Goal: Information Seeking & Learning: Learn about a topic

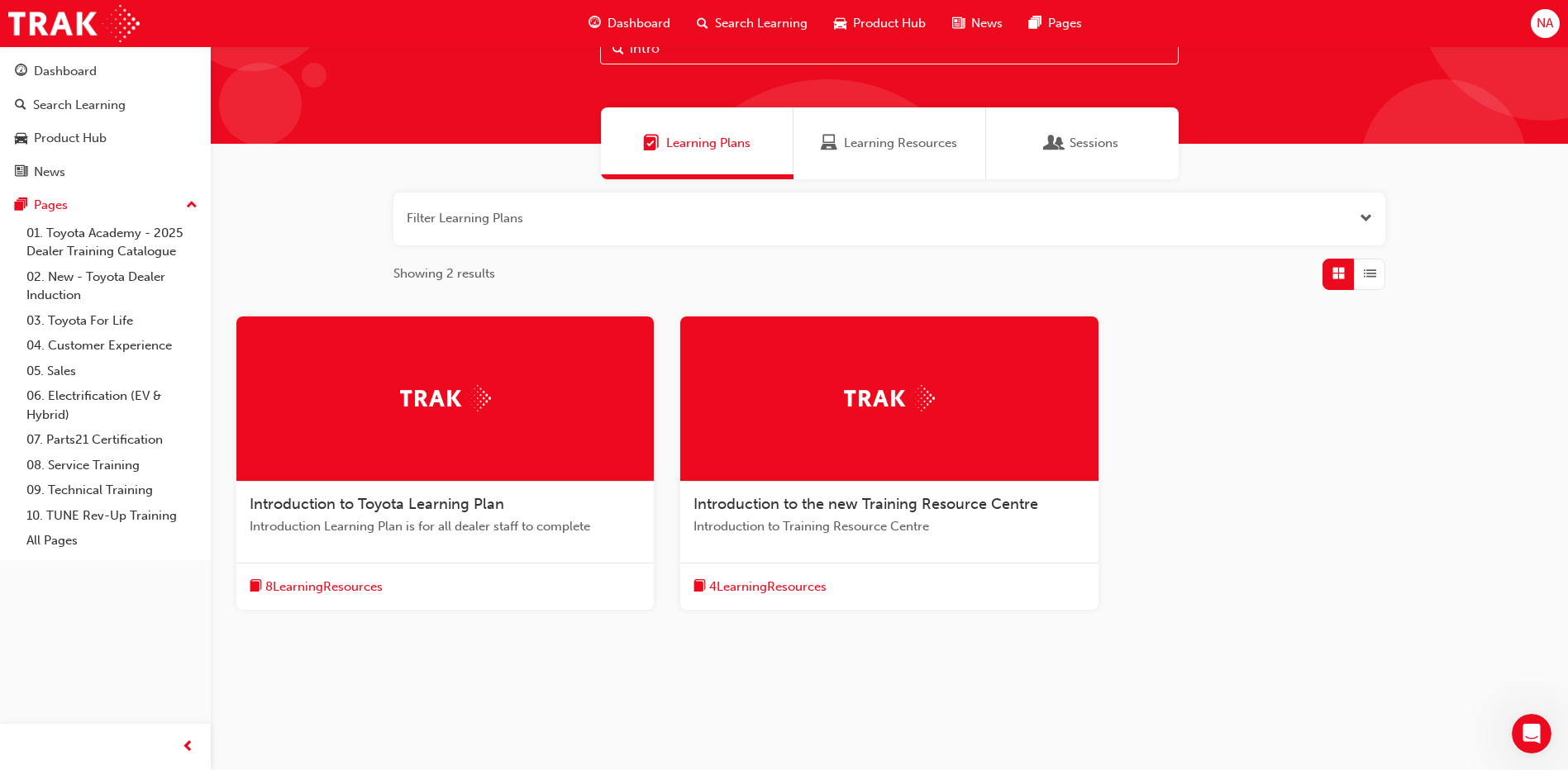
click at [332, 589] on span "8 Learning Resources" at bounding box center [324, 587] width 117 height 19
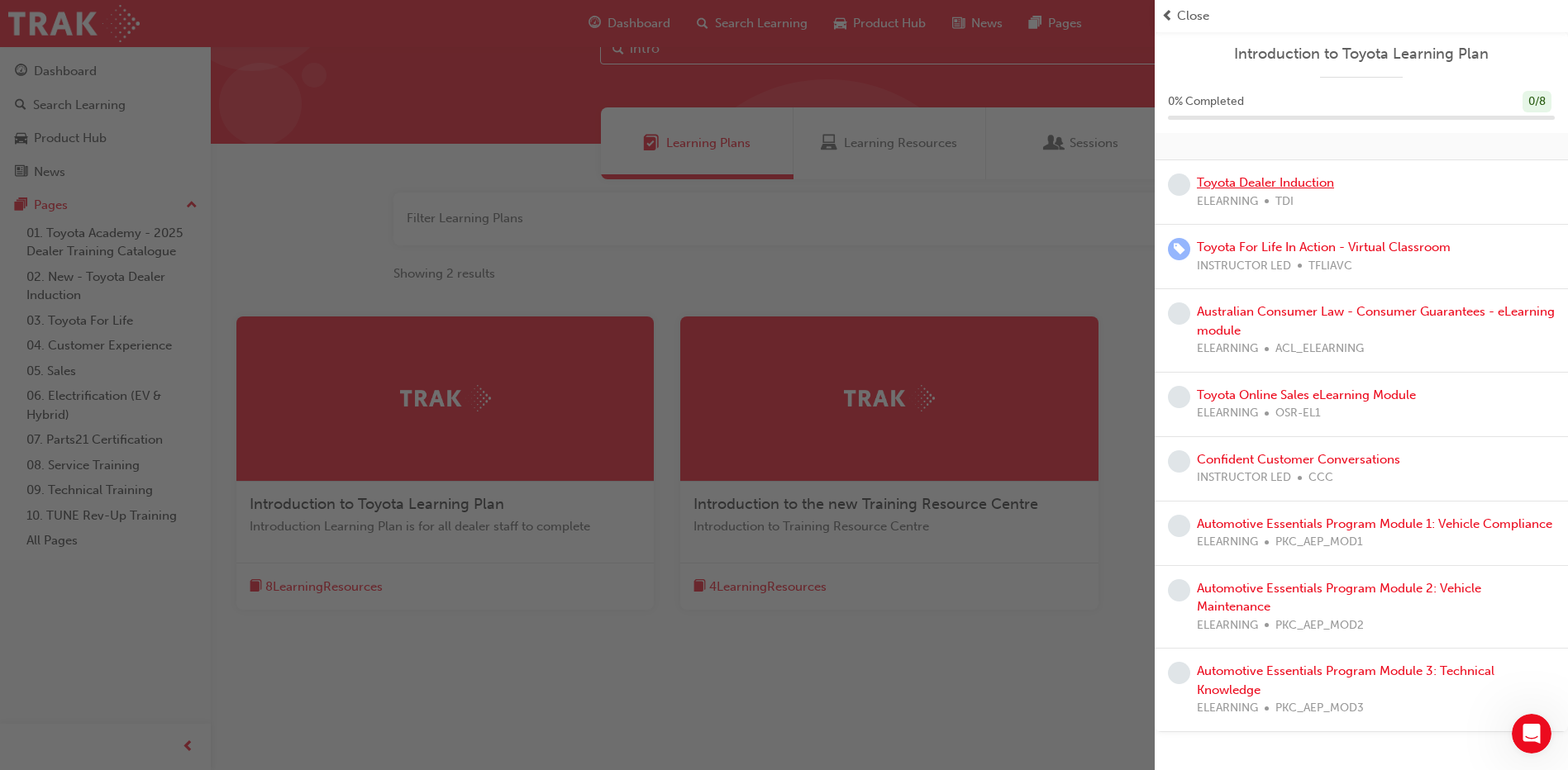
click at [1259, 187] on link "Toyota Dealer Induction" at bounding box center [1265, 182] width 137 height 15
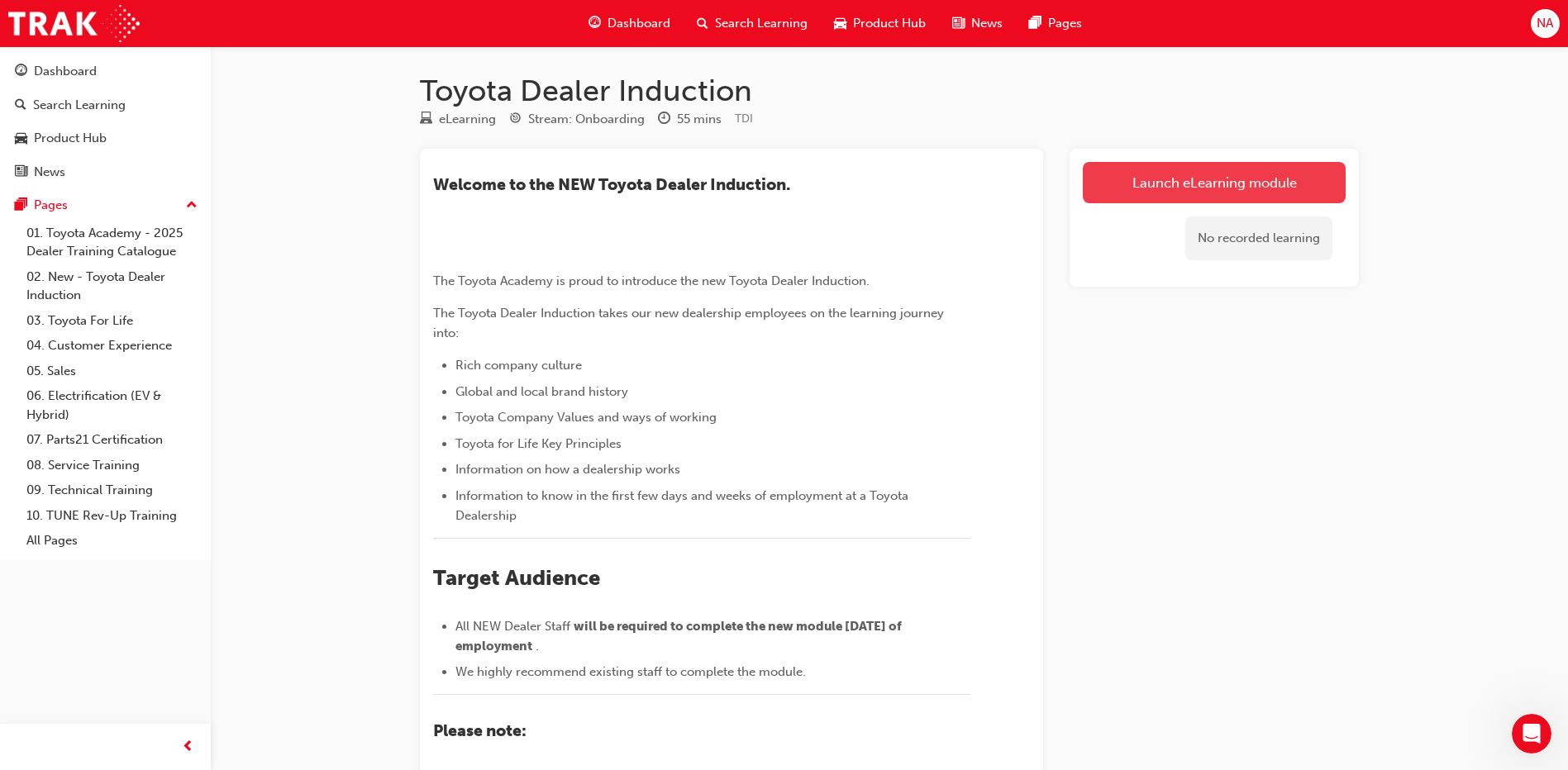
click at [1207, 193] on link "Launch eLearning module" at bounding box center [1214, 183] width 263 height 41
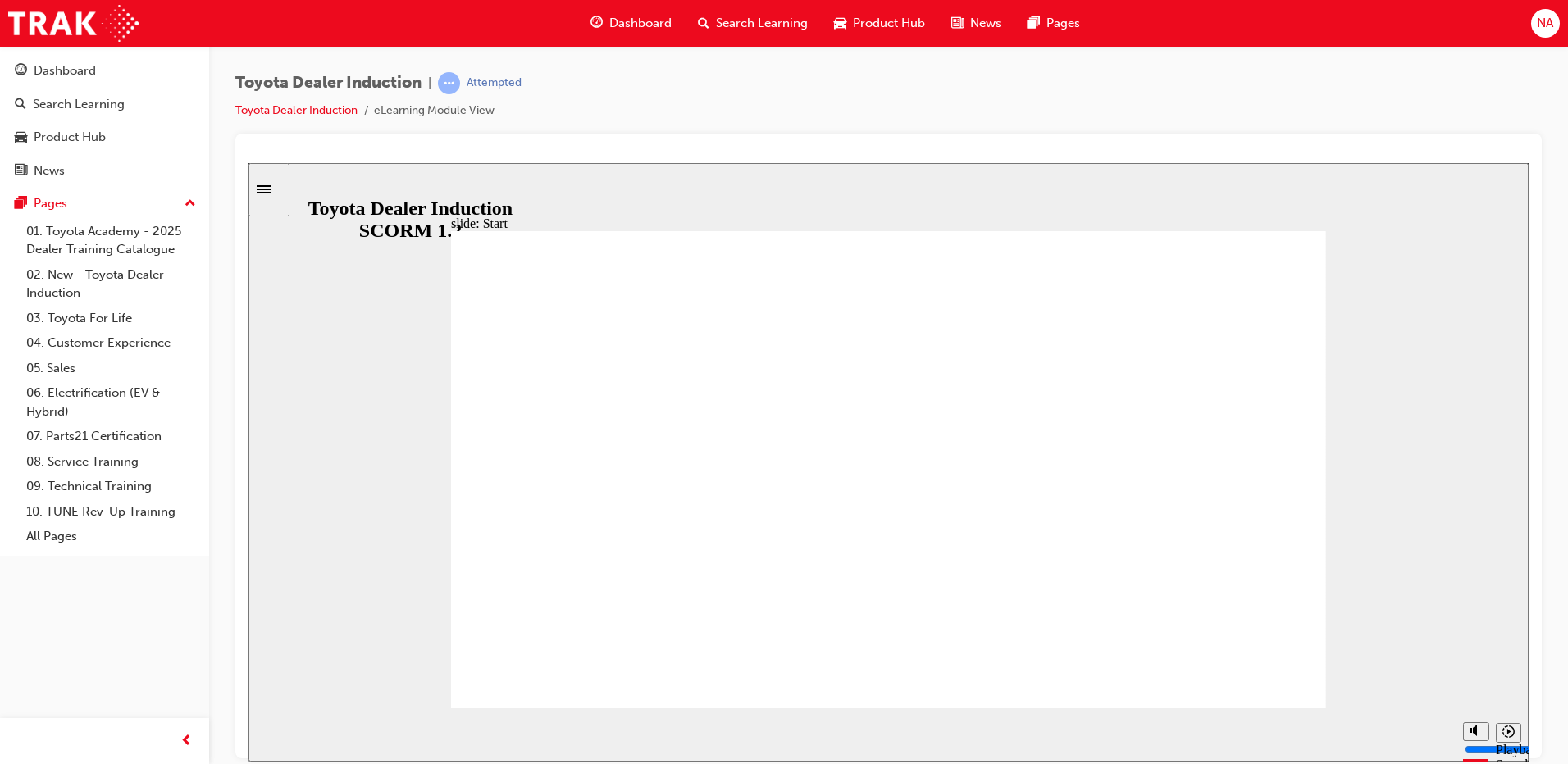
type input "22400"
click at [266, 728] on div "Pause (Ctrl+Alt+P)" at bounding box center [276, 735] width 28 height 28
click at [1478, 674] on icon "Mute (Ctrl+Alt+M)" at bounding box center [1476, 667] width 13 height 11
drag, startPoint x: 1476, startPoint y: 708, endPoint x: 1462, endPoint y: 621, distance: 88.1
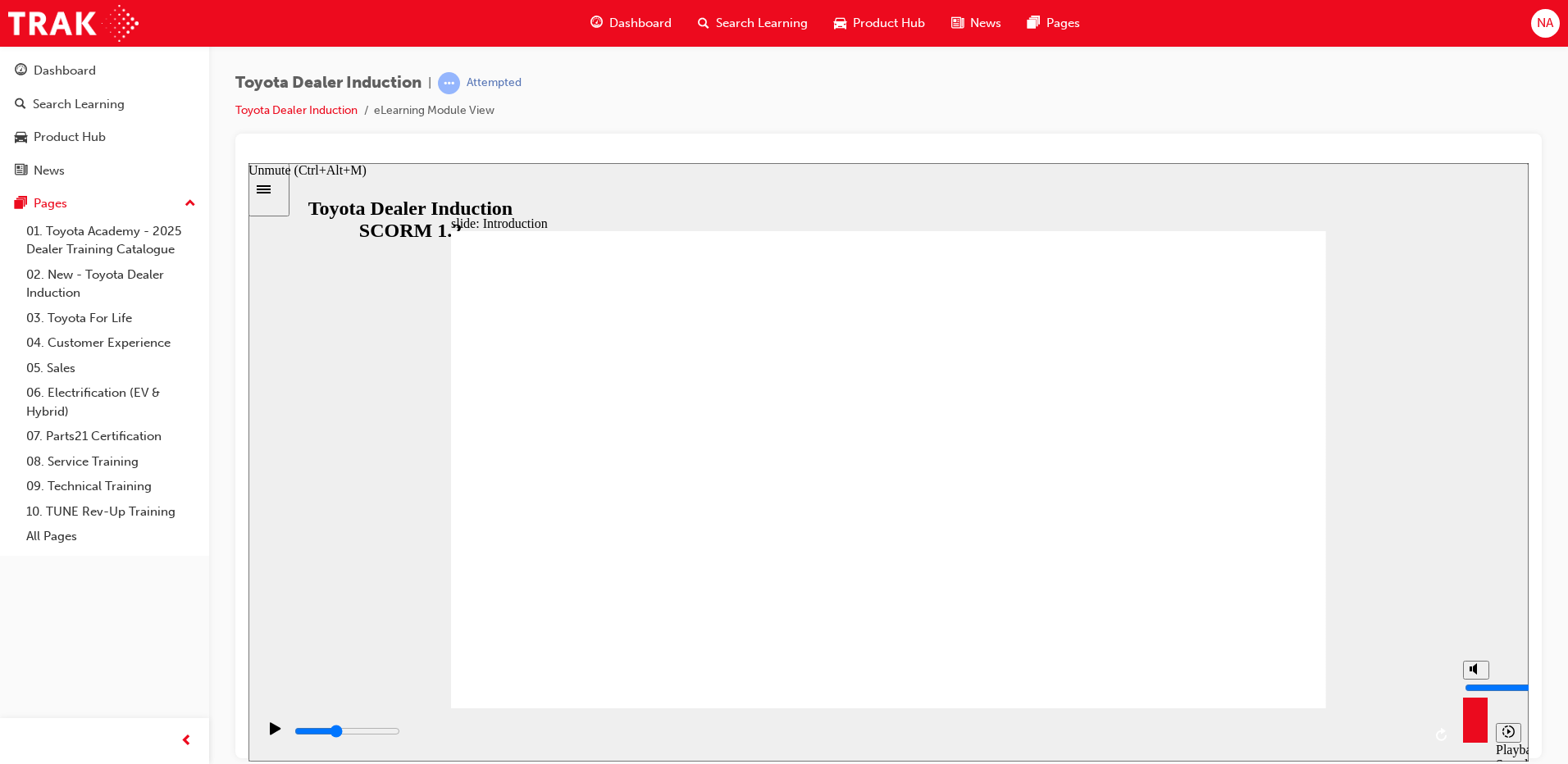
type input "10"
click at [1465, 680] on input "volume" at bounding box center [1518, 686] width 106 height 13
drag, startPoint x: 382, startPoint y: 735, endPoint x: 128, endPoint y: 762, distance: 255.4
click at [248, 761] on html "slide: Introduction As of [DATE], the term “Guest” is replaced with “Customer” …" at bounding box center [888, 462] width 1280 height 599
click at [270, 730] on icon "Play (Ctrl+Alt+P)" at bounding box center [275, 727] width 10 height 12
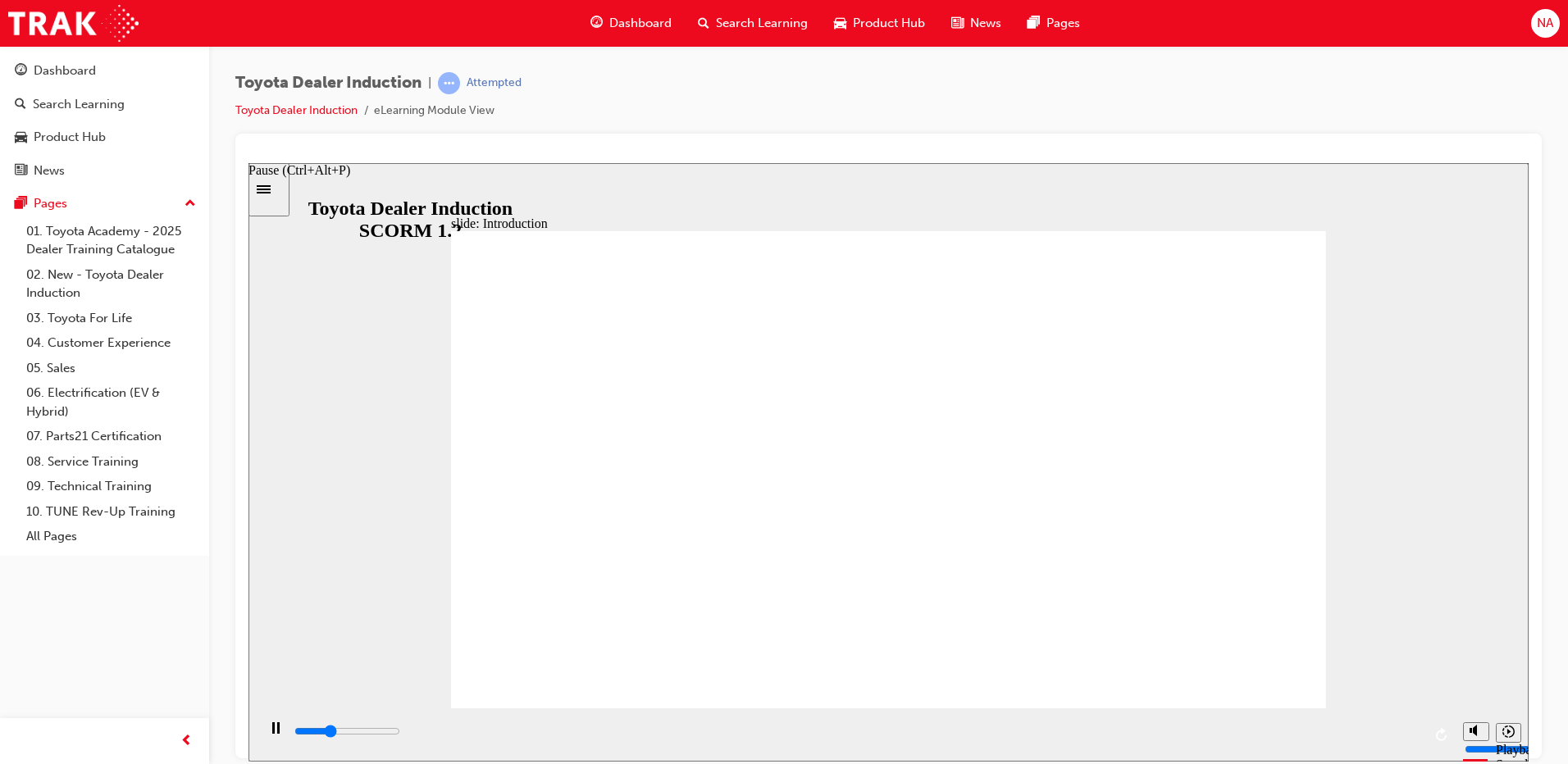
click at [278, 734] on div "Pause (Ctrl+Alt+P)" at bounding box center [276, 735] width 28 height 28
click at [270, 734] on icon "Play (Ctrl+Alt+P)" at bounding box center [275, 727] width 10 height 12
click at [277, 733] on rect "Pause (Ctrl+Alt+P)" at bounding box center [278, 726] width 3 height 11
click at [270, 734] on icon "Play (Ctrl+Alt+P)" at bounding box center [275, 727] width 10 height 12
click at [265, 739] on div "Pause (Ctrl+Alt+P)" at bounding box center [276, 735] width 28 height 28
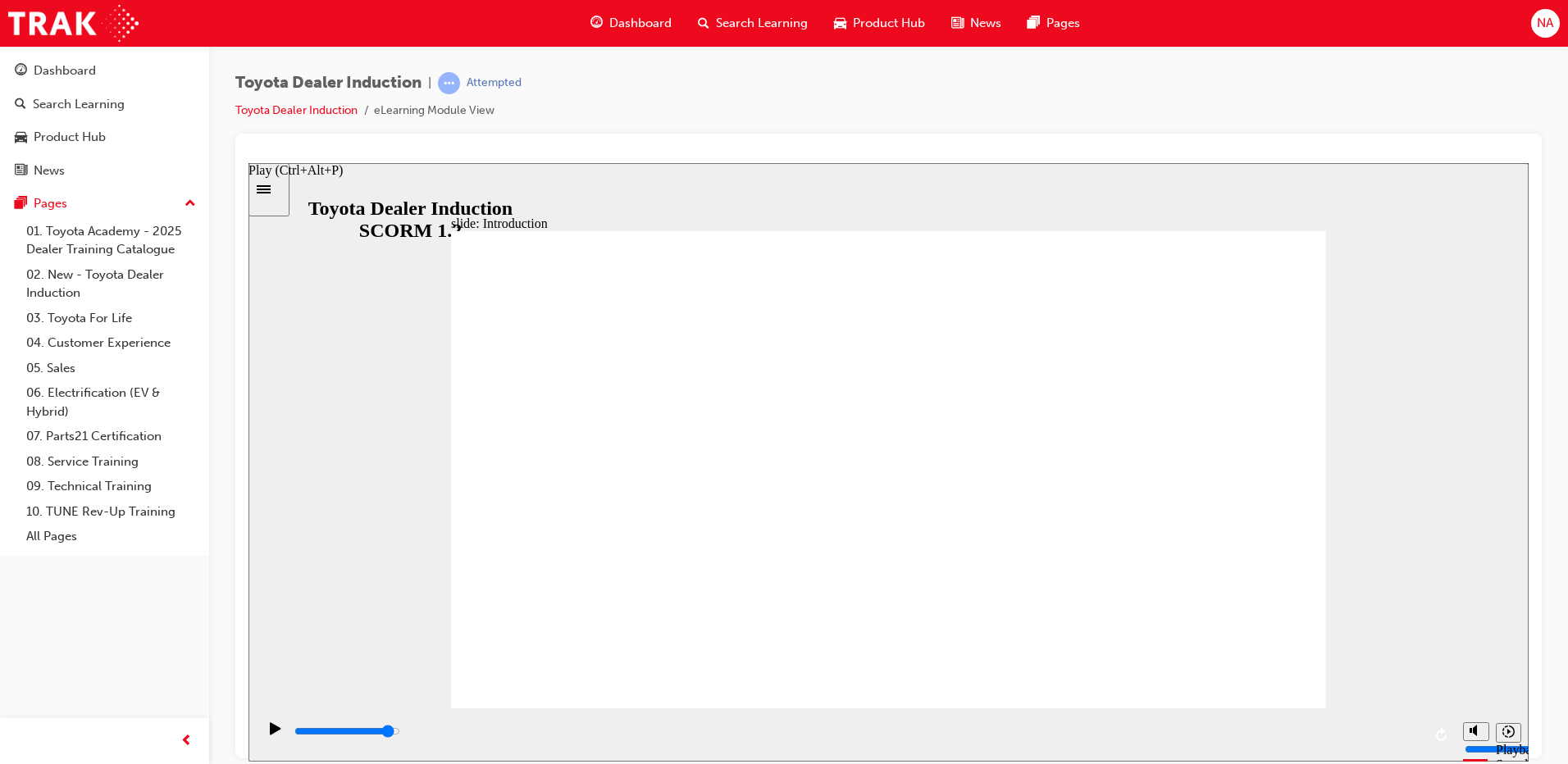
click at [264, 739] on div "Play (Ctrl+Alt+P)" at bounding box center [276, 735] width 28 height 28
click at [272, 733] on icon "Pause (Ctrl+Alt+P)" at bounding box center [276, 726] width 8 height 11
click at [272, 727] on icon "Play (Ctrl+Alt+P)" at bounding box center [275, 727] width 11 height 13
click at [265, 737] on div "Pause (Ctrl+Alt+P)" at bounding box center [276, 735] width 28 height 28
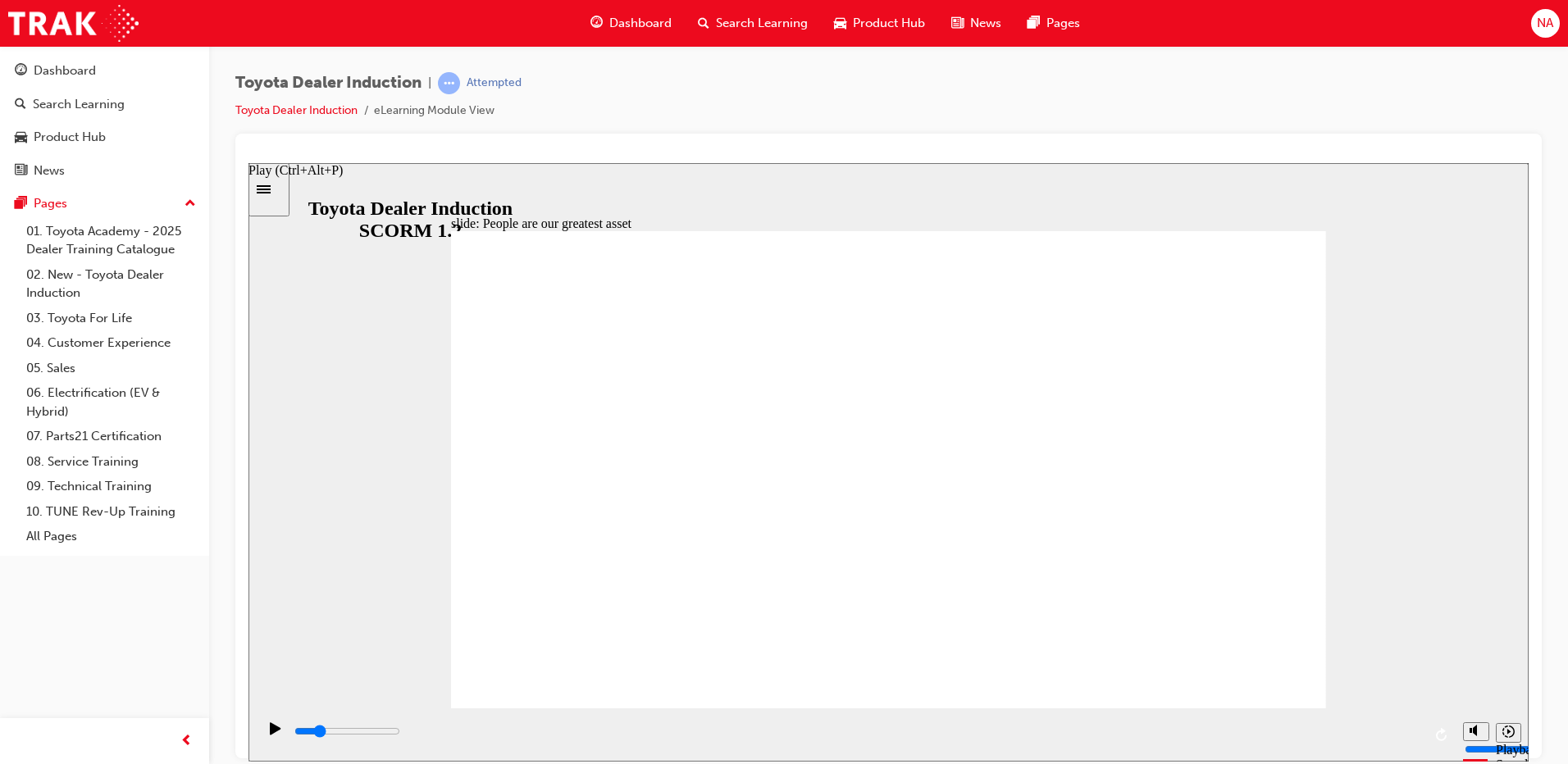
click at [270, 735] on icon "Play (Ctrl+Alt+P)" at bounding box center [275, 727] width 11 height 13
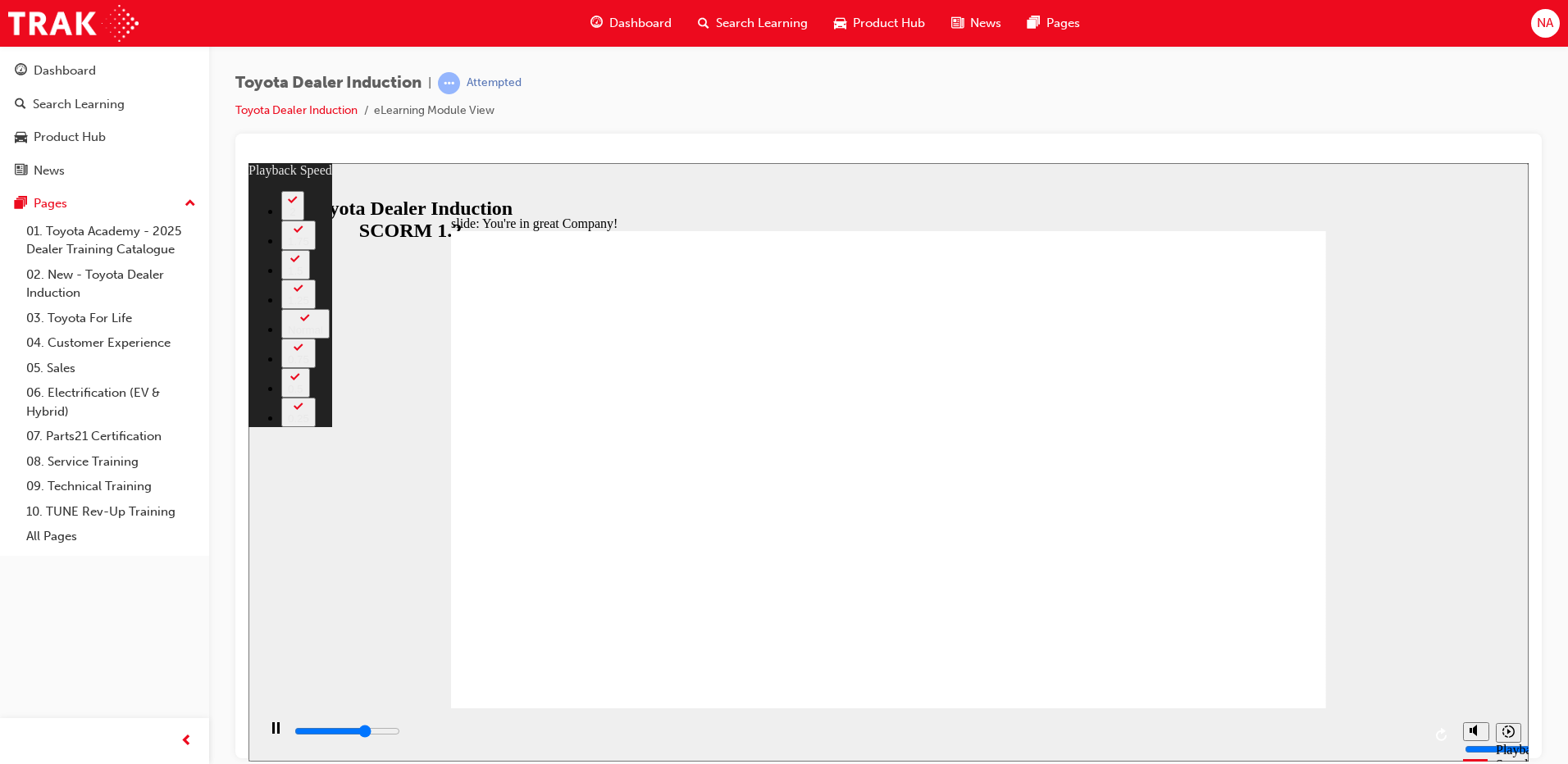
type input "5200"
type input "0"
type input "5500"
type input "0"
type input "5700"
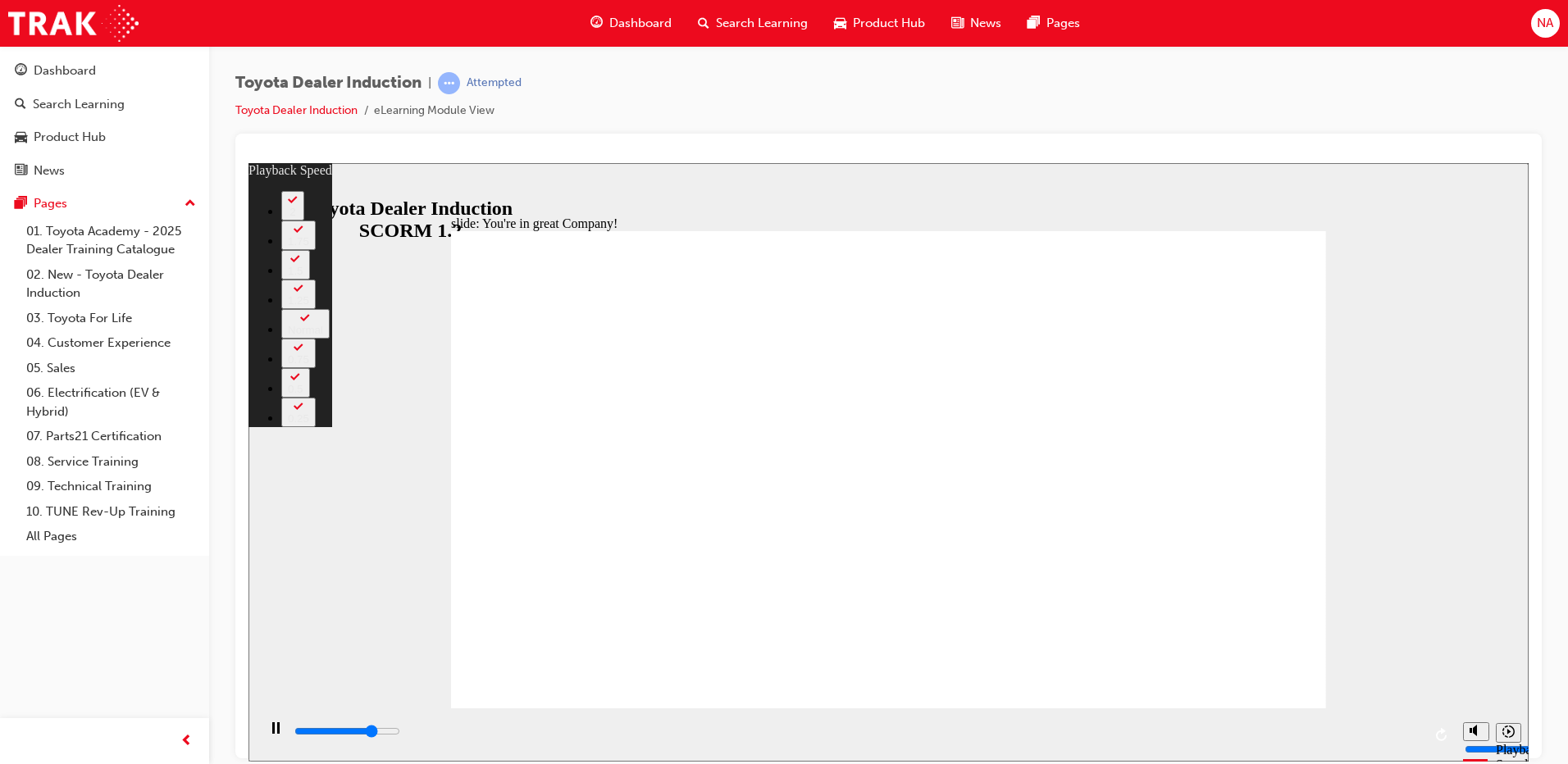
type input "1"
type input "5900"
type input "1"
type input "6200"
type input "1"
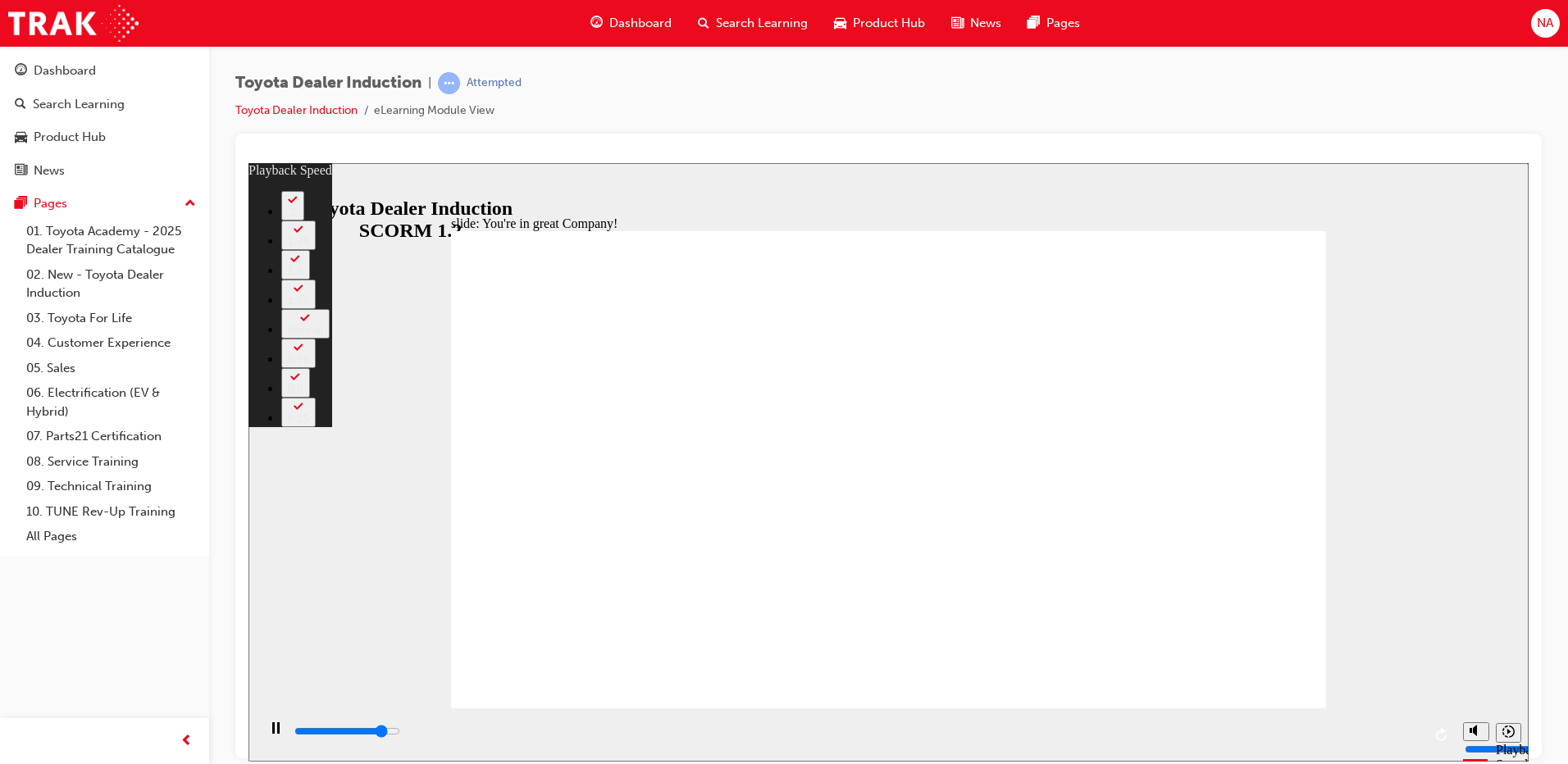
type input "6500"
type input "1"
type input "6700"
type input "2"
type input "7000"
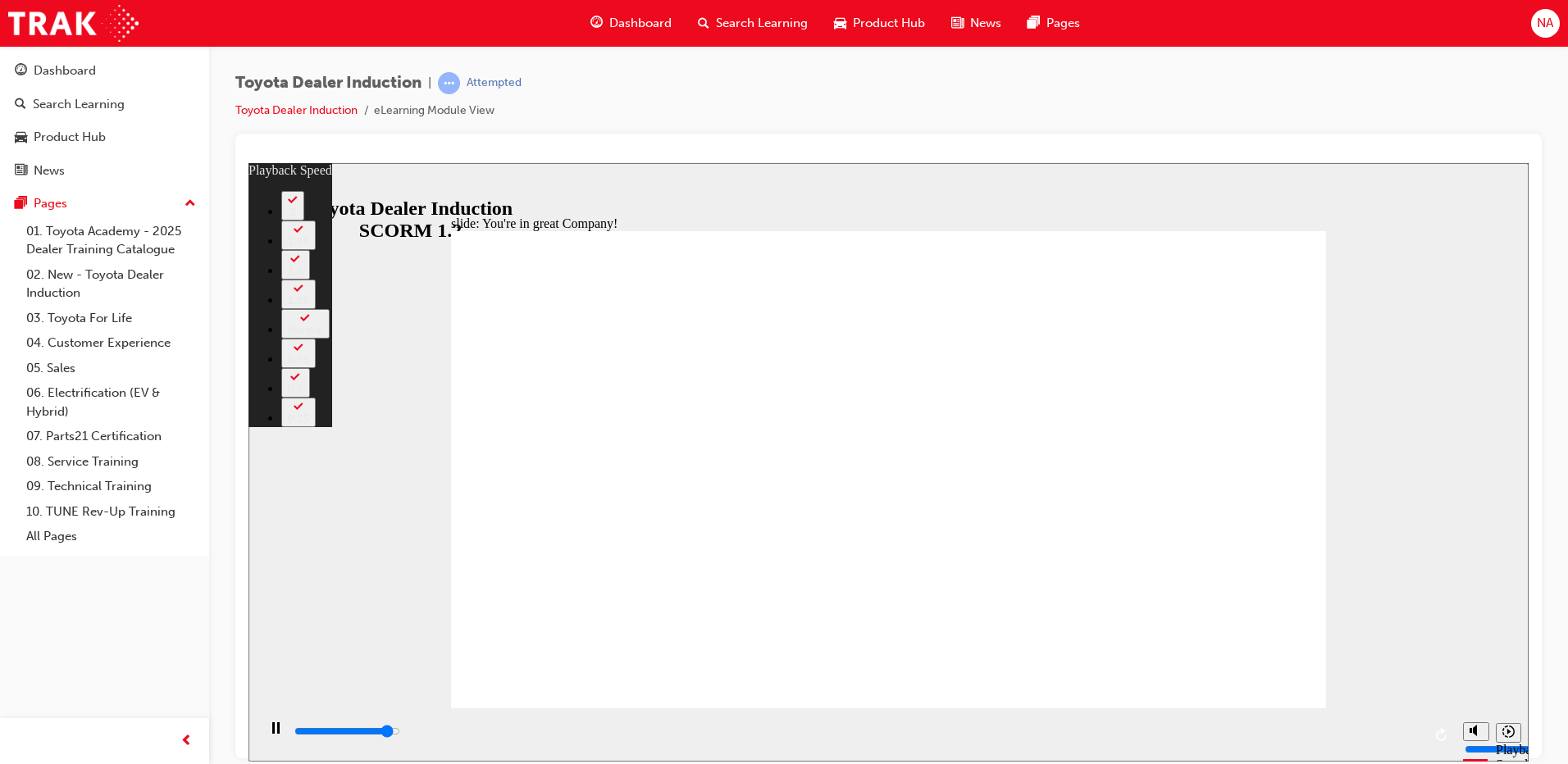
type input "2"
type input "7300"
type input "2"
type input "7500"
drag, startPoint x: 1079, startPoint y: 455, endPoint x: 1197, endPoint y: 542, distance: 146.6
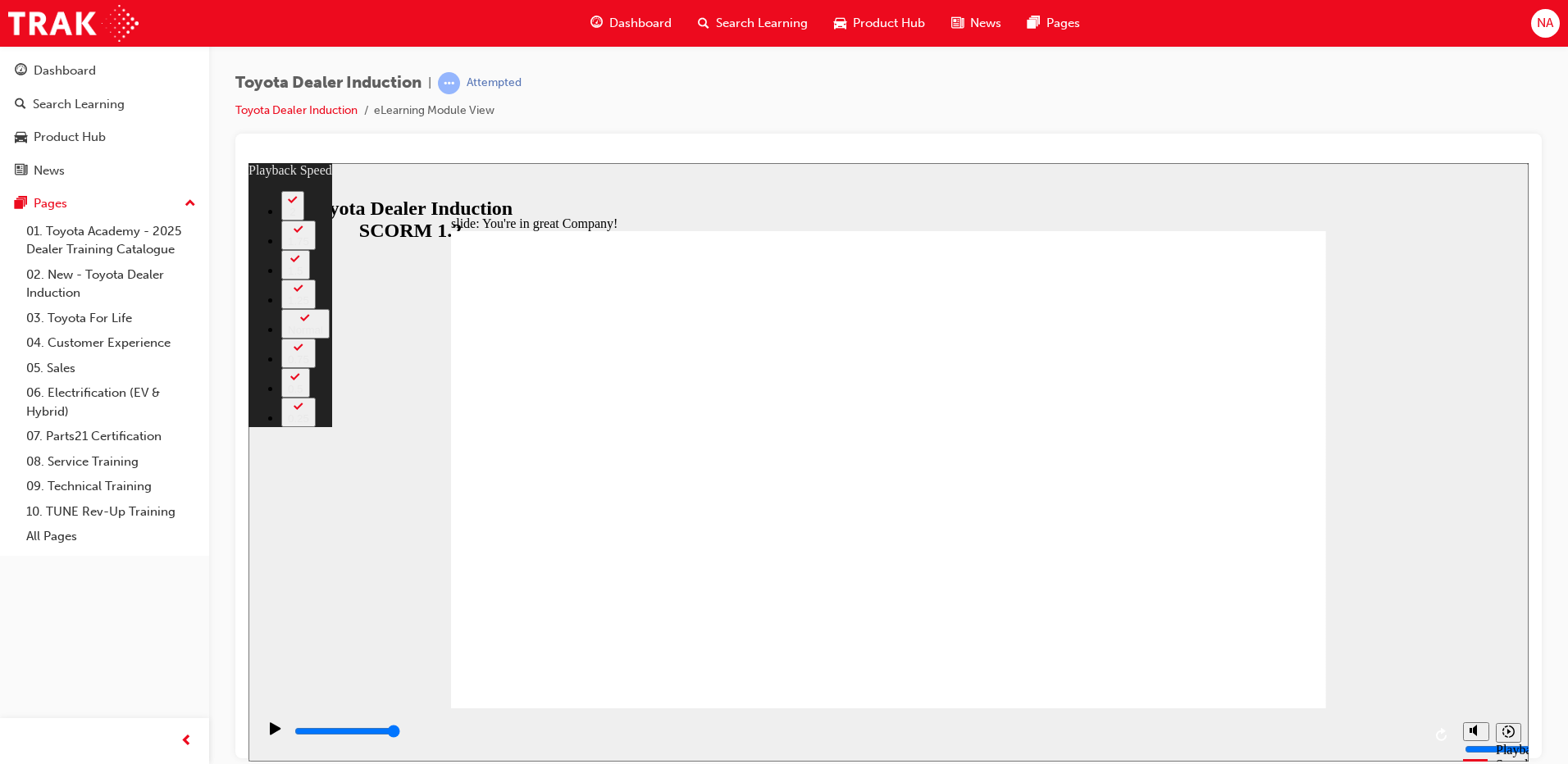
drag, startPoint x: 858, startPoint y: 673, endPoint x: 1292, endPoint y: 690, distance: 434.3
type input "156"
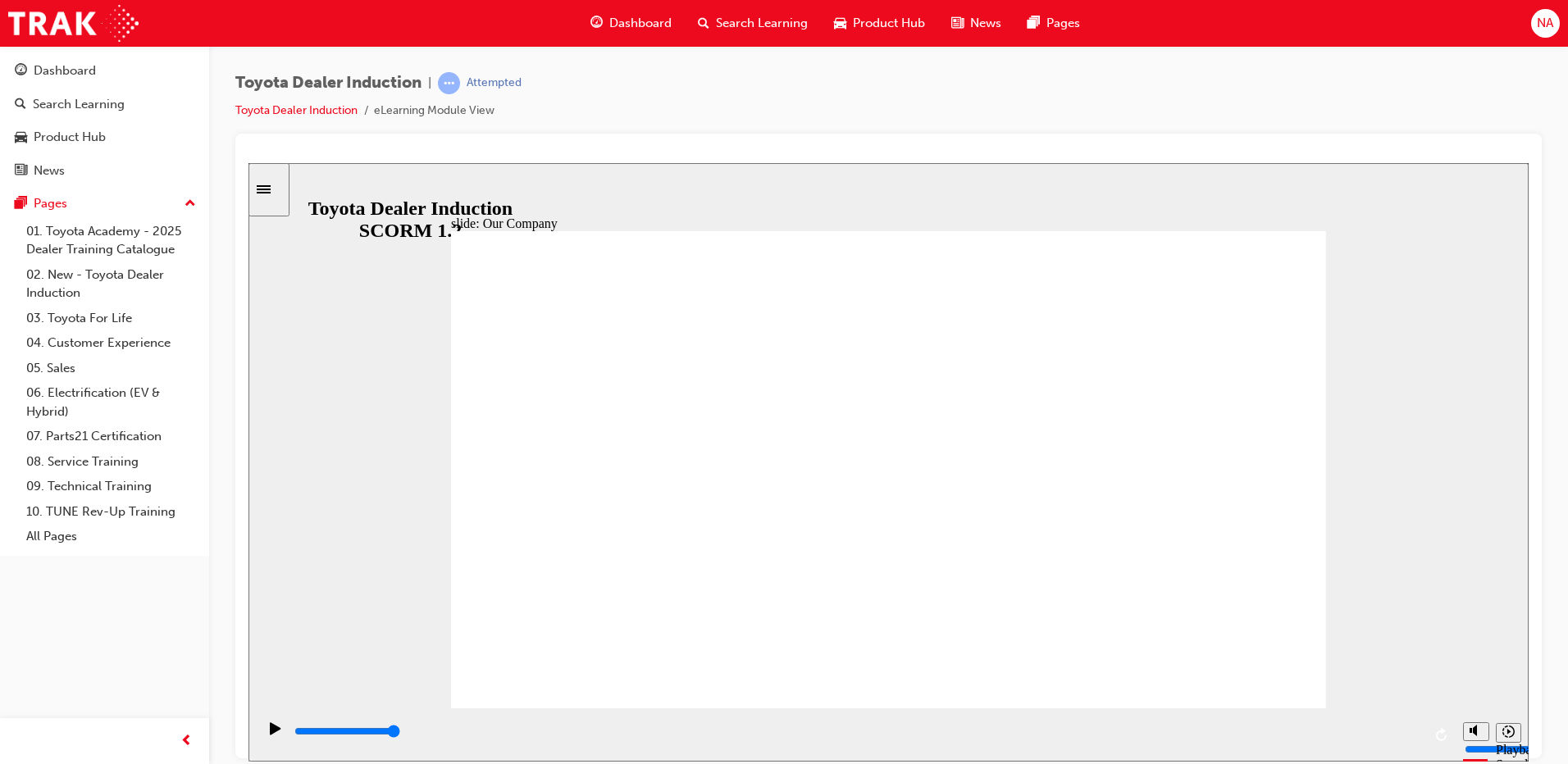
drag, startPoint x: 1214, startPoint y: 466, endPoint x: 1215, endPoint y: 506, distance: 40.0
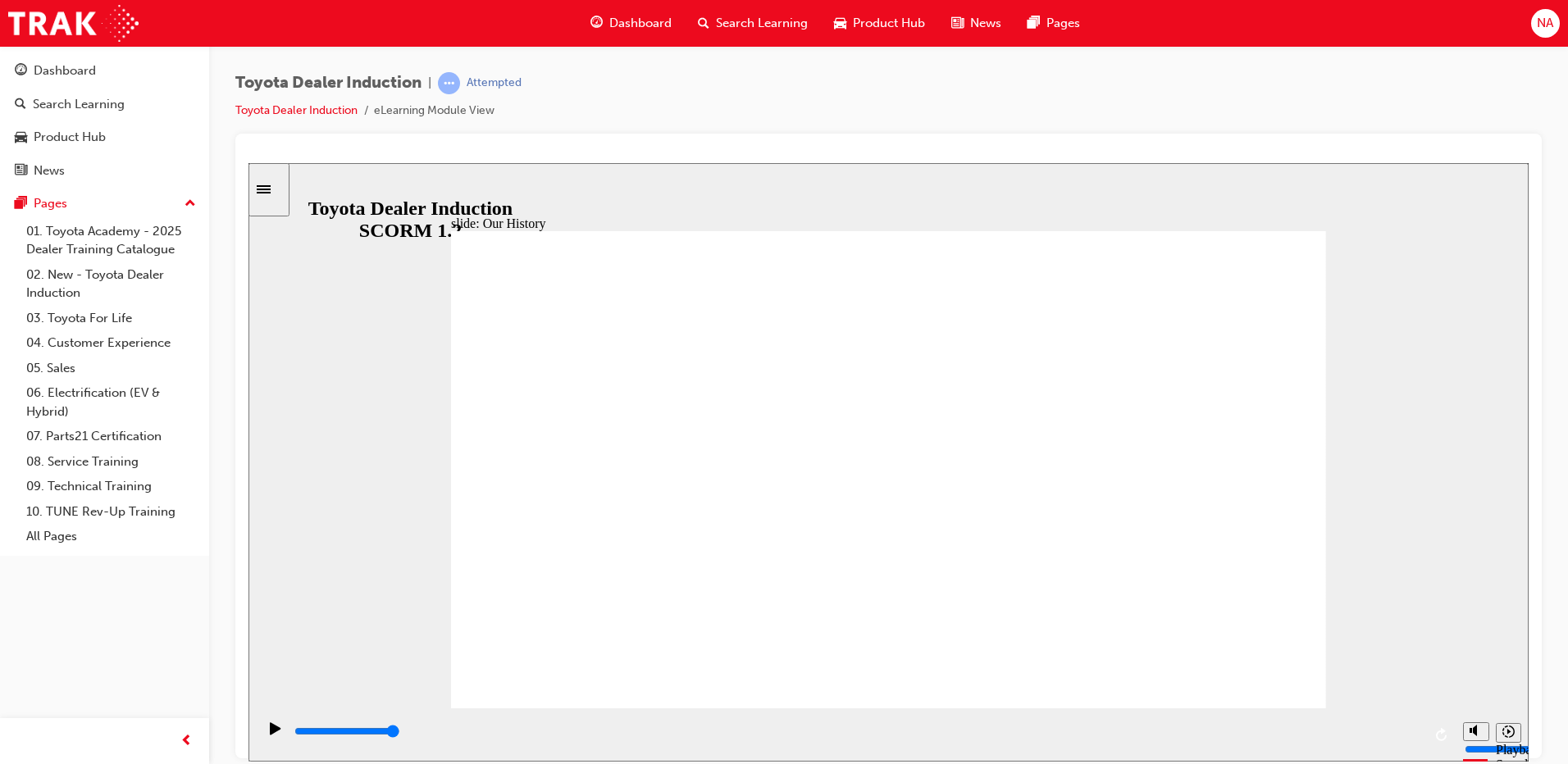
type input "8300"
drag, startPoint x: 918, startPoint y: 649, endPoint x: 915, endPoint y: 642, distance: 7.6
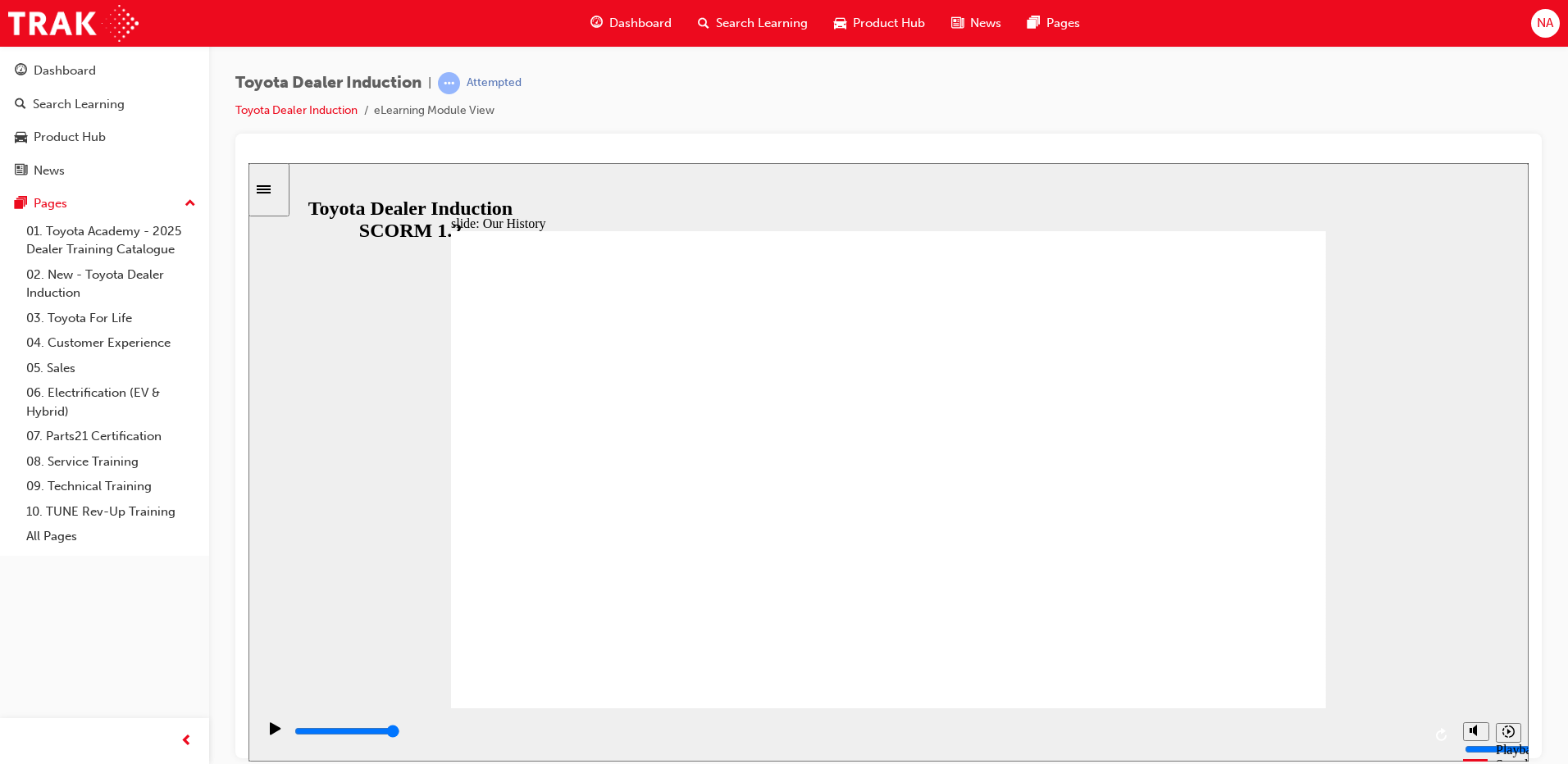
drag, startPoint x: 913, startPoint y: 641, endPoint x: 949, endPoint y: 660, distance: 40.7
drag, startPoint x: 939, startPoint y: 668, endPoint x: 879, endPoint y: 619, distance: 77.5
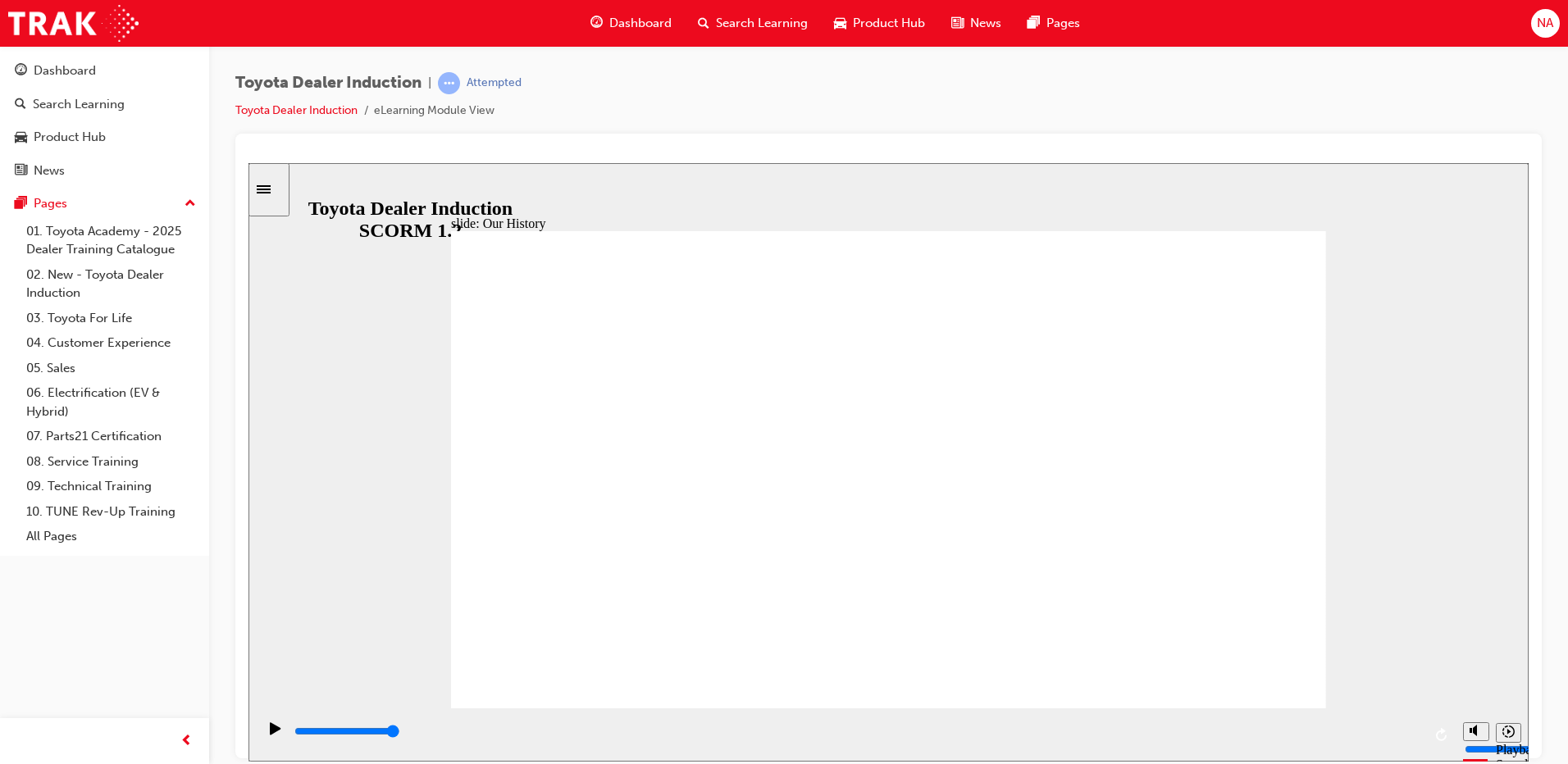
drag, startPoint x: 649, startPoint y: 611, endPoint x: 842, endPoint y: 607, distance: 193.0
type input "2"
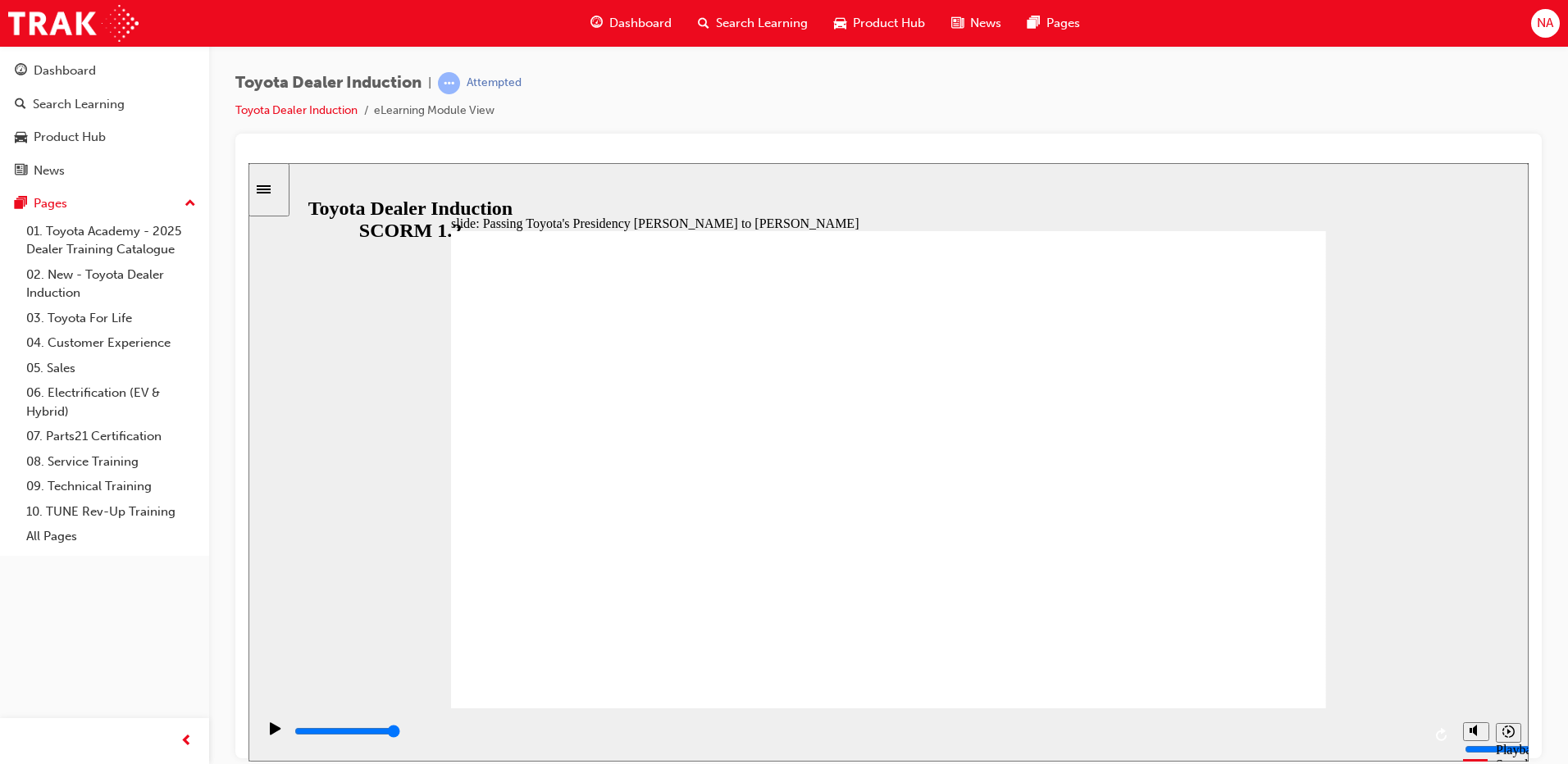
drag, startPoint x: 571, startPoint y: 249, endPoint x: 553, endPoint y: 239, distance: 20.6
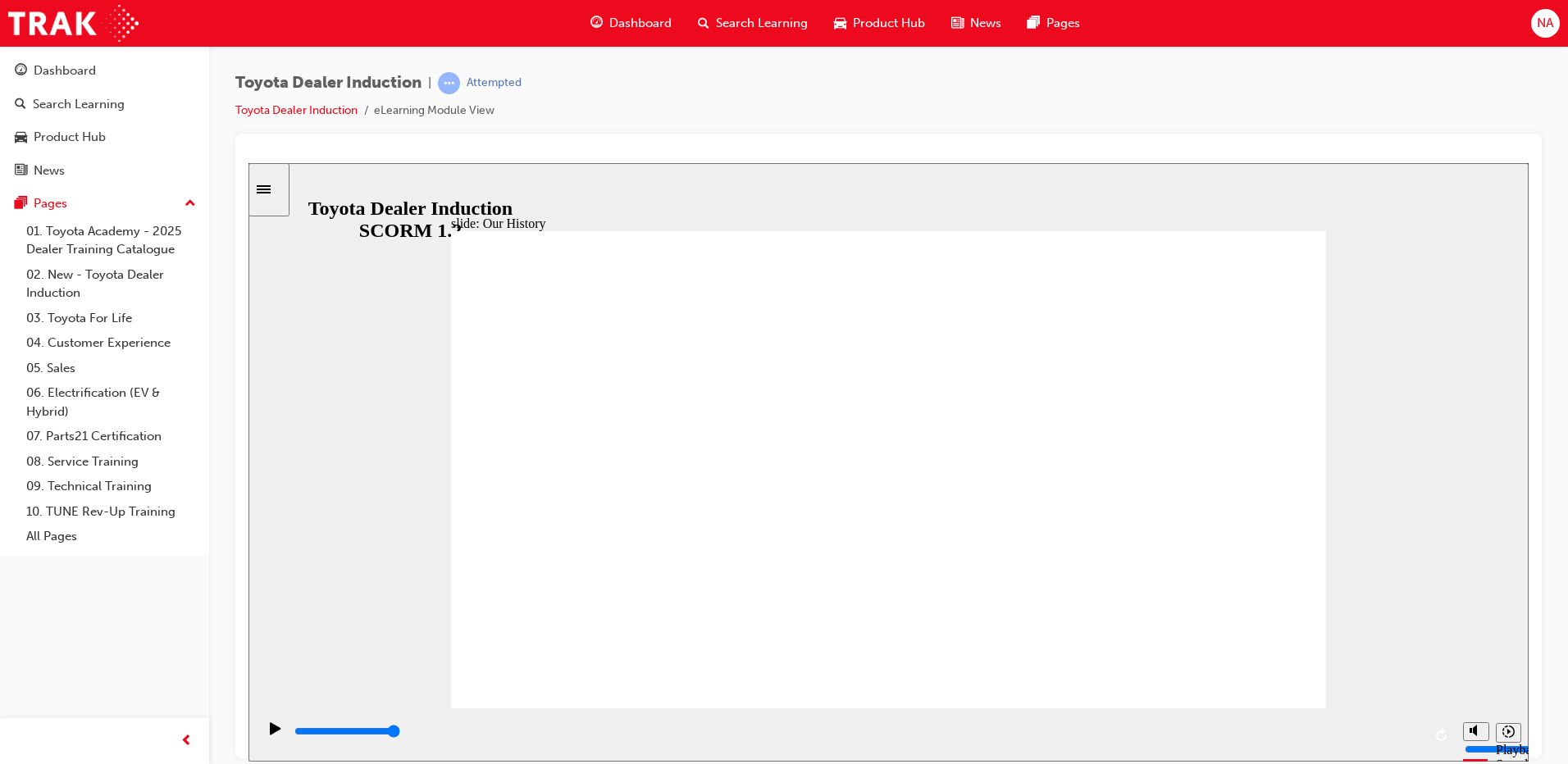
type input "8300"
drag, startPoint x: 652, startPoint y: 614, endPoint x: 661, endPoint y: 603, distance: 14.2
drag, startPoint x: 638, startPoint y: 616, endPoint x: 1071, endPoint y: 625, distance: 433.1
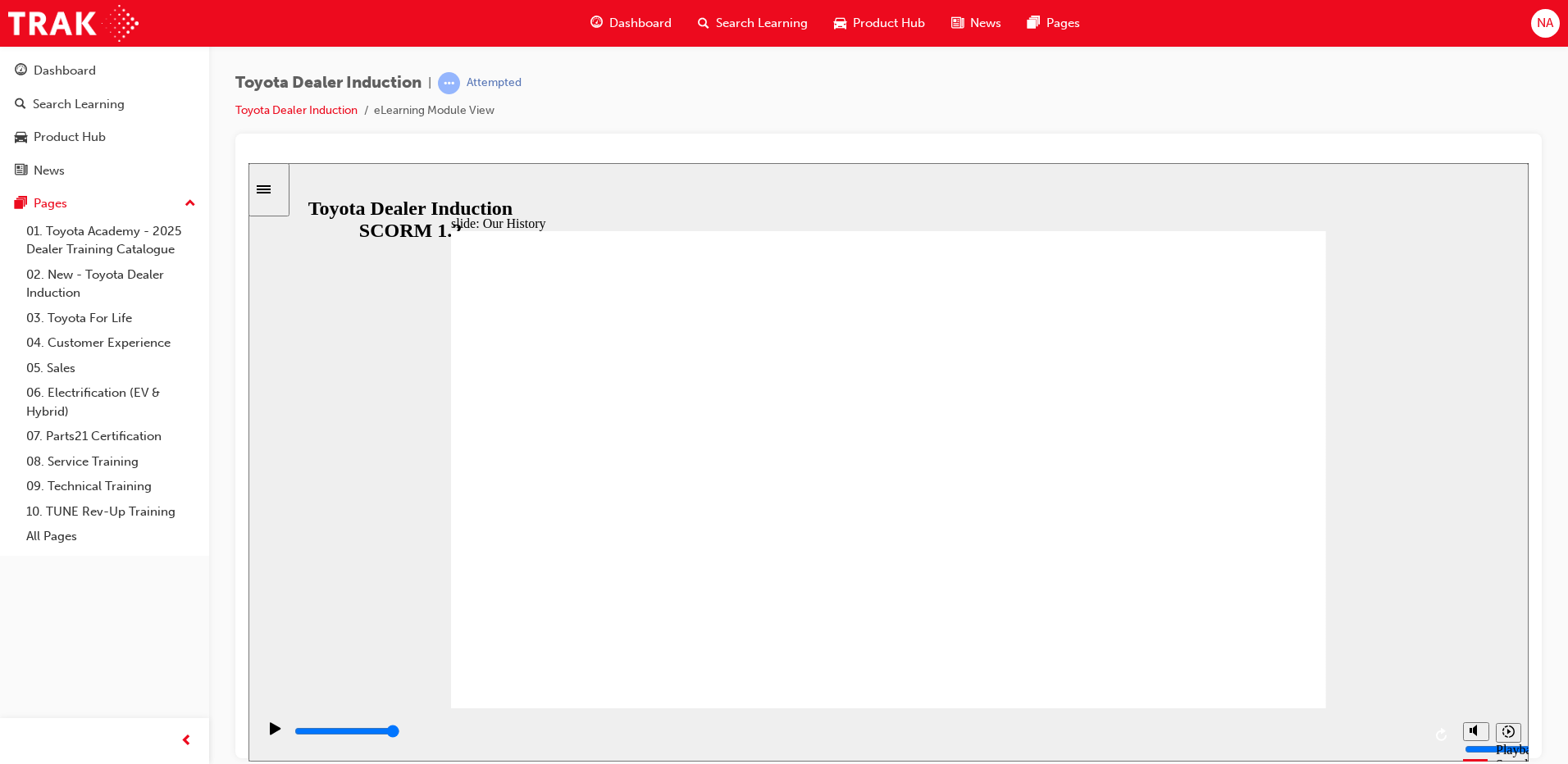
type input "2"
drag, startPoint x: 1114, startPoint y: 618, endPoint x: 864, endPoint y: 615, distance: 250.0
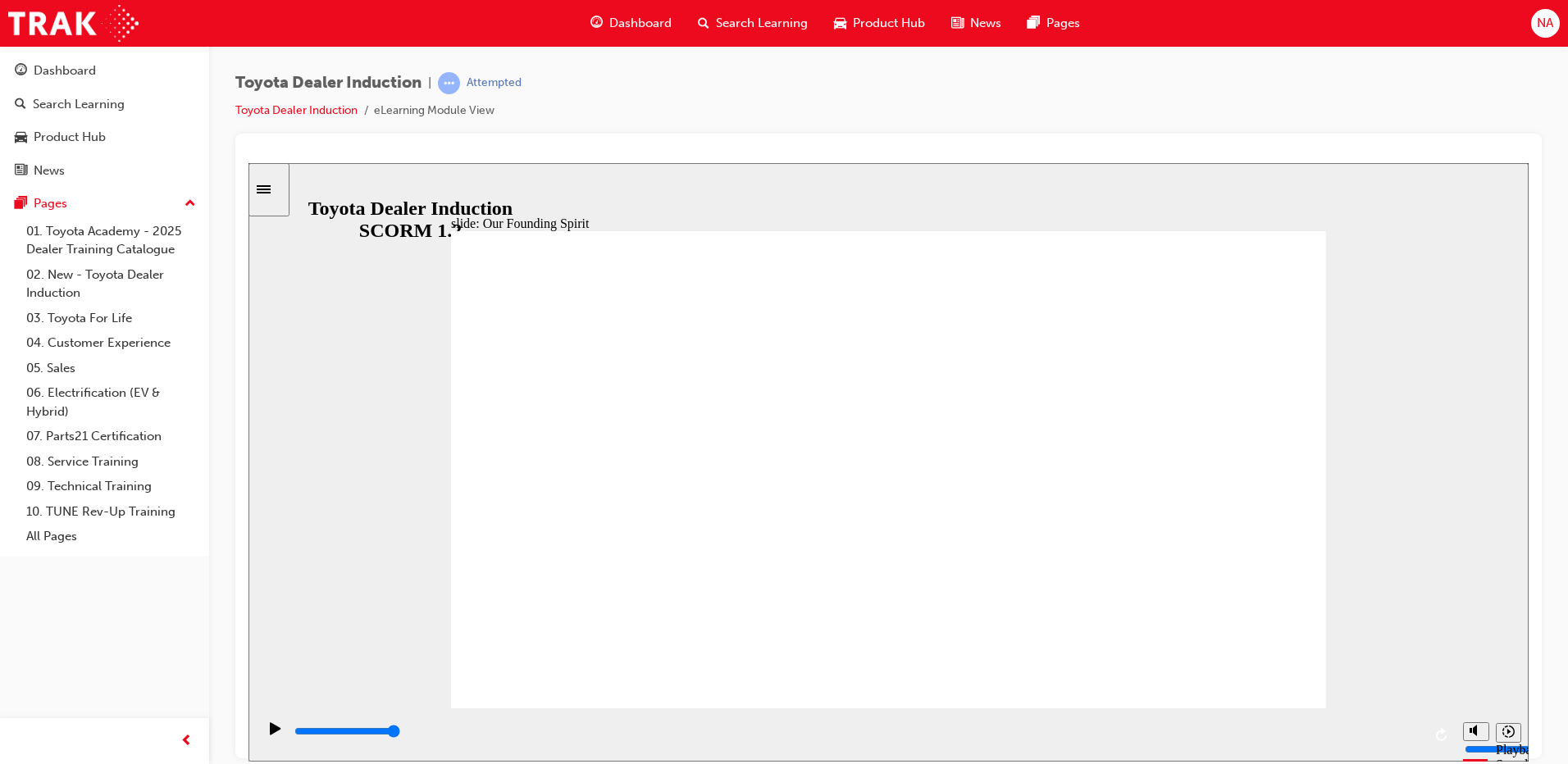
type input "1400"
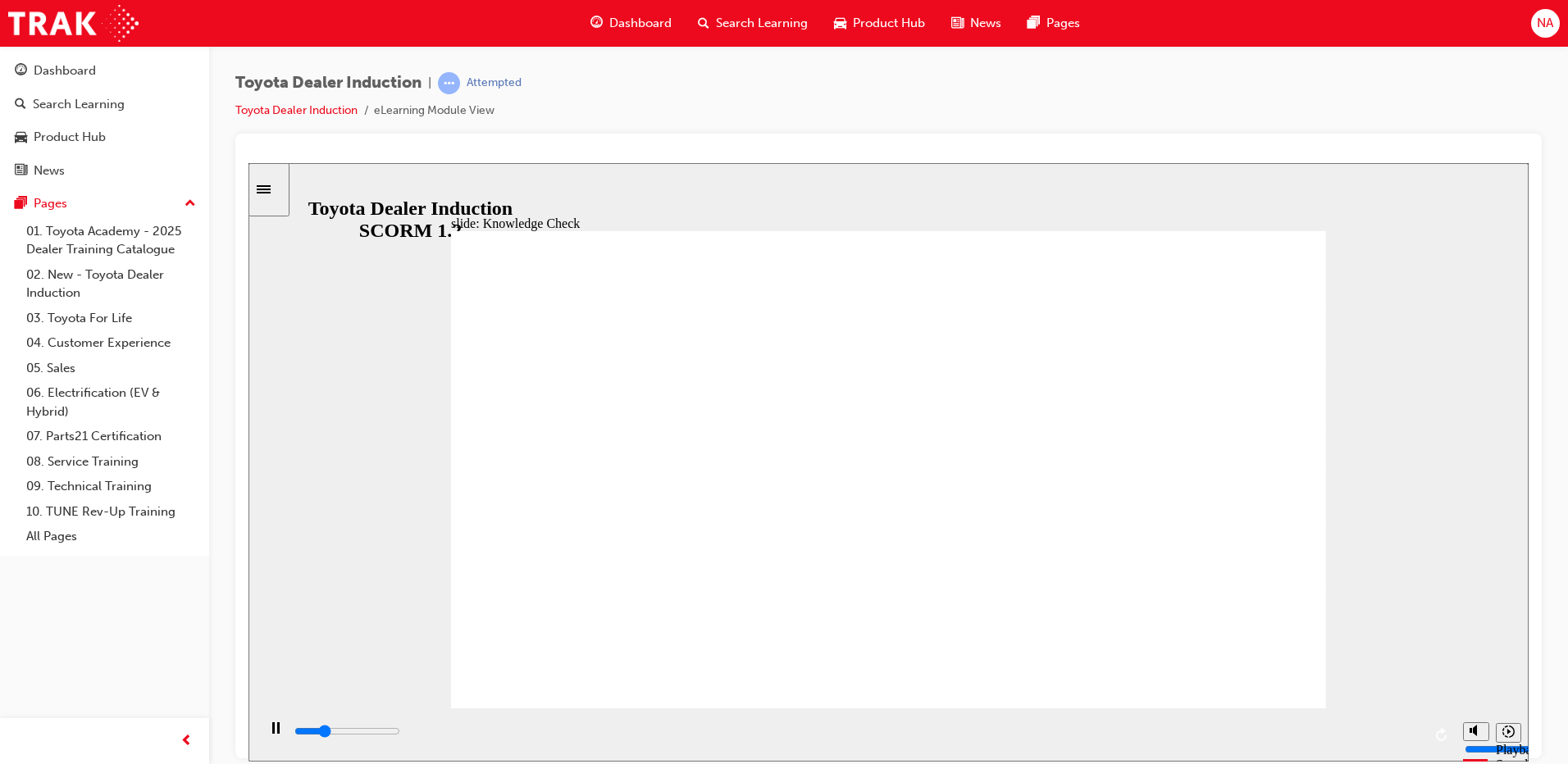
radio input "true"
type input "4600"
radio input "true"
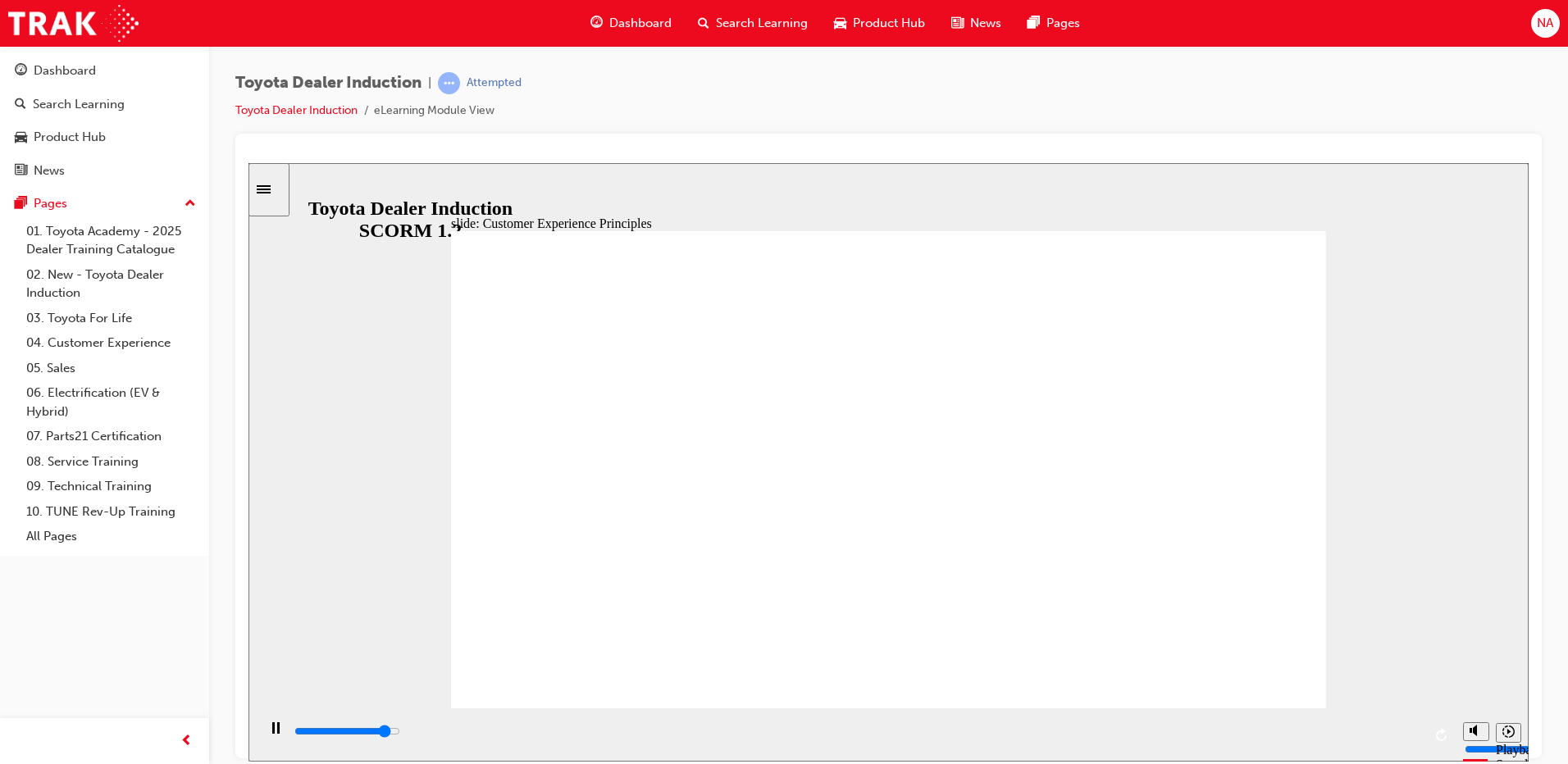
drag, startPoint x: 1135, startPoint y: 489, endPoint x: 1124, endPoint y: 489, distance: 11.0
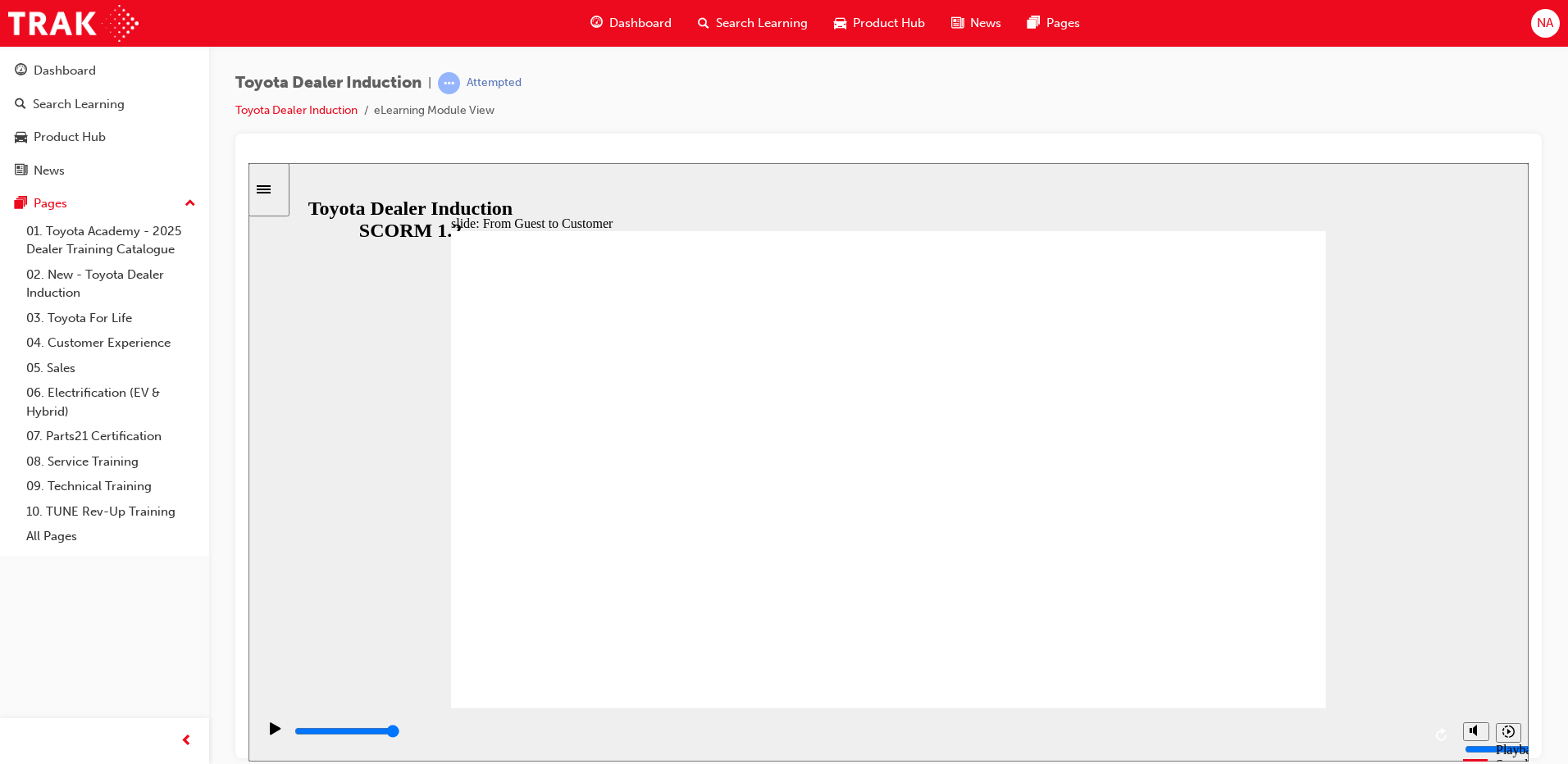
drag, startPoint x: 779, startPoint y: 566, endPoint x: 760, endPoint y: 521, distance: 48.8
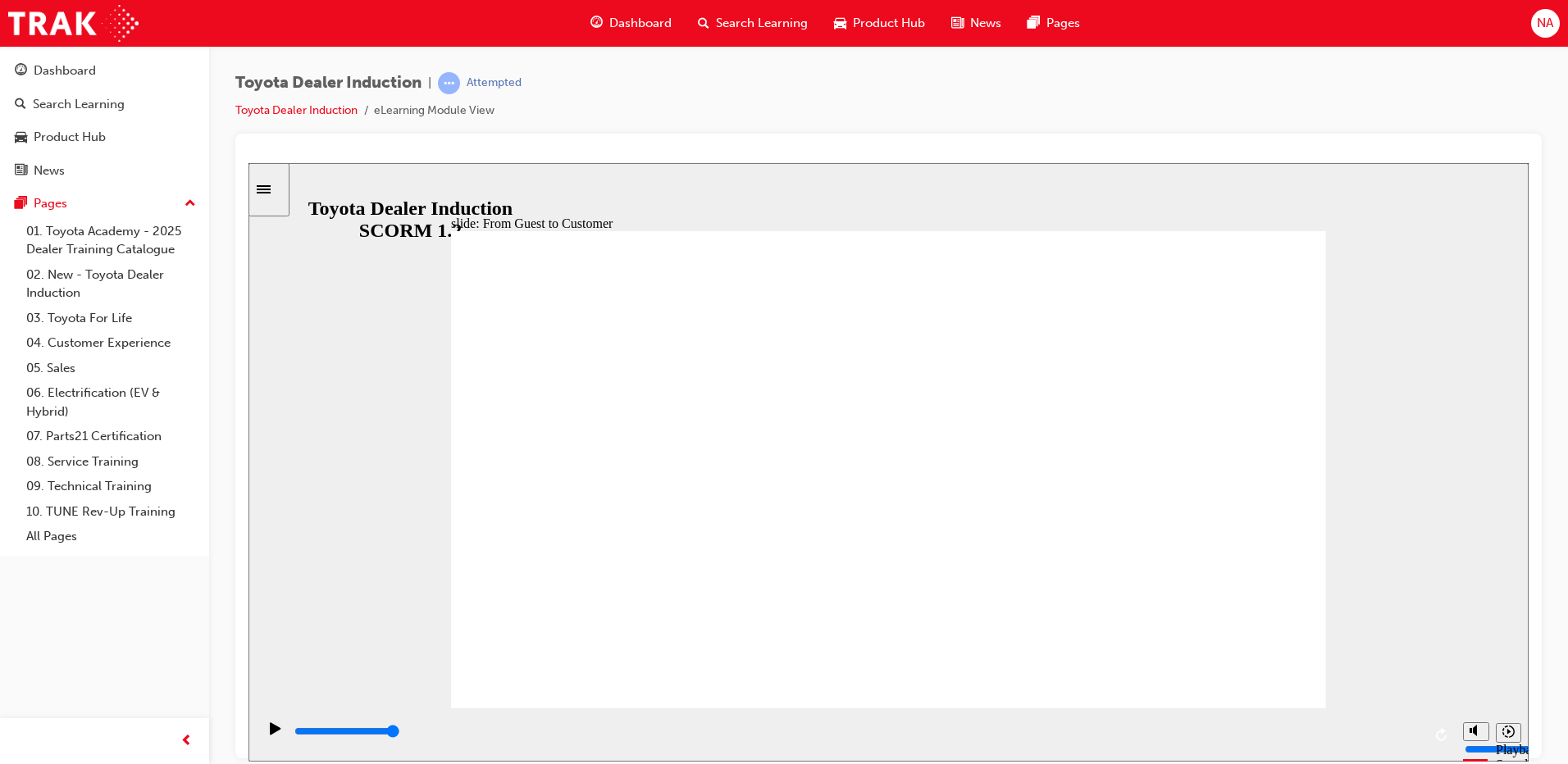
drag, startPoint x: 971, startPoint y: 475, endPoint x: 995, endPoint y: 478, distance: 24.2
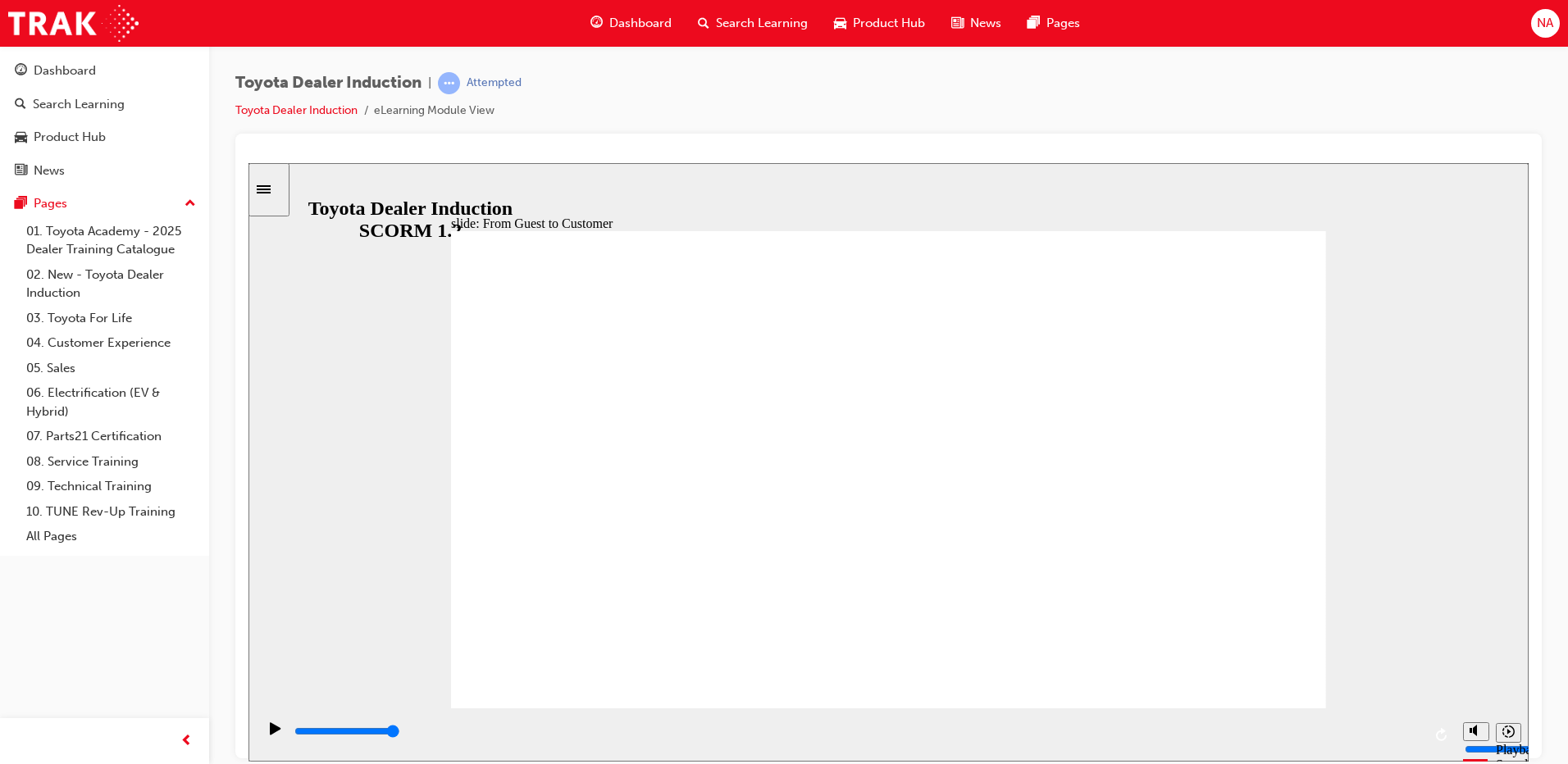
drag, startPoint x: 693, startPoint y: 432, endPoint x: 698, endPoint y: 444, distance: 13.0
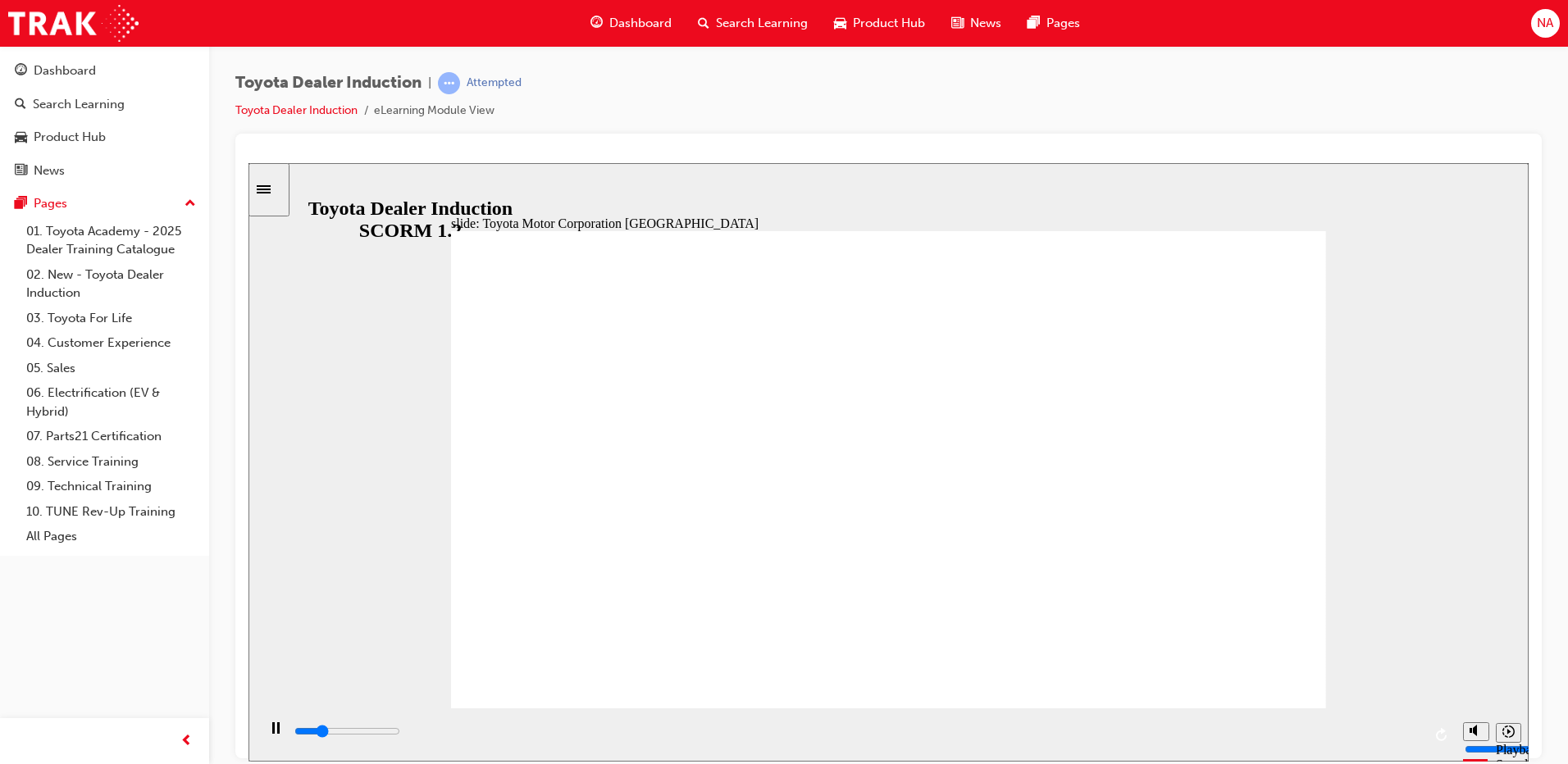
type input "15300"
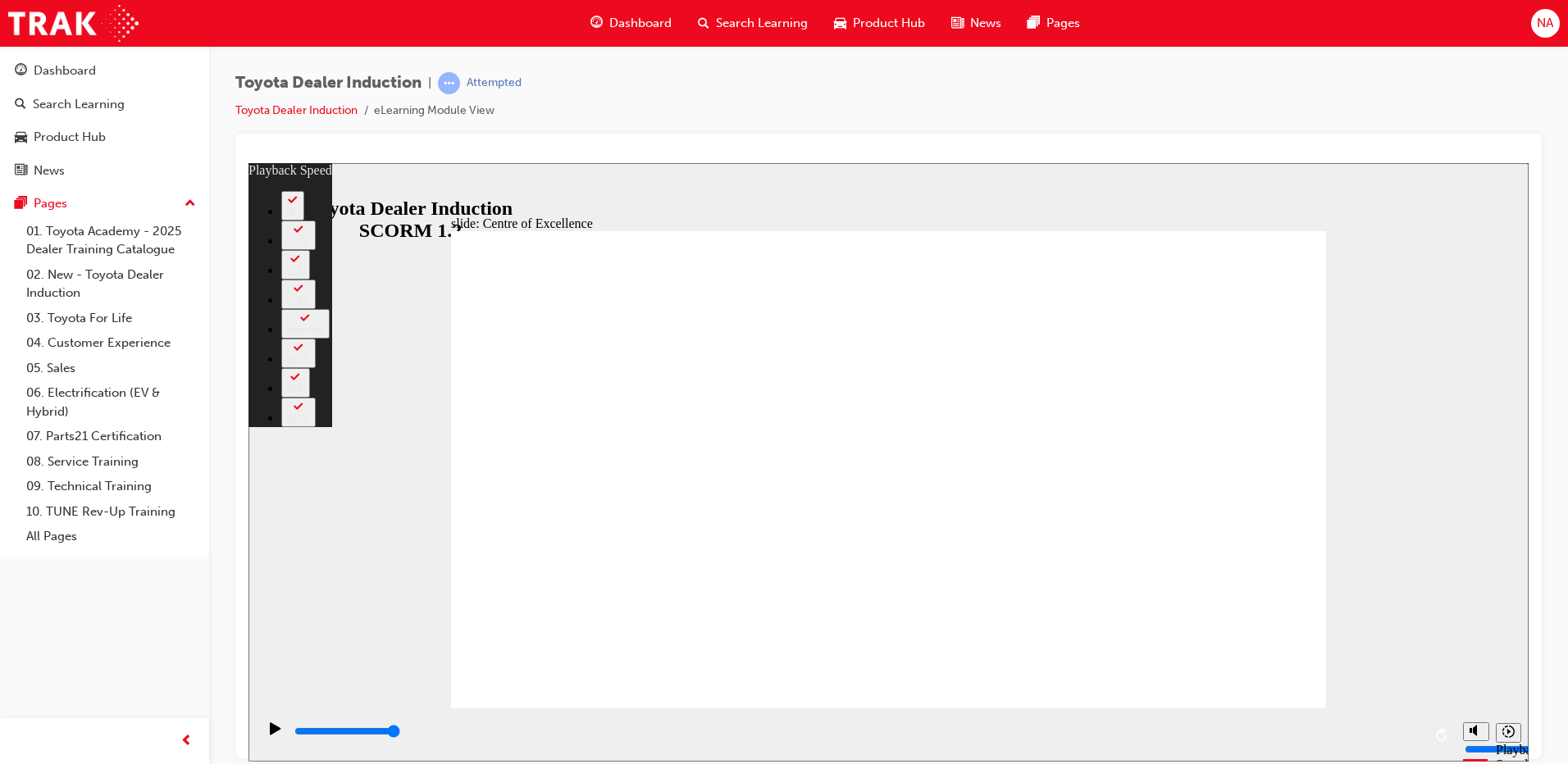
drag, startPoint x: 1008, startPoint y: 675, endPoint x: 1286, endPoint y: 684, distance: 278.1
type input "248"
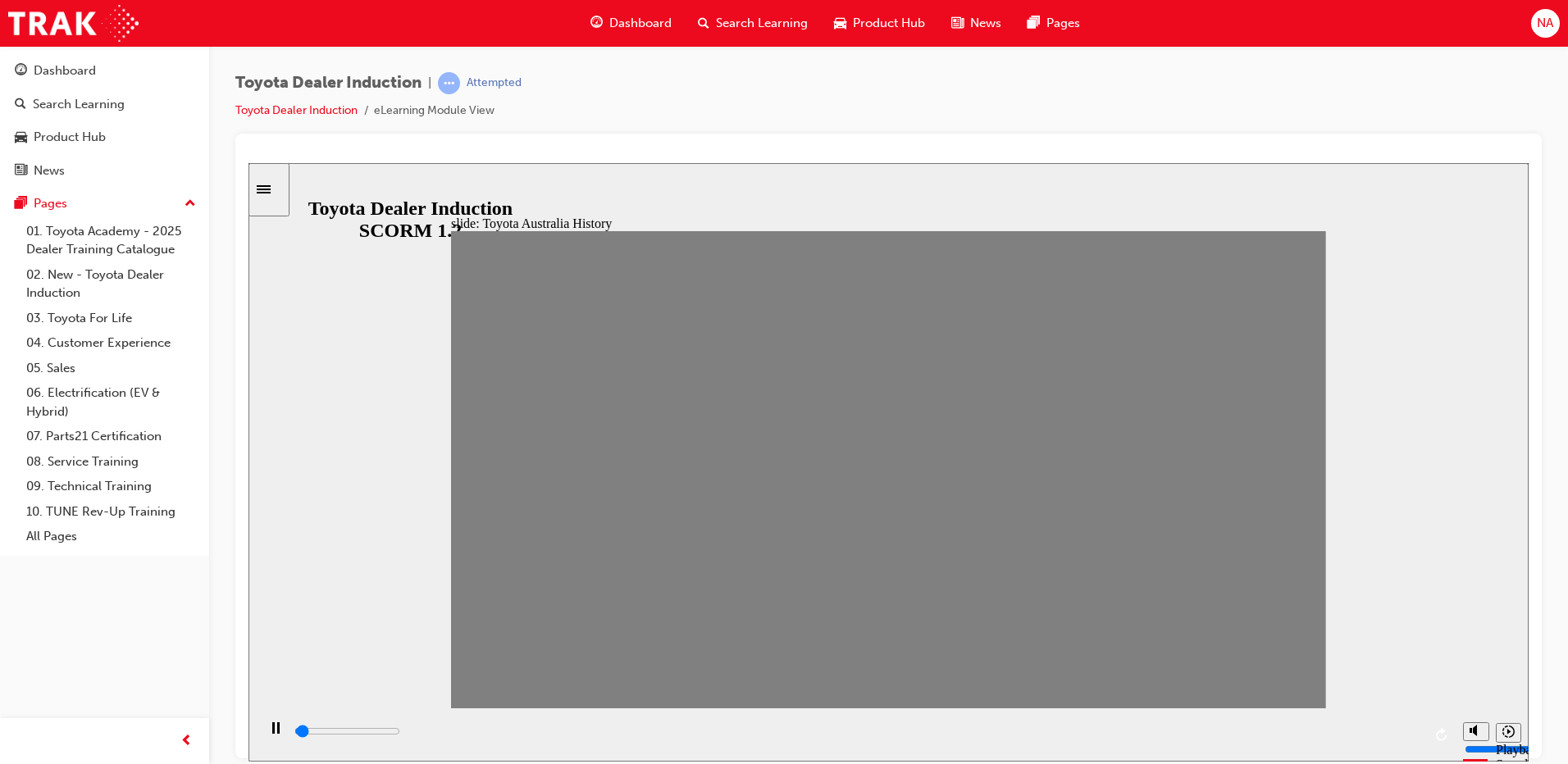
drag, startPoint x: 525, startPoint y: 484, endPoint x: 1294, endPoint y: 493, distance: 769.1
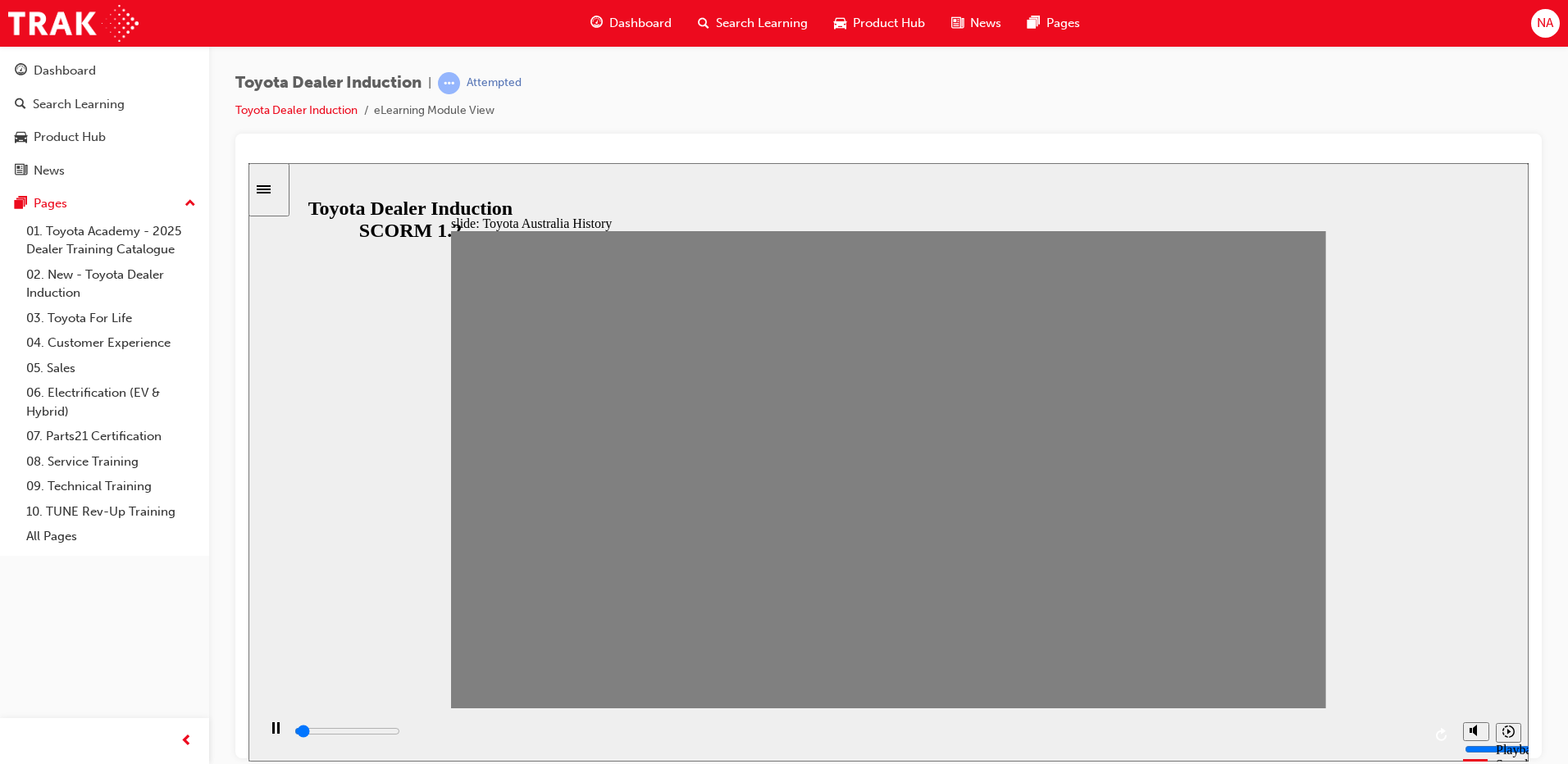
drag, startPoint x: 1272, startPoint y: 479, endPoint x: 525, endPoint y: 483, distance: 747.0
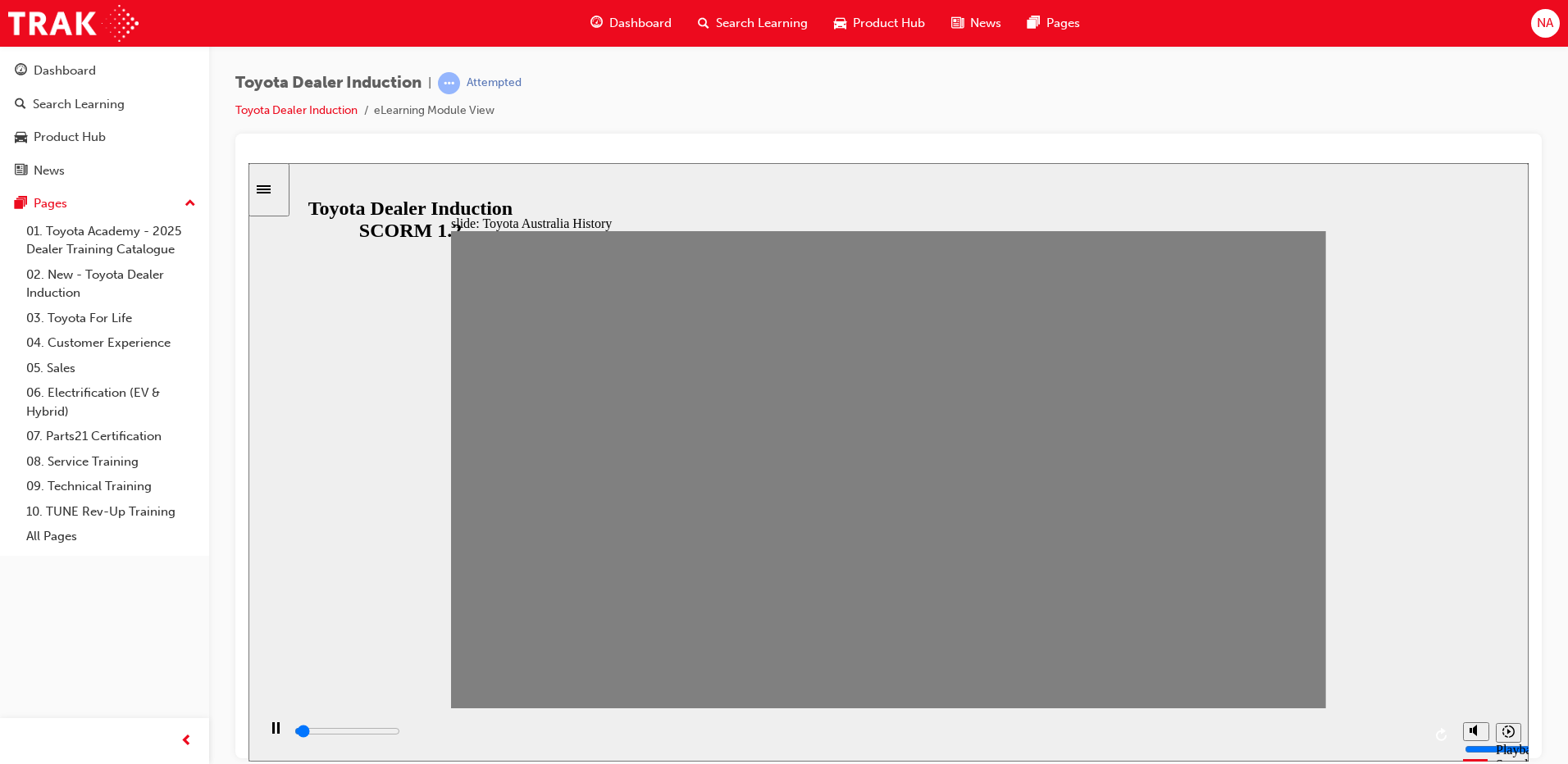
drag, startPoint x: 520, startPoint y: 483, endPoint x: 562, endPoint y: 483, distance: 42.0
drag, startPoint x: 568, startPoint y: 482, endPoint x: 603, endPoint y: 477, distance: 35.4
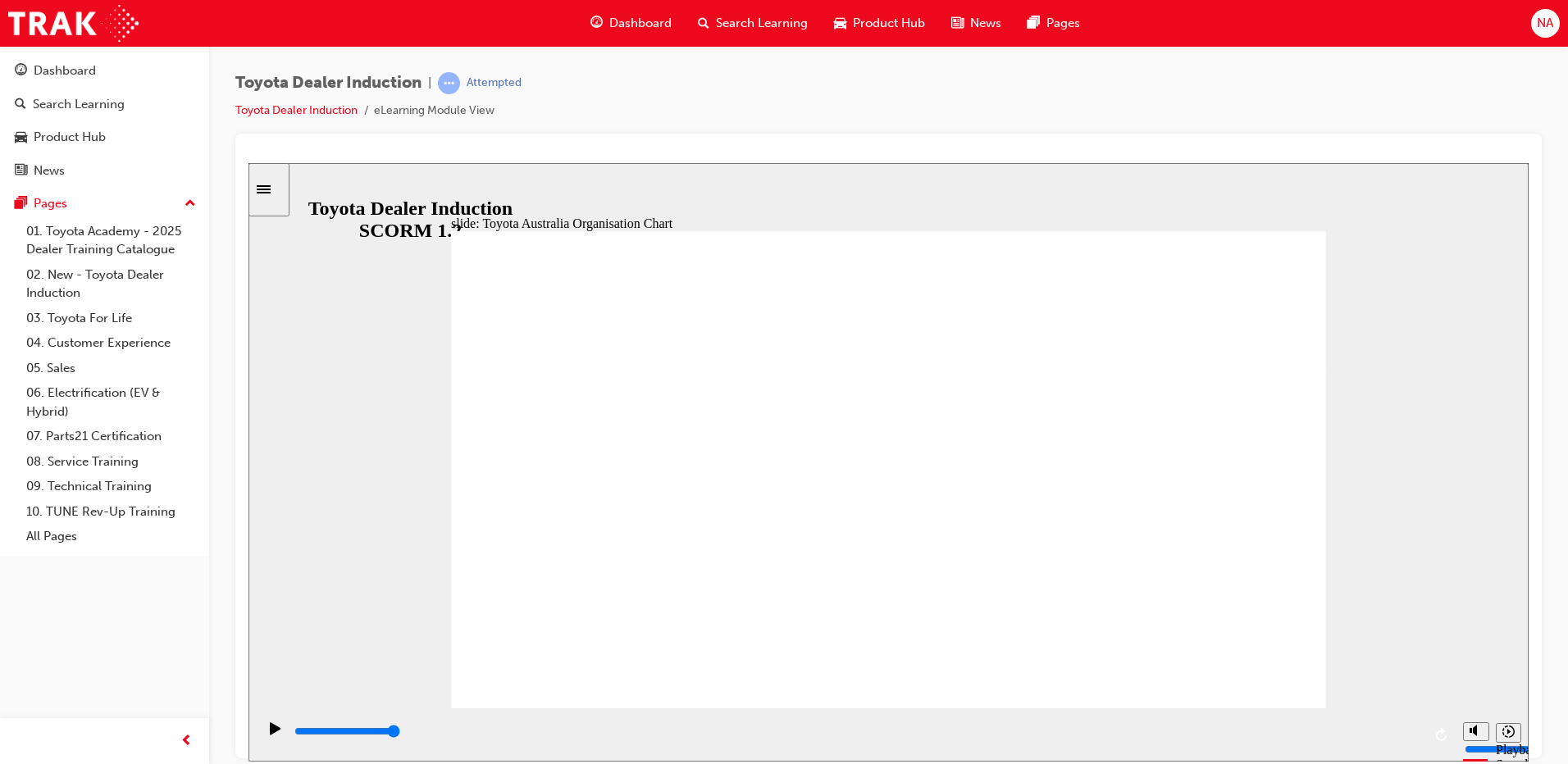
type input "1400"
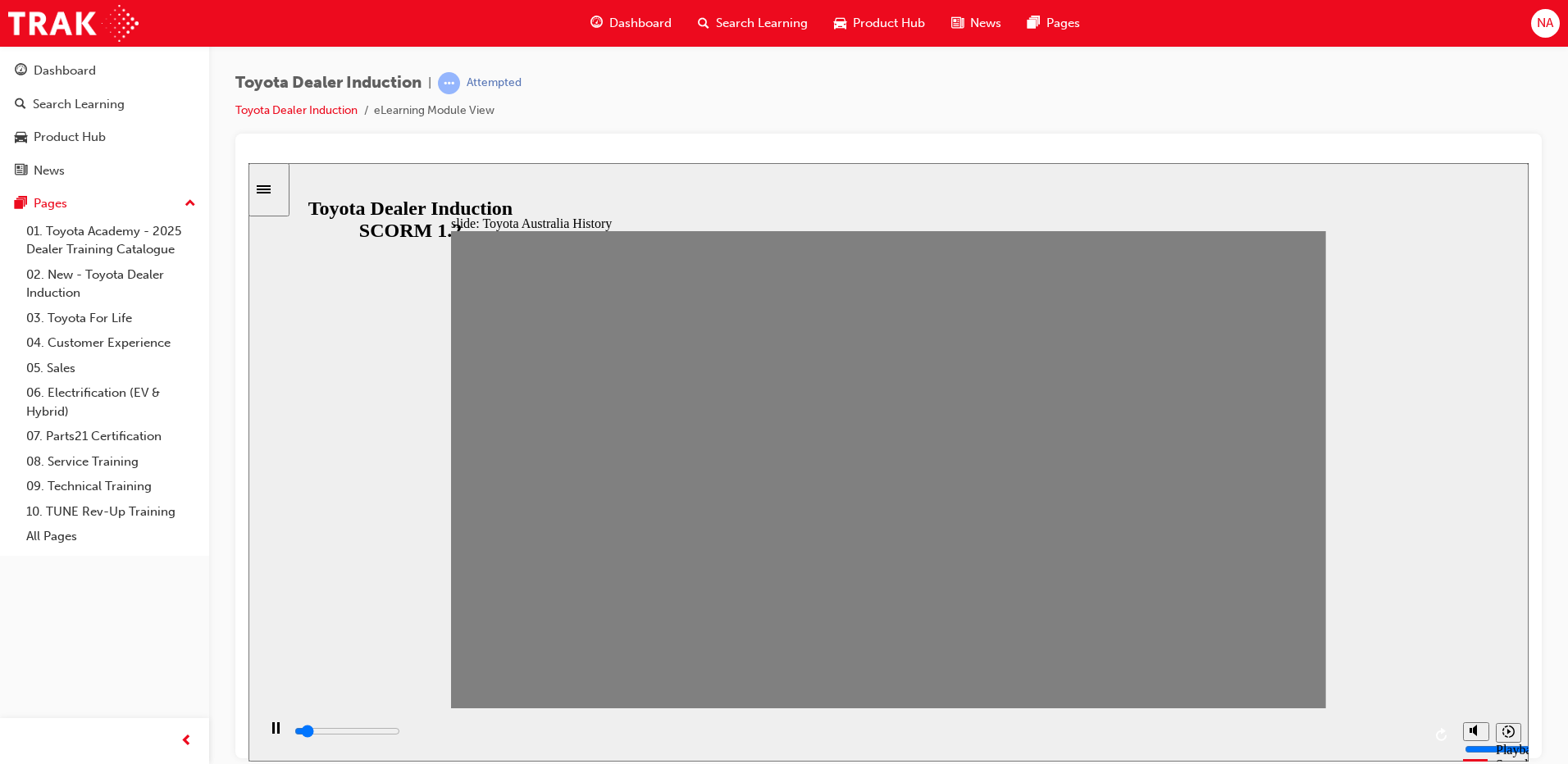
drag, startPoint x: 587, startPoint y: 485, endPoint x: 638, endPoint y: 482, distance: 51.1
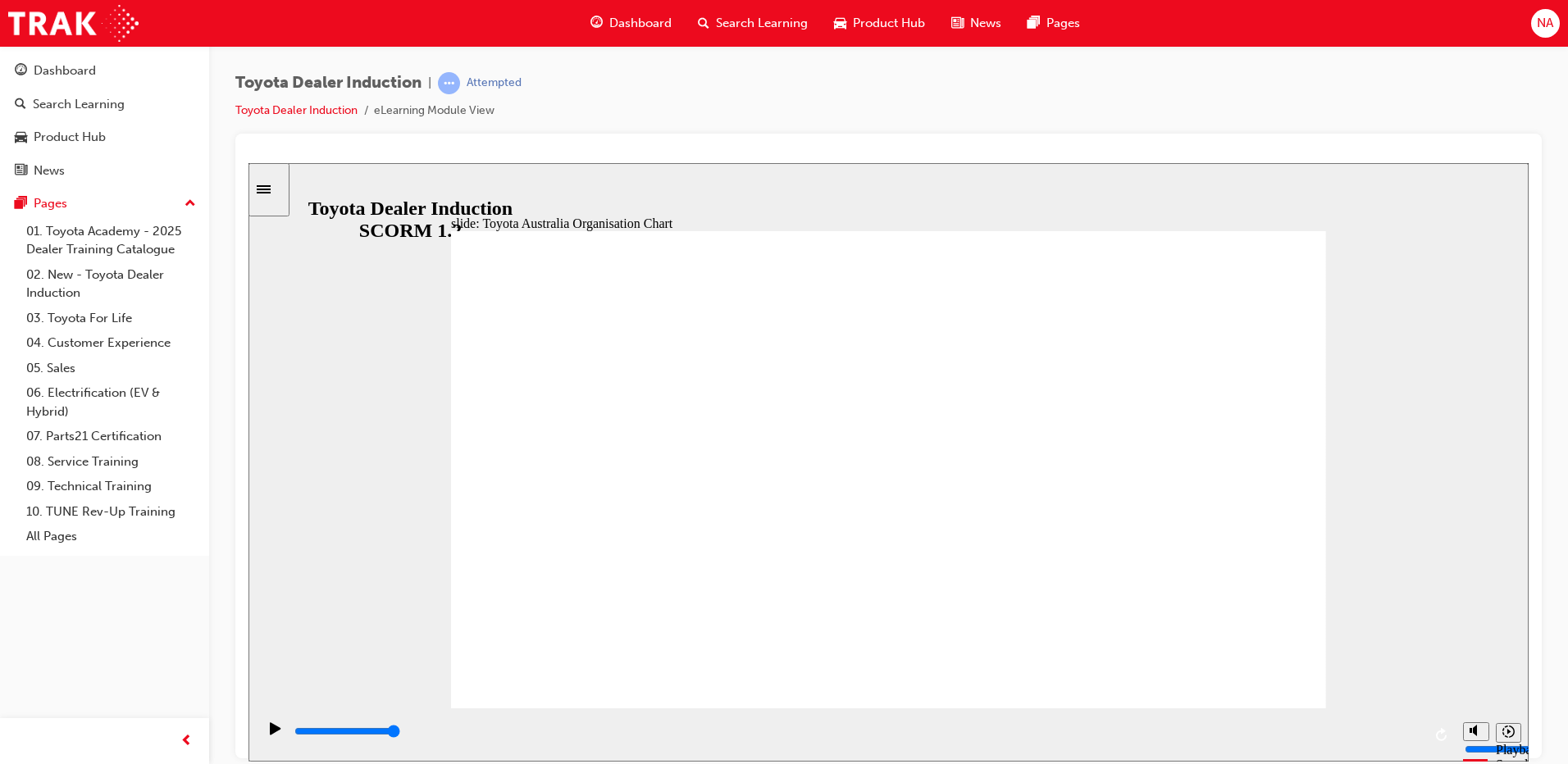
type input "1700"
radio input "true"
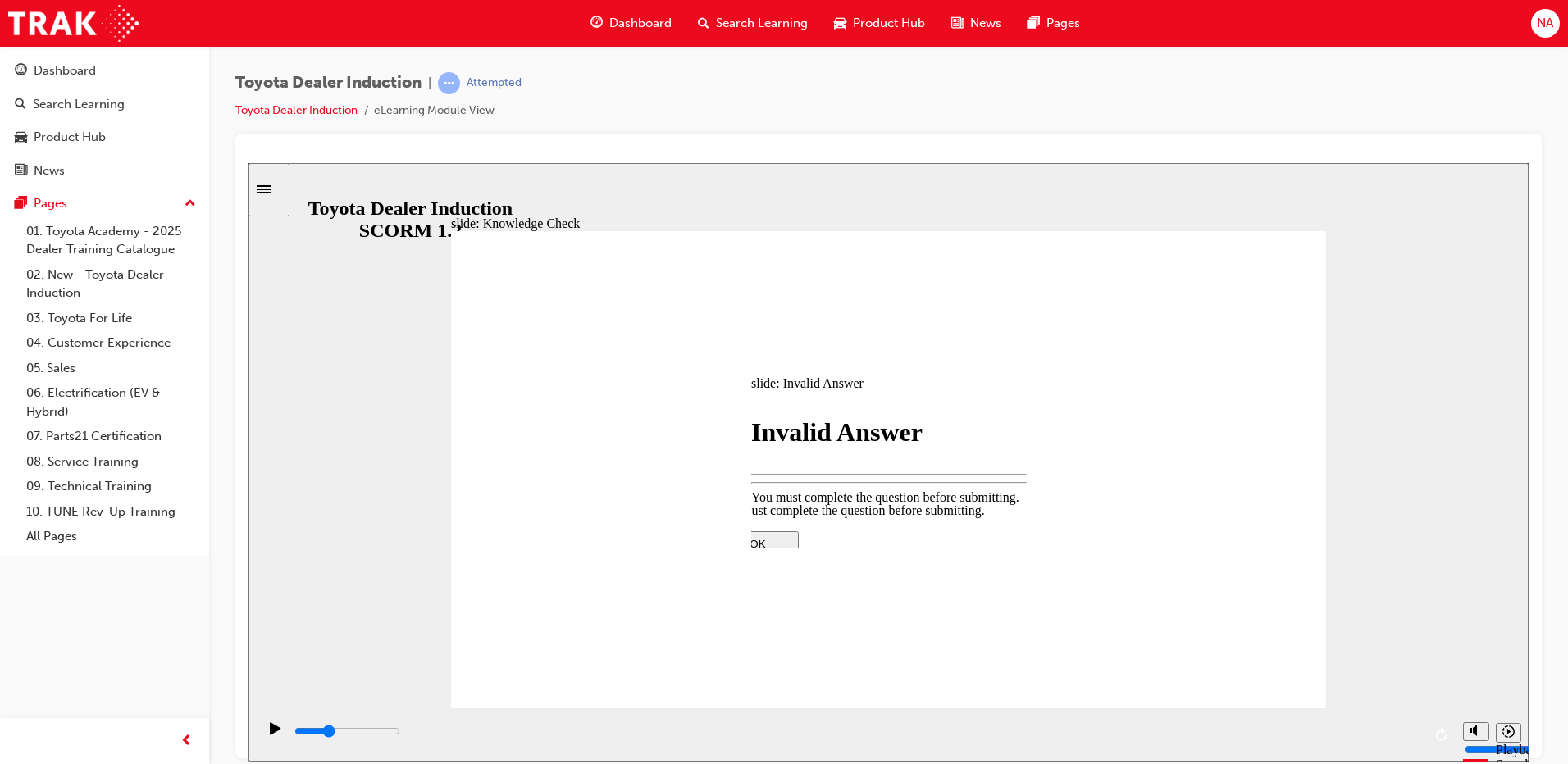
type input "1500"
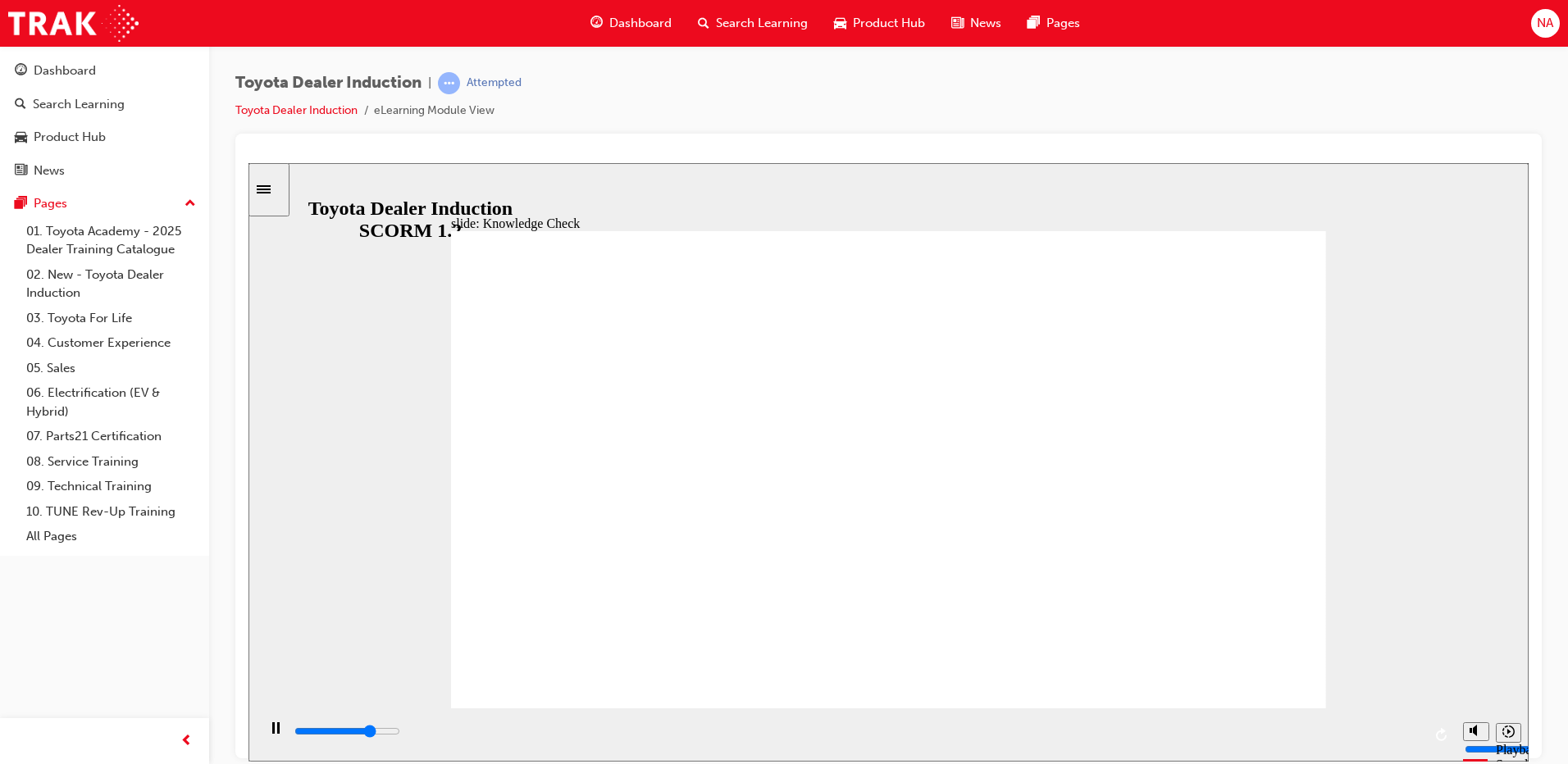
type input "3700"
radio input "true"
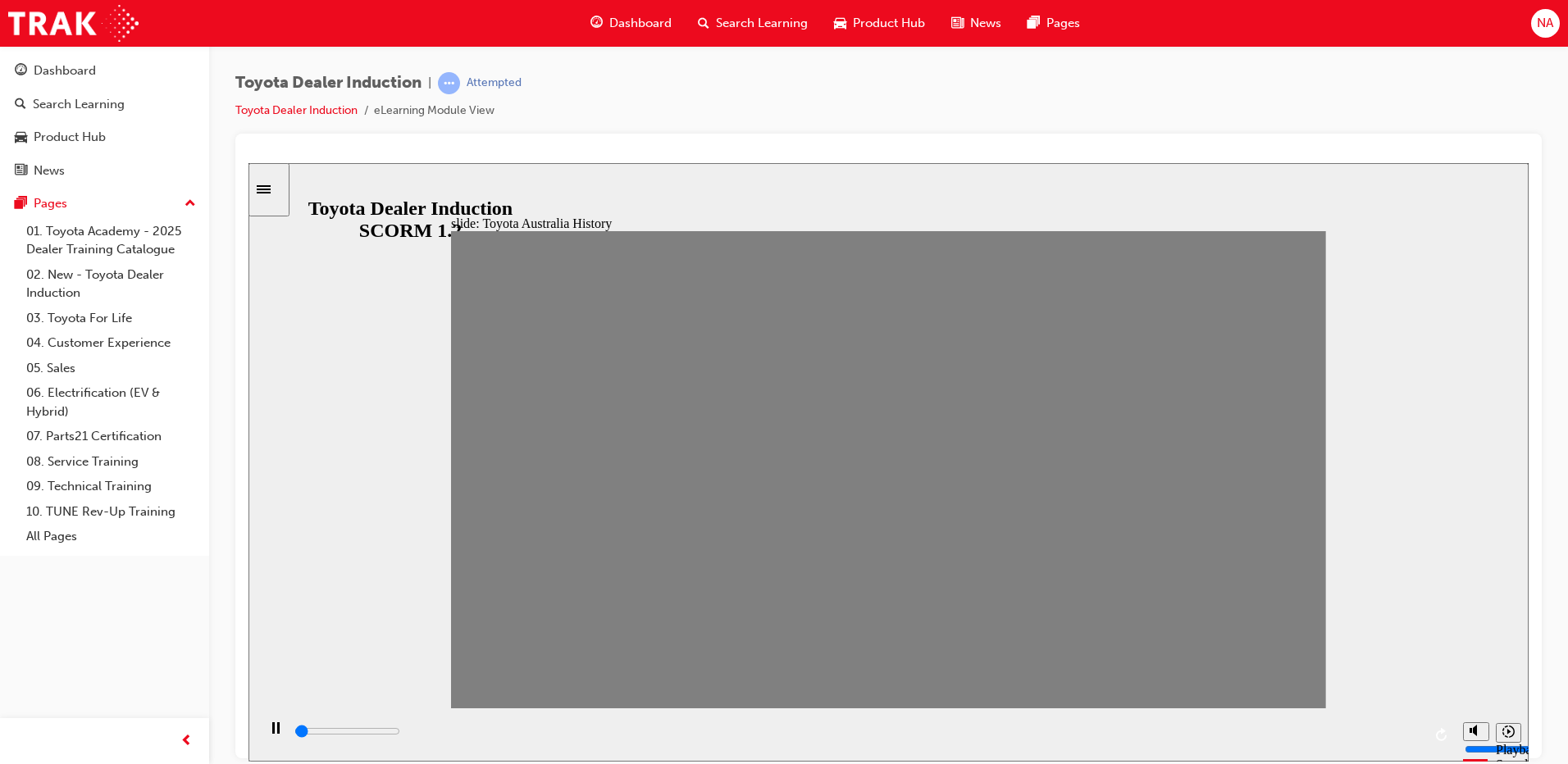
drag, startPoint x: 648, startPoint y: 485, endPoint x: 1302, endPoint y: 483, distance: 654.0
drag, startPoint x: 1280, startPoint y: 601, endPoint x: 1250, endPoint y: 634, distance: 44.6
type input "100"
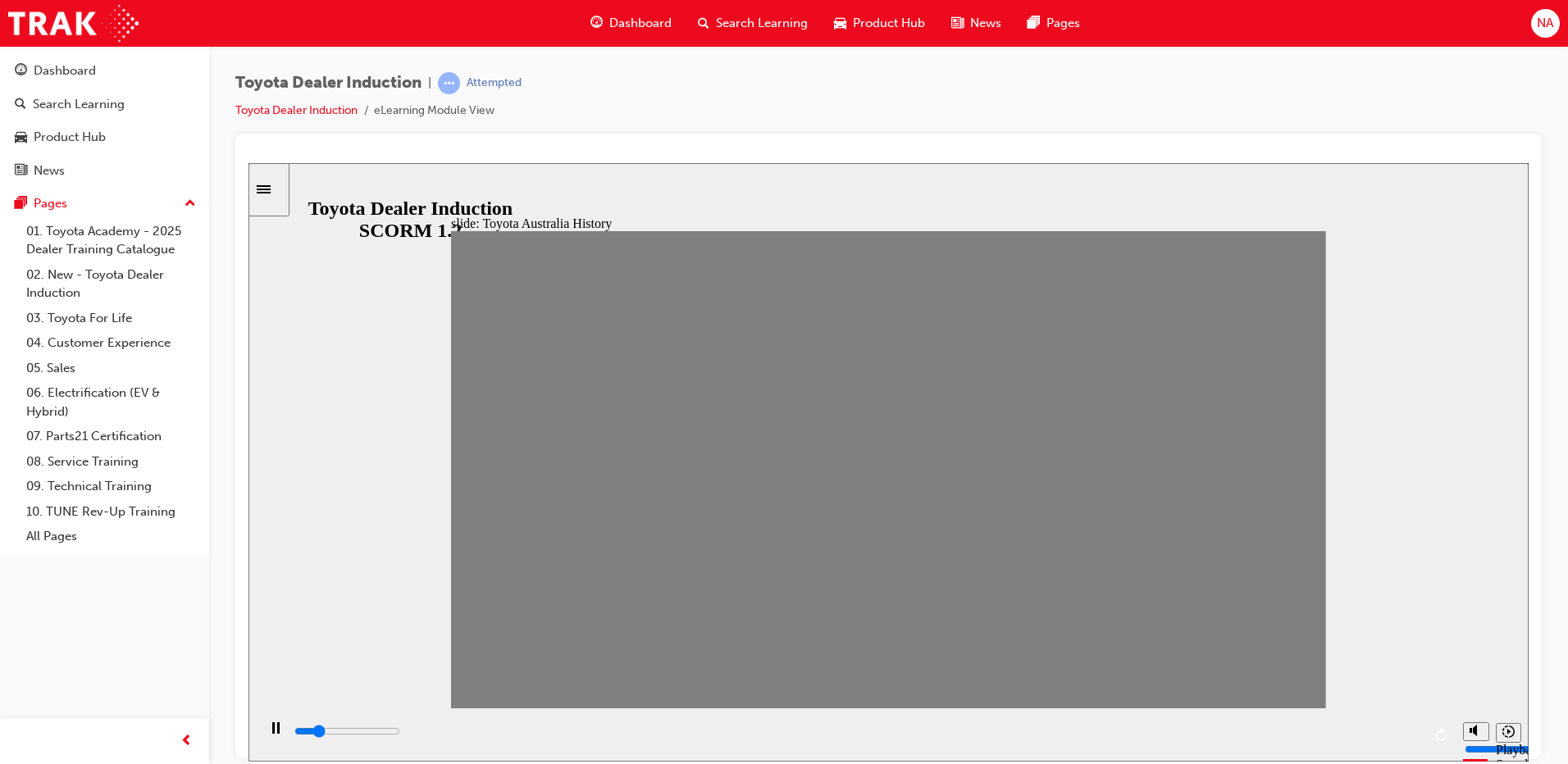
type input "19"
drag, startPoint x: 1281, startPoint y: 467, endPoint x: 1243, endPoint y: 467, distance: 38.0
drag, startPoint x: 1246, startPoint y: 484, endPoint x: 1201, endPoint y: 485, distance: 45.0
type input "100"
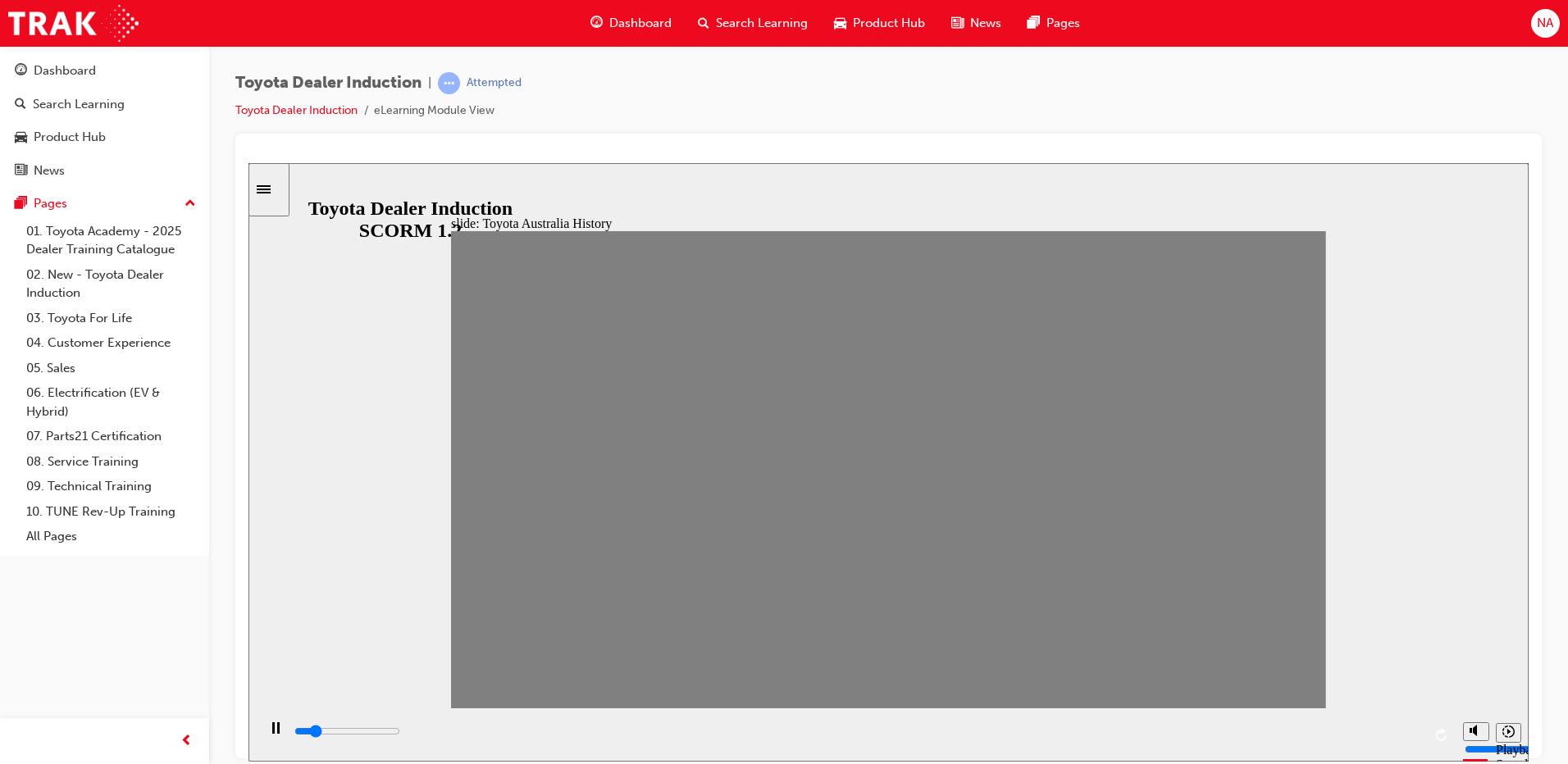
type input "19"
drag, startPoint x: 1203, startPoint y: 483, endPoint x: 1245, endPoint y: 475, distance: 42.8
type input "100"
type input "20"
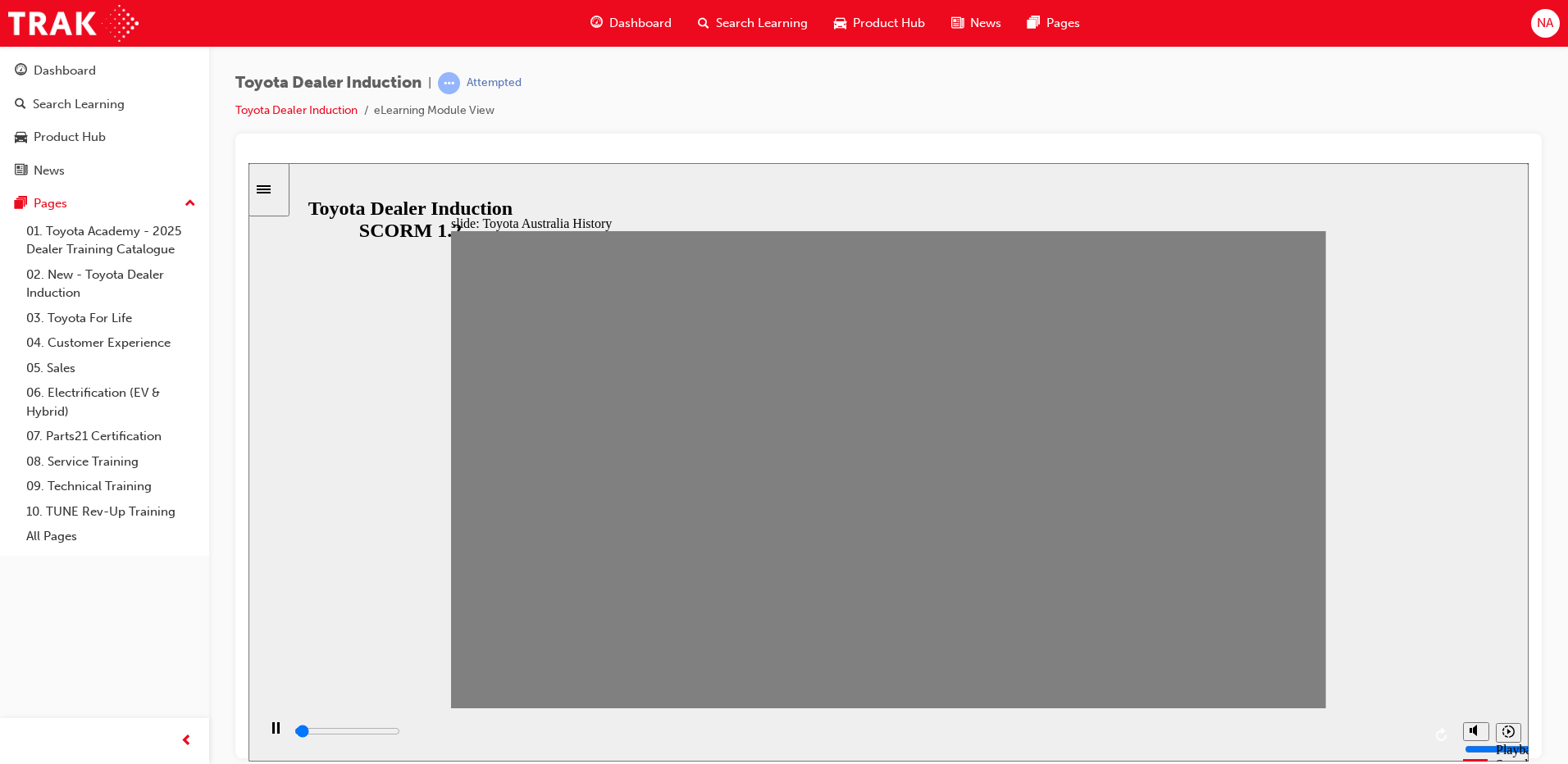
drag, startPoint x: 1246, startPoint y: 475, endPoint x: 1301, endPoint y: 475, distance: 55.0
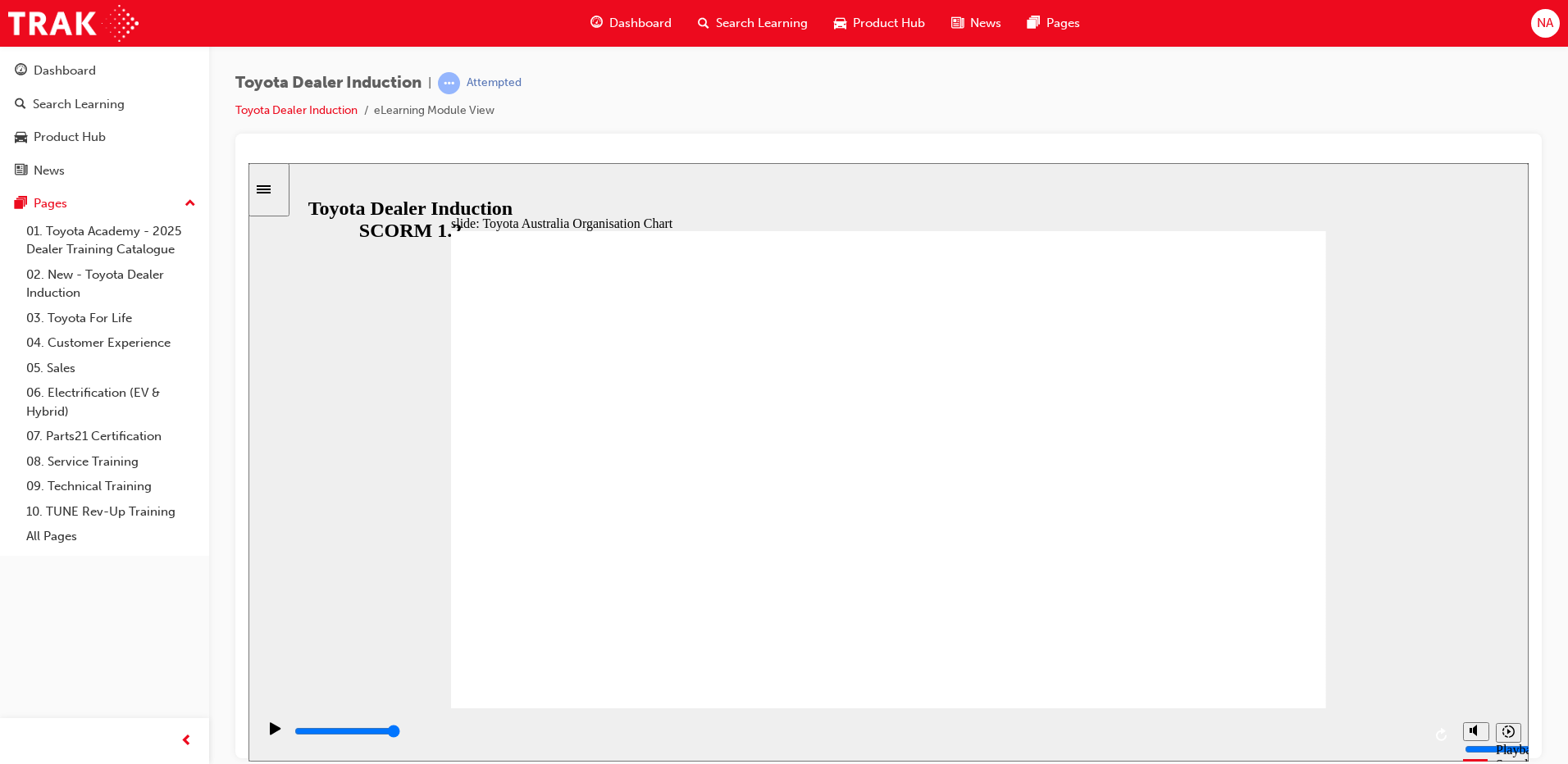
type input "2300"
radio input "true"
type input "1200"
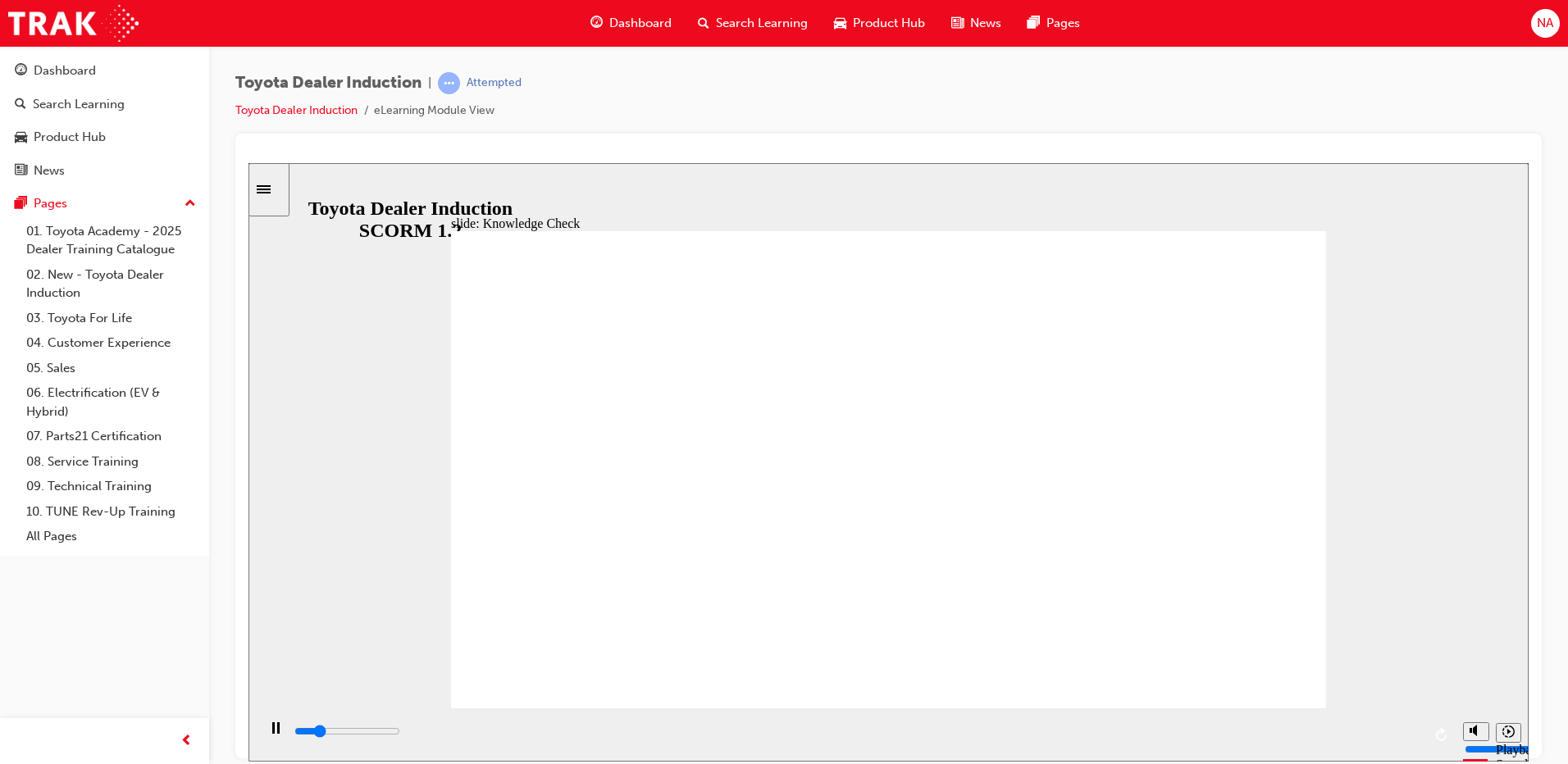
radio input "true"
type input "4500"
radio input "true"
type input "5000"
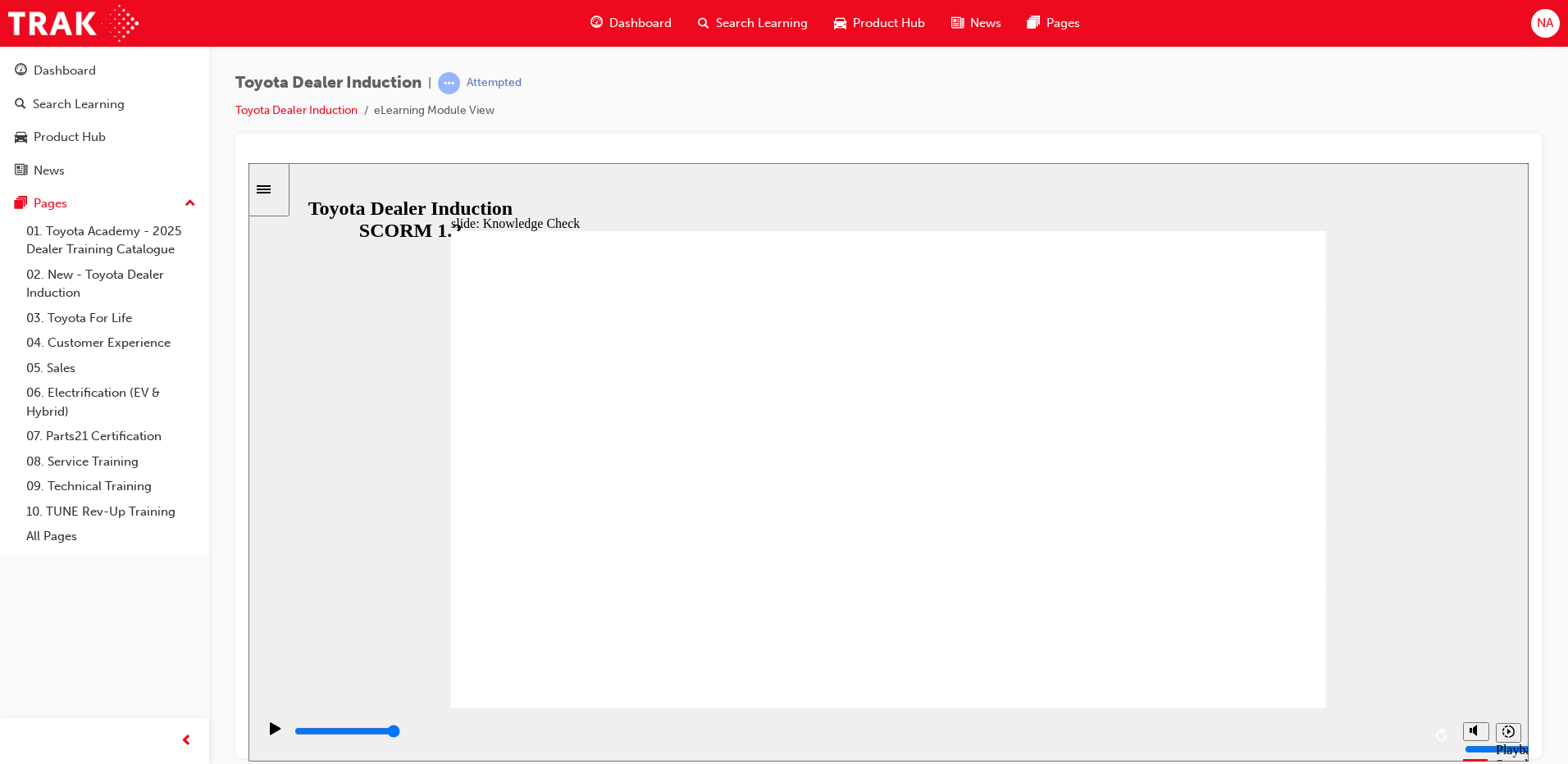
radio input "false"
radio input "true"
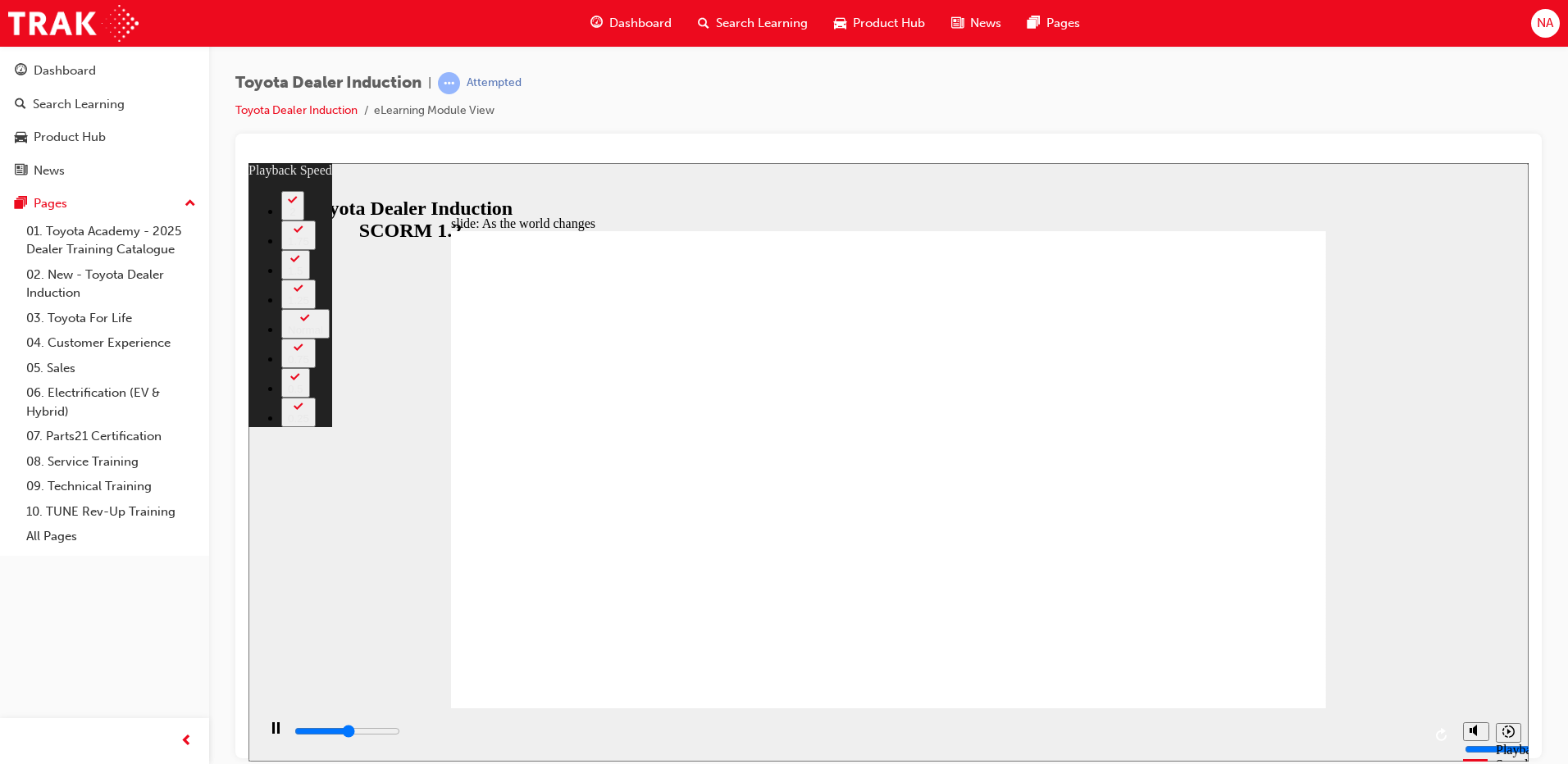
type input "4800"
type input "0"
type input "5000"
type input "0"
type input "5300"
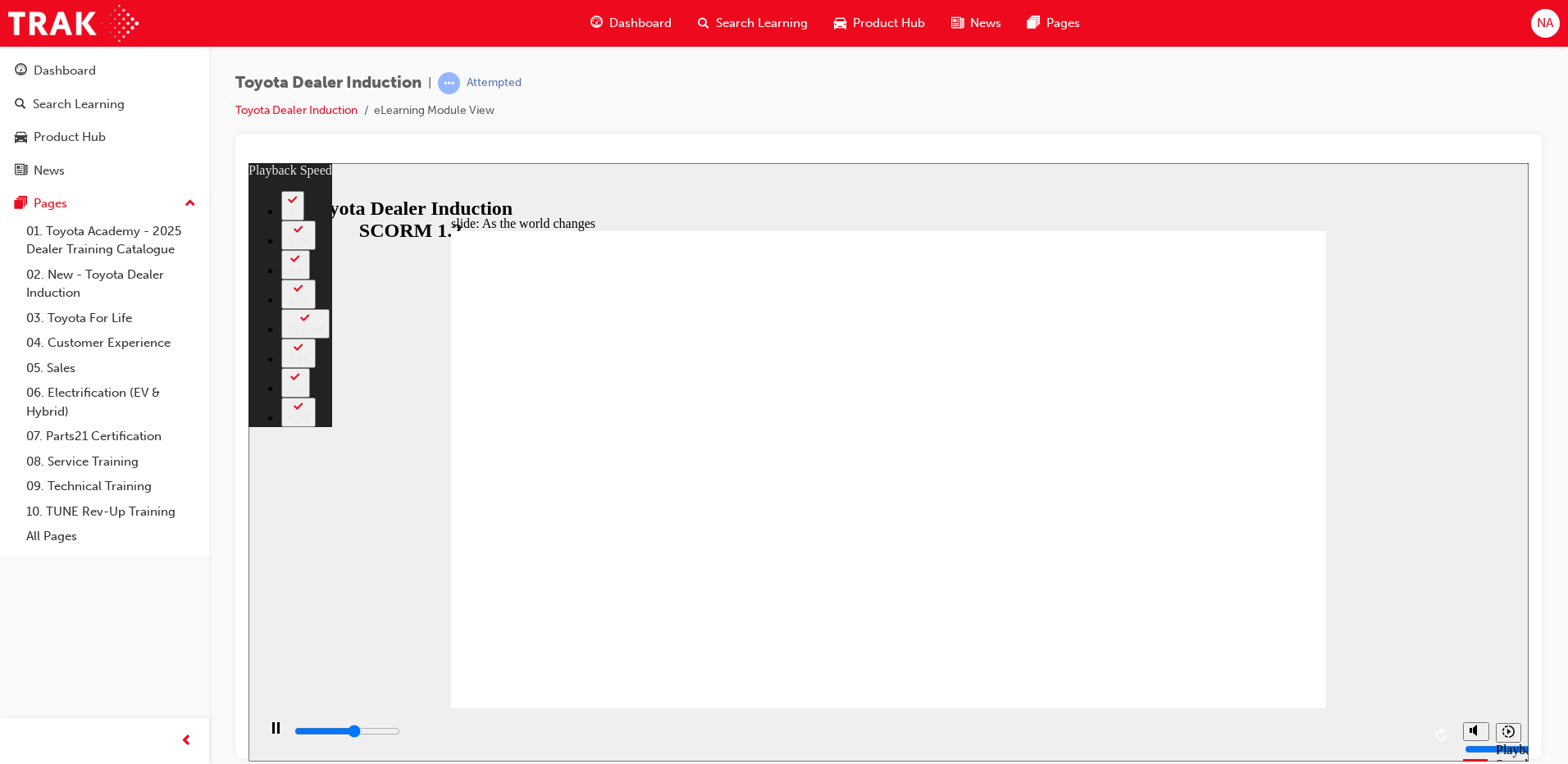
type input "1"
type input "5500"
type input "1"
type input "5600"
type input "1"
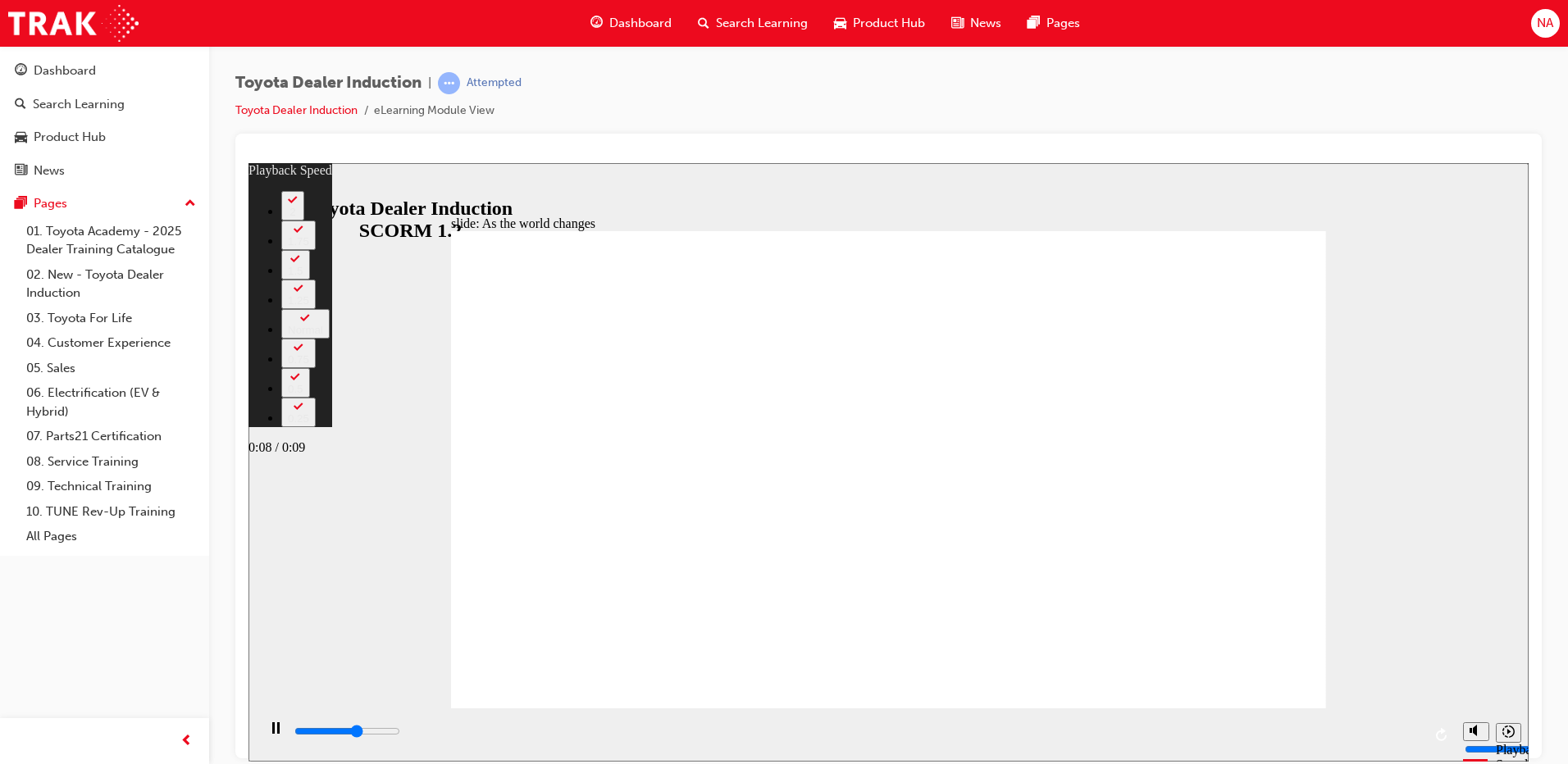
type input "5700"
type input "1"
type input "5800"
type input "1"
type input "6100"
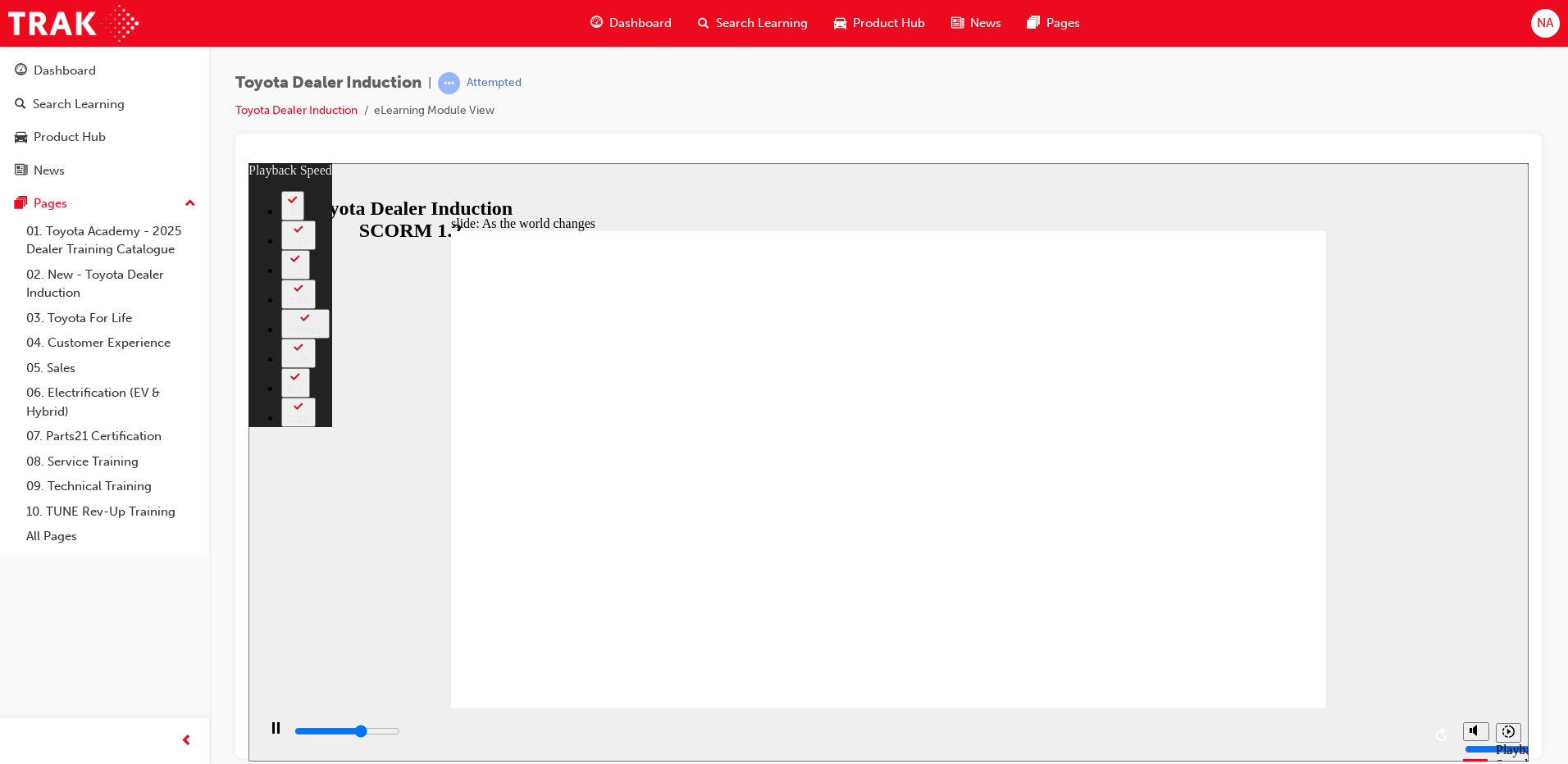
type input "1"
type input "6400"
type input "2"
type input "6400"
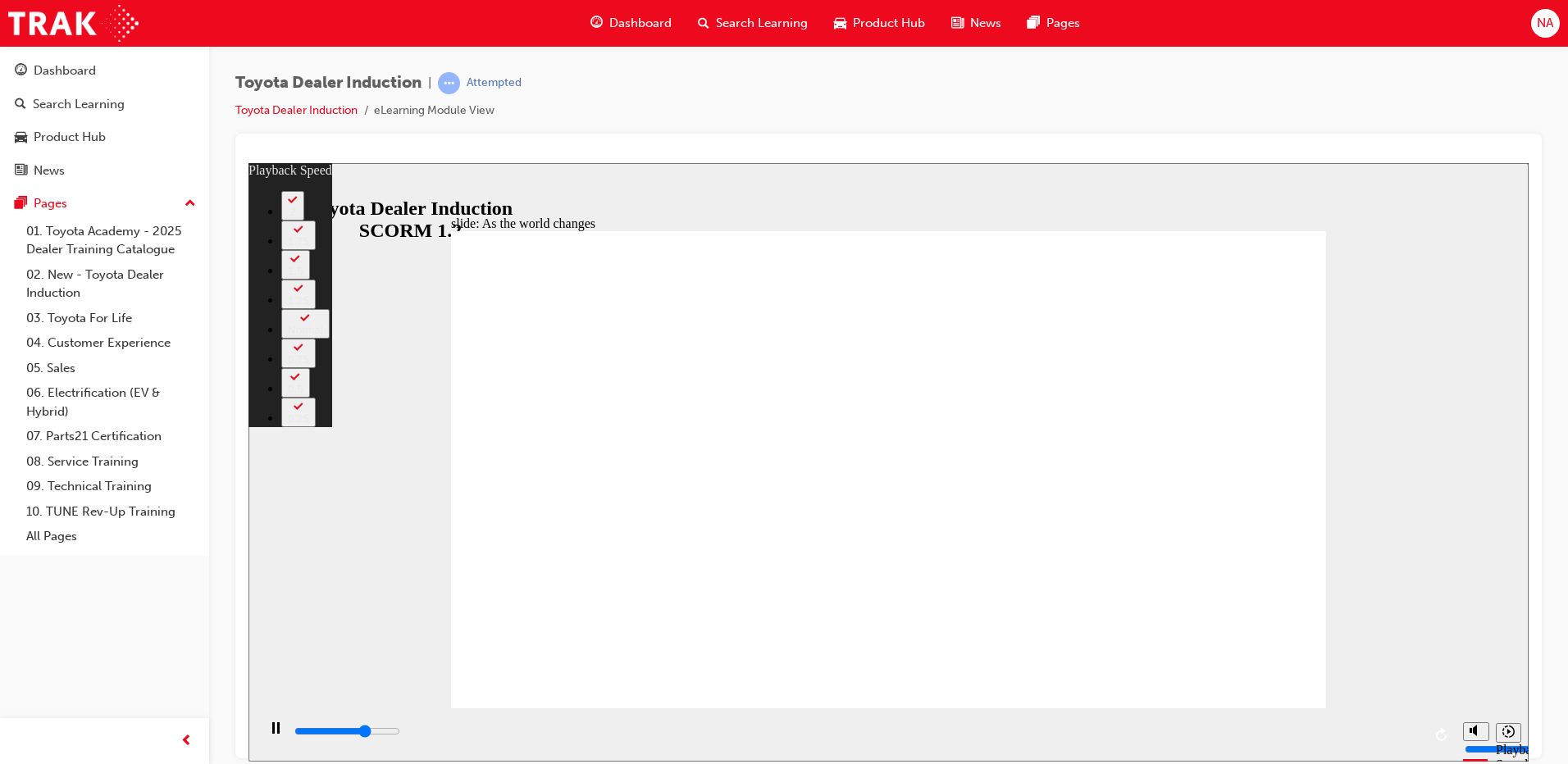
type input "118"
type input "6500"
type input "118"
type input "6800"
type input "118"
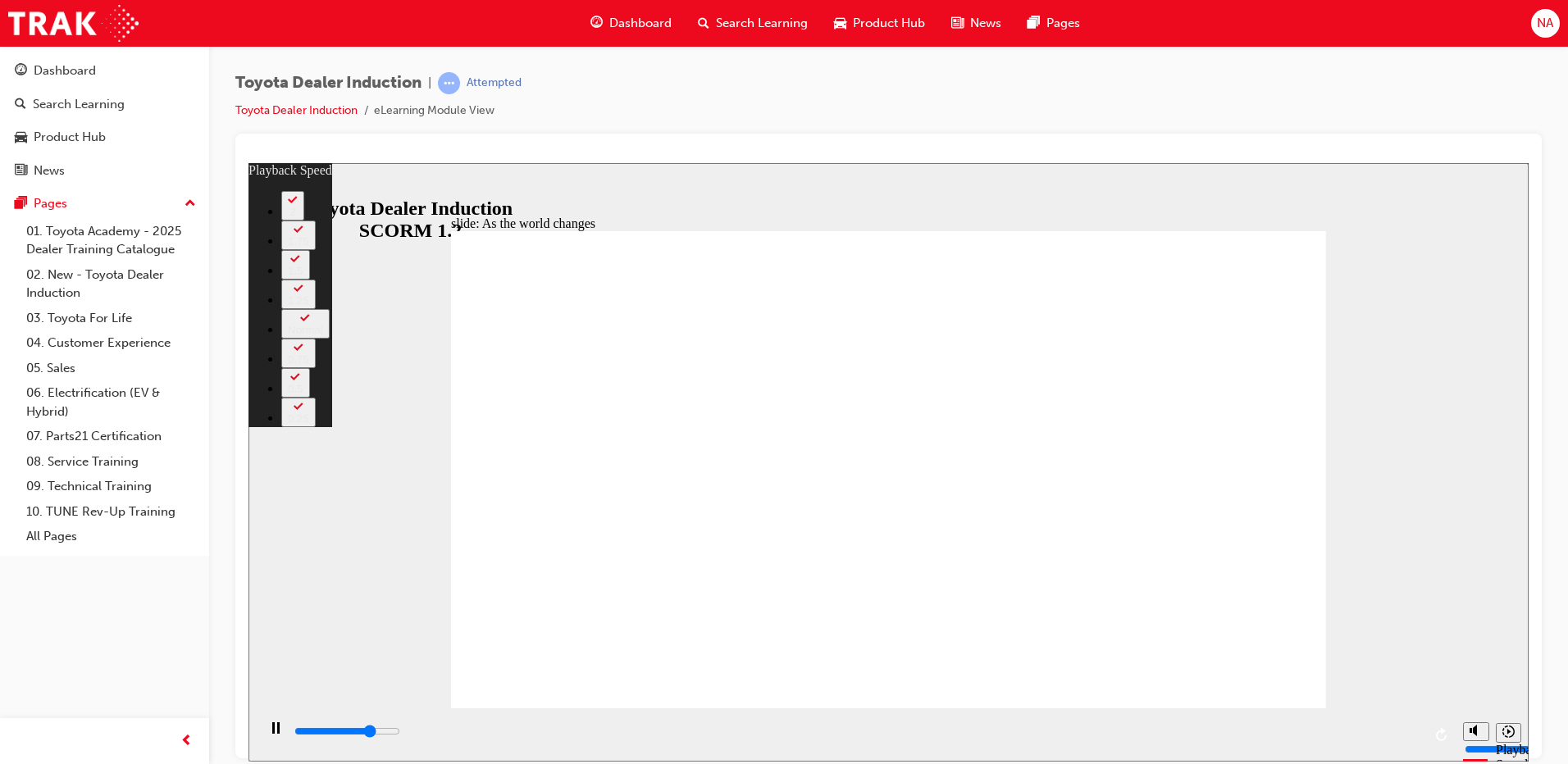
type input "6900"
type input "118"
type input "7000"
type input "120"
drag, startPoint x: 1274, startPoint y: 669, endPoint x: 1330, endPoint y: 668, distance: 56.0
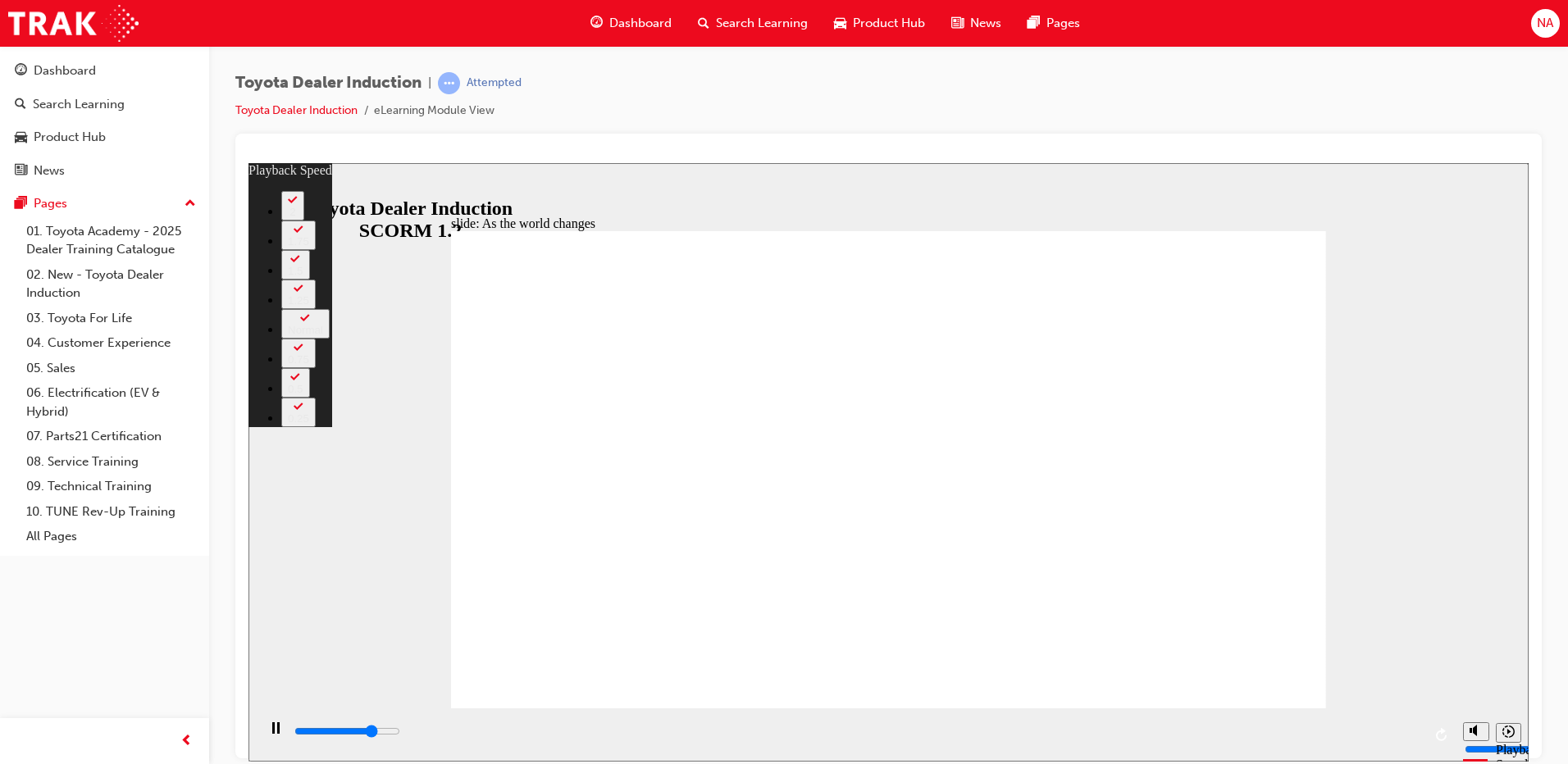
click at [1330, 668] on div "slide: As the world changes Rectangle 2 playback speed 2 1.75 1.5 1.25 Normal 0…" at bounding box center [888, 462] width 1280 height 599
type input "7300"
type input "122"
type input "7300"
type input "122"
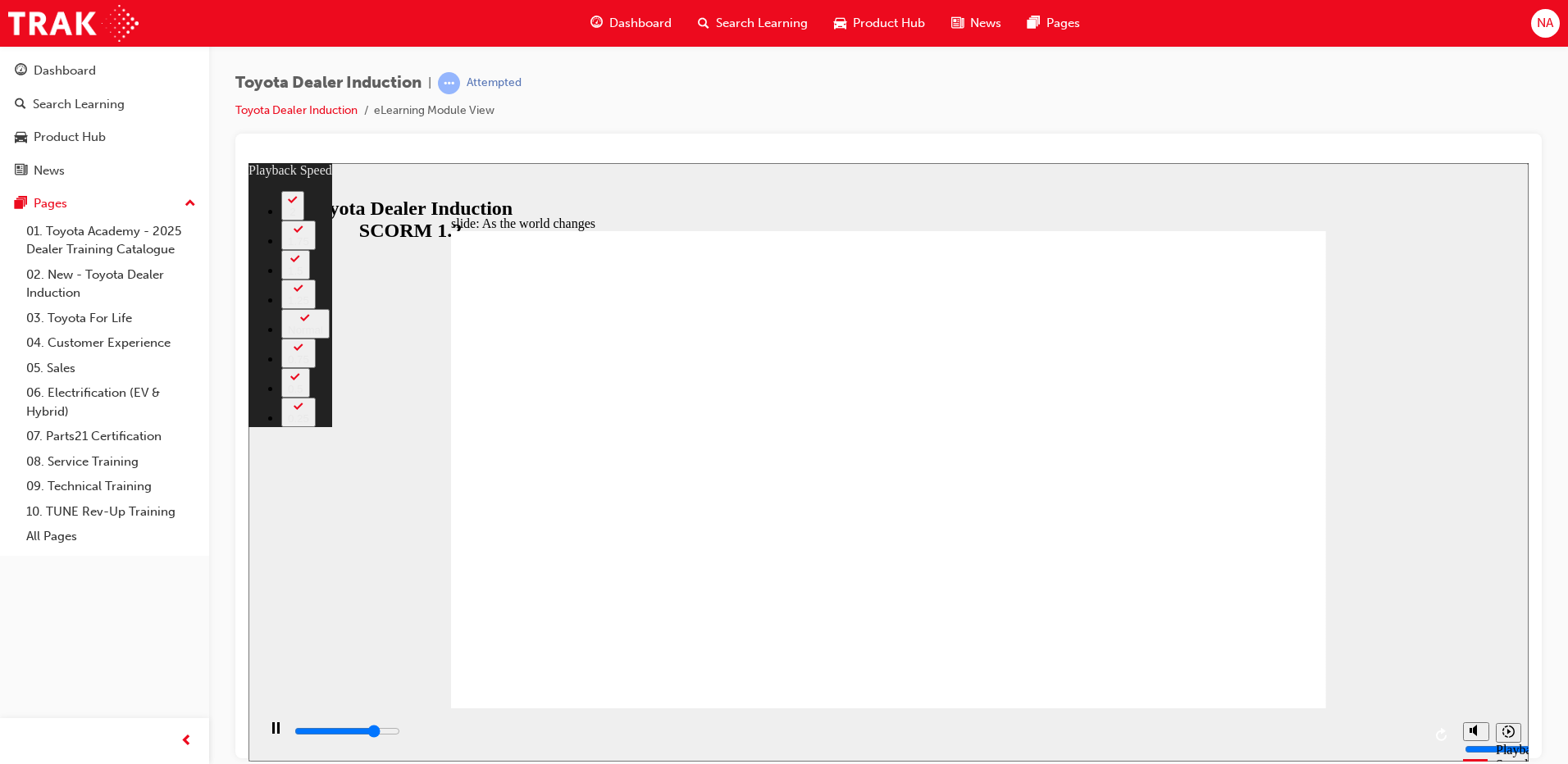
type input "7400"
type input "128"
type input "7400"
type input "128"
type input "7500"
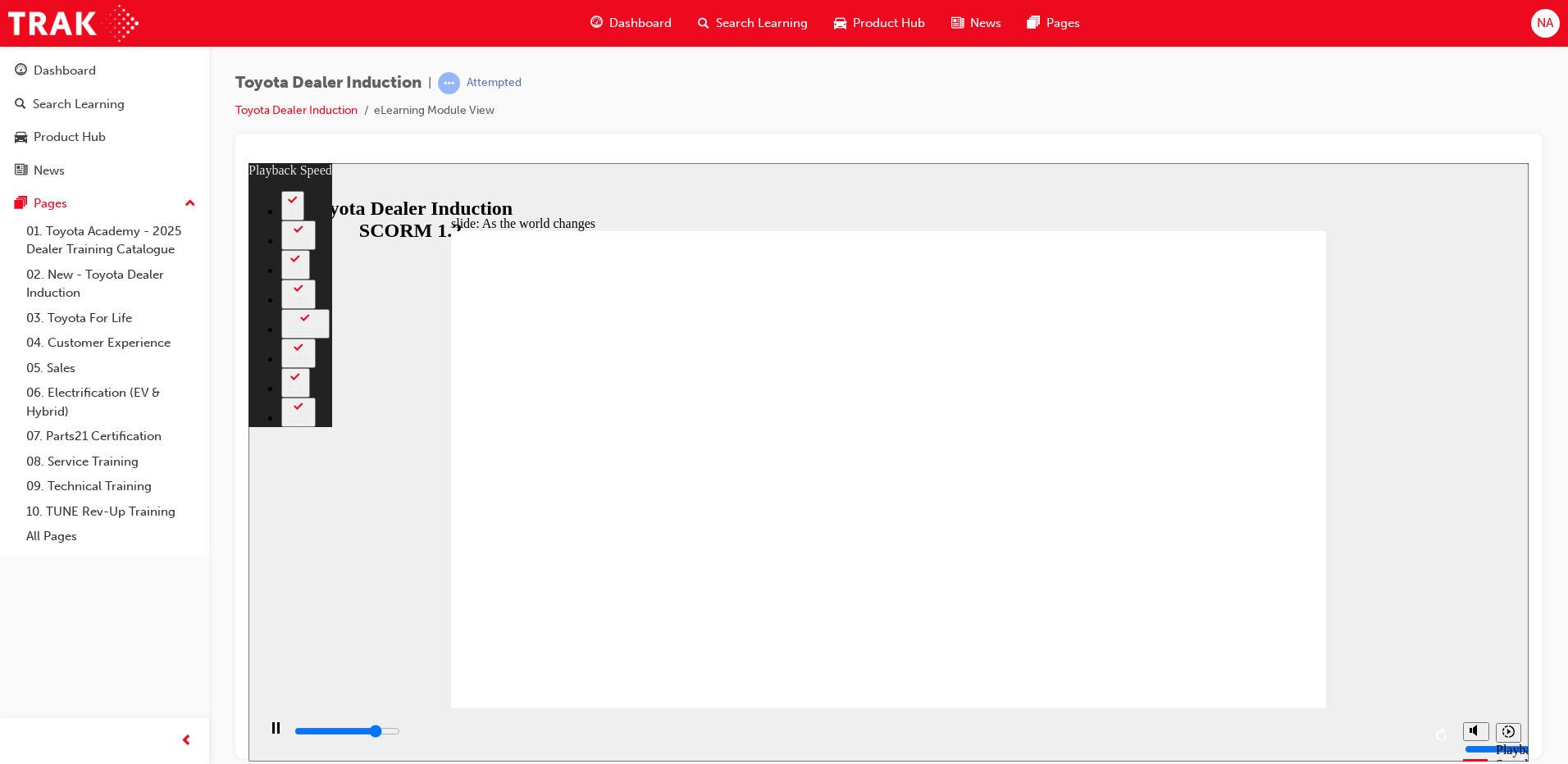
type input "128"
type input "8900"
type input "128"
type input "8900"
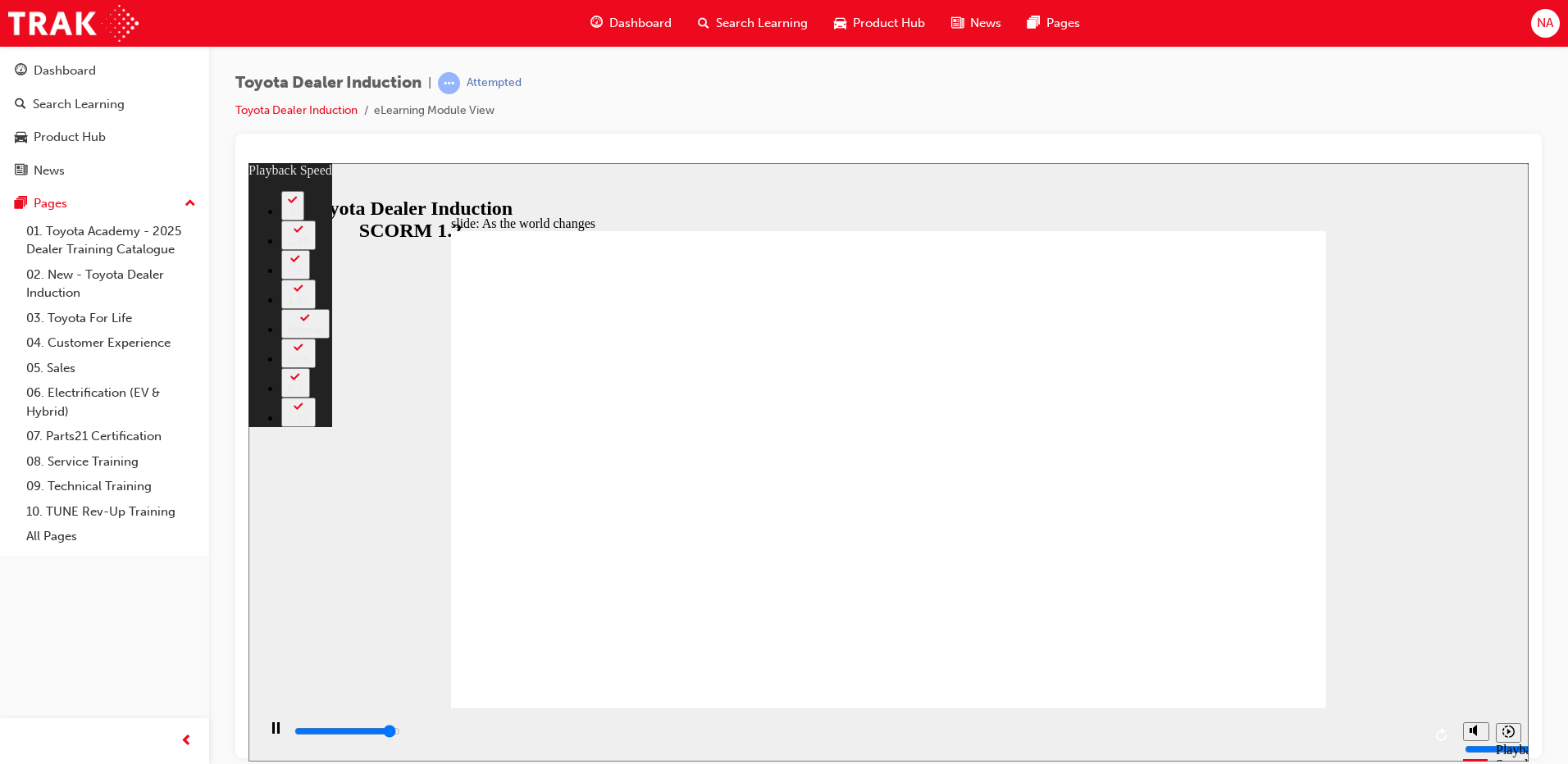
type input "128"
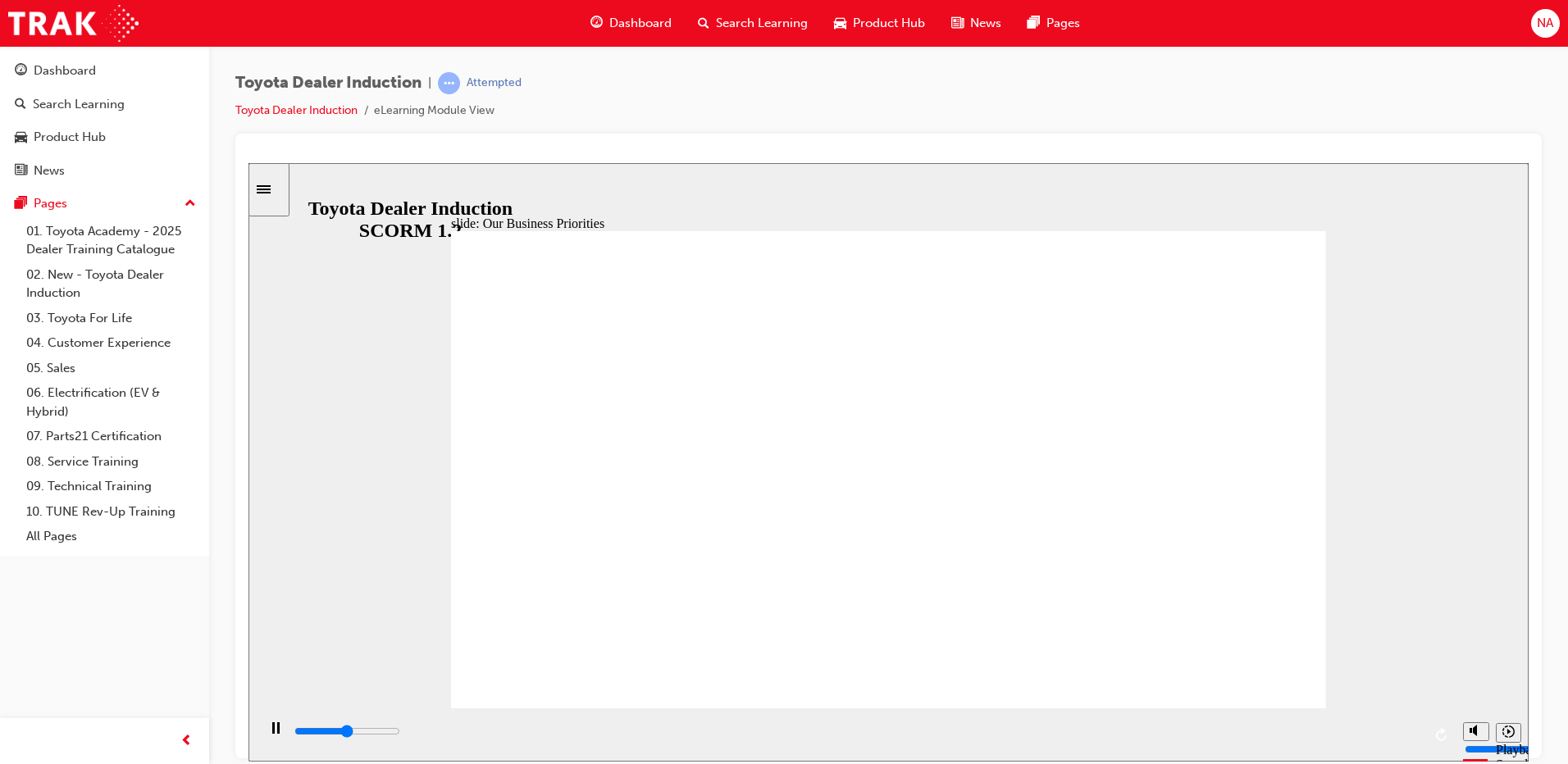
drag, startPoint x: 539, startPoint y: 736, endPoint x: 1046, endPoint y: 717, distance: 507.4
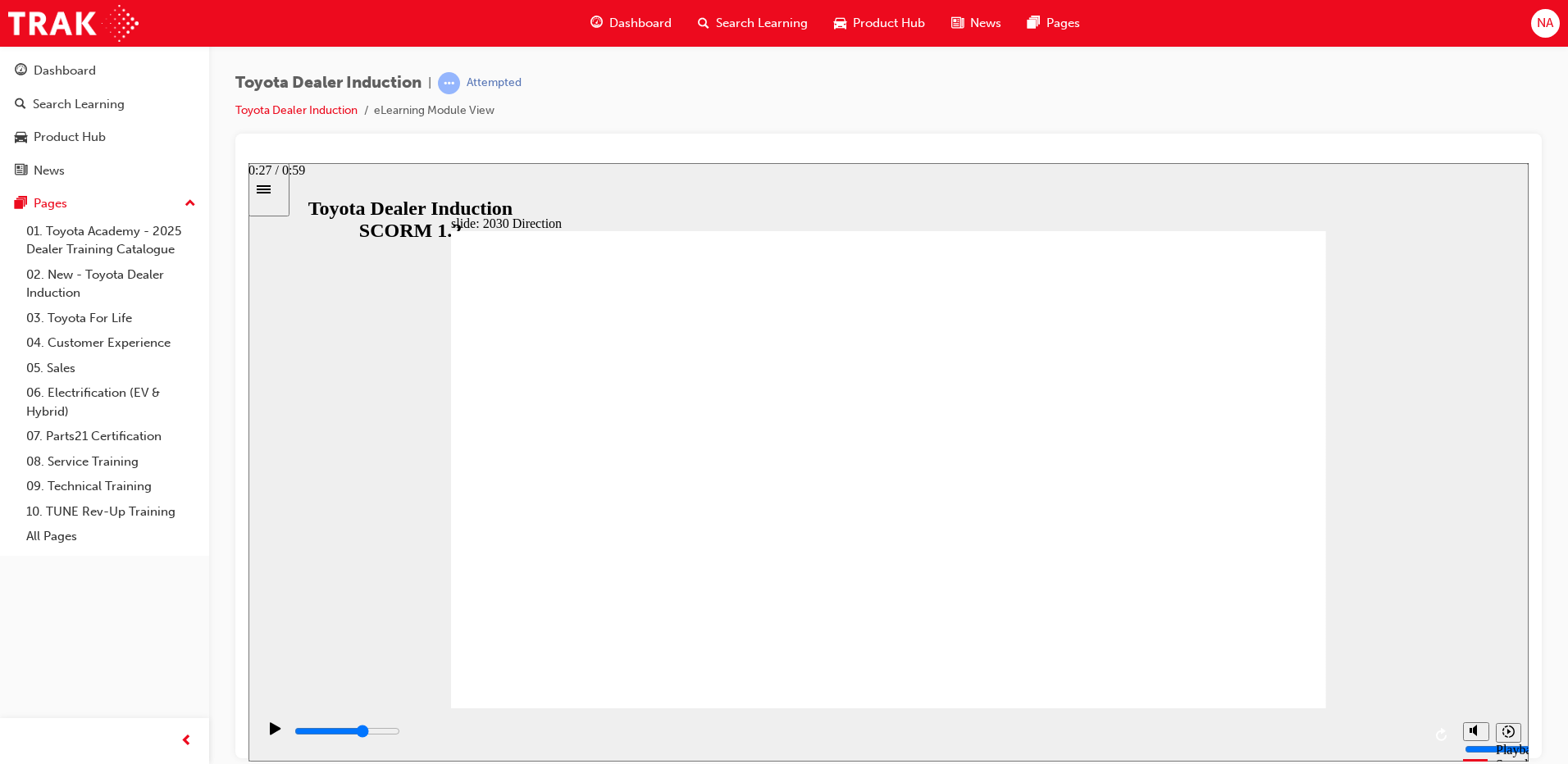
click at [1045, 717] on div "playback controls" at bounding box center [856, 734] width 1198 height 53
drag, startPoint x: 1076, startPoint y: 729, endPoint x: 1331, endPoint y: 747, distance: 255.6
click at [1316, 740] on div "playback controls" at bounding box center [858, 731] width 1130 height 18
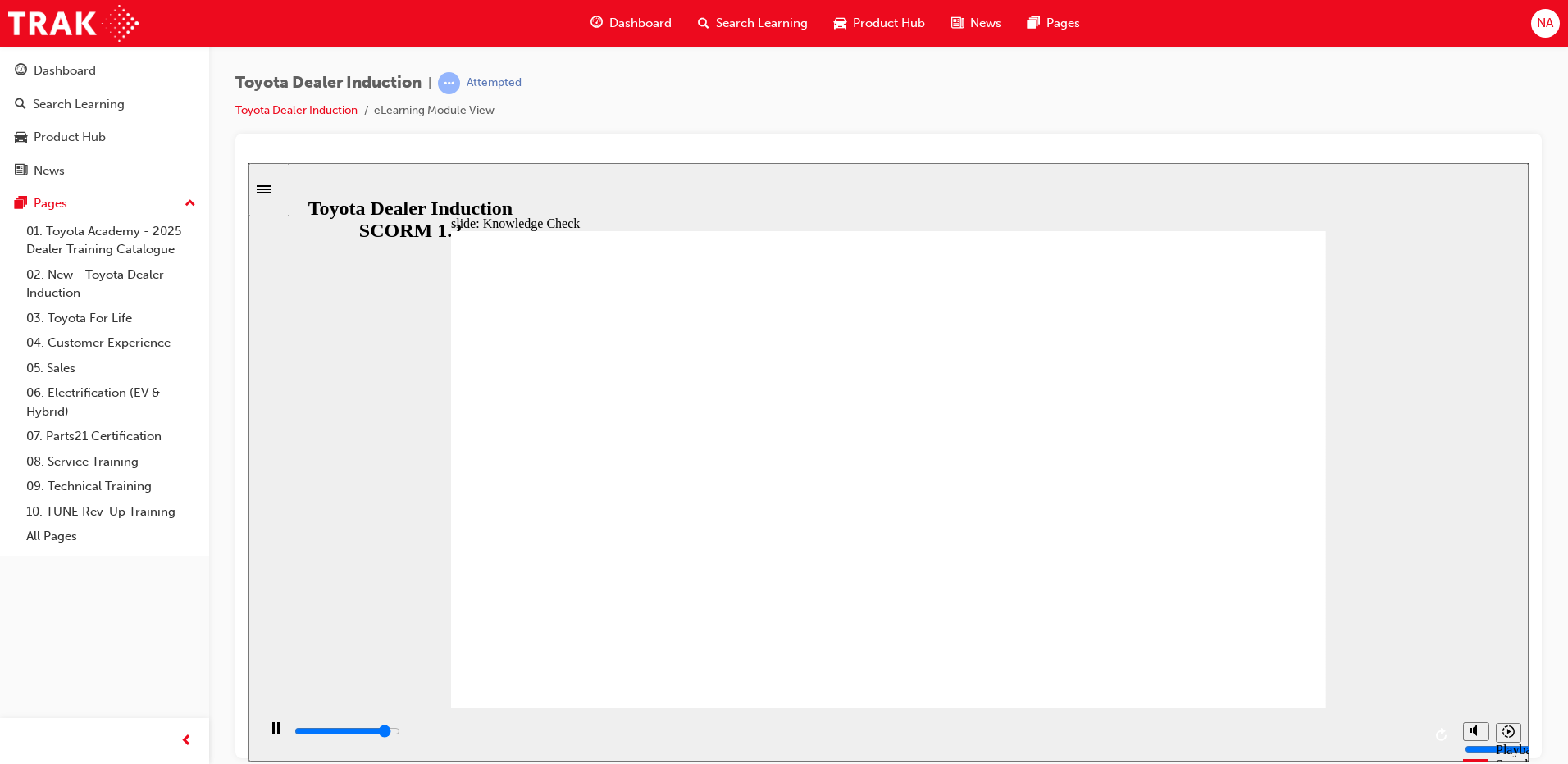
type input "5000"
type input "q"
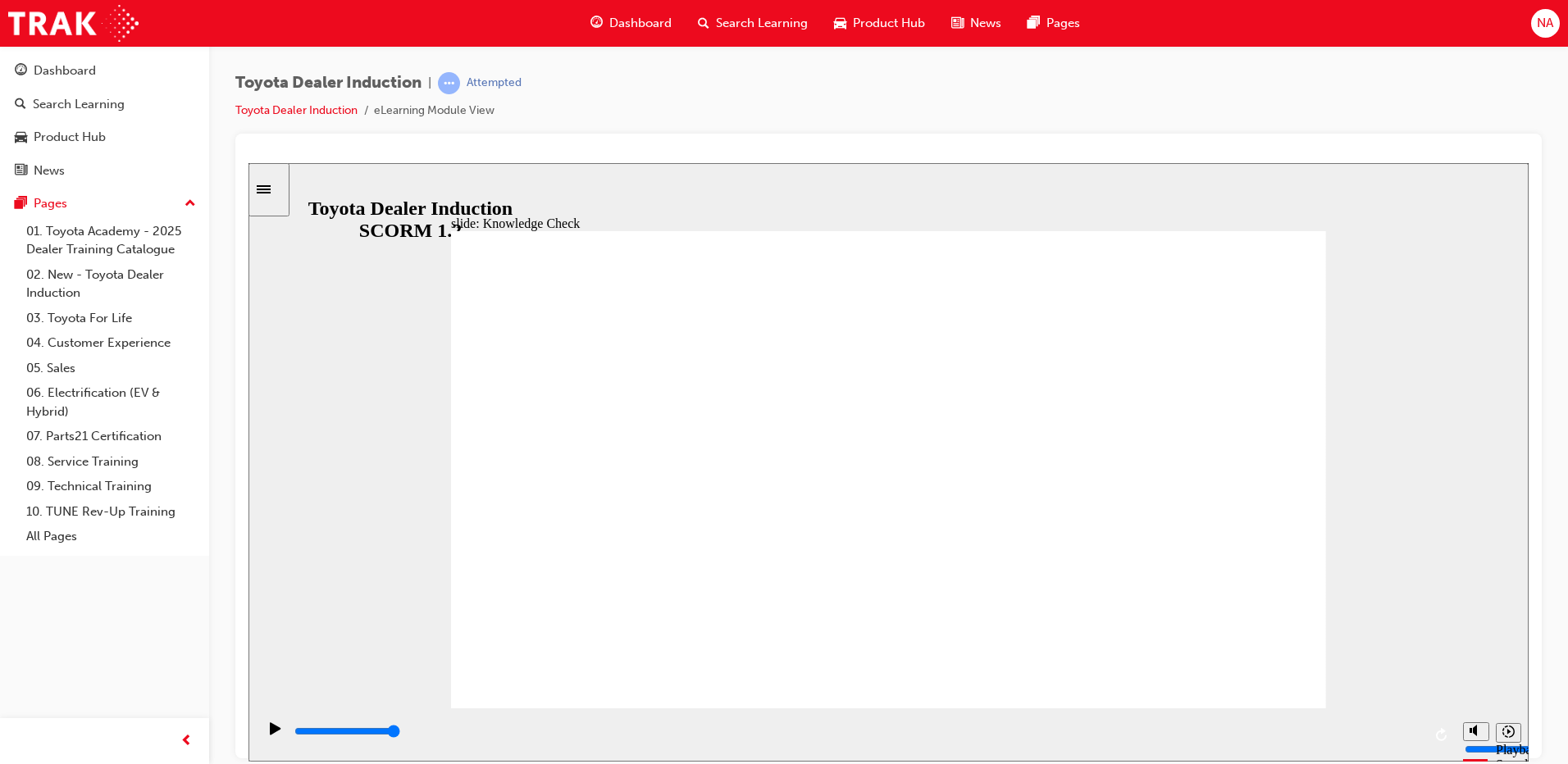
type input "qu"
type input "qua"
type input "qual"
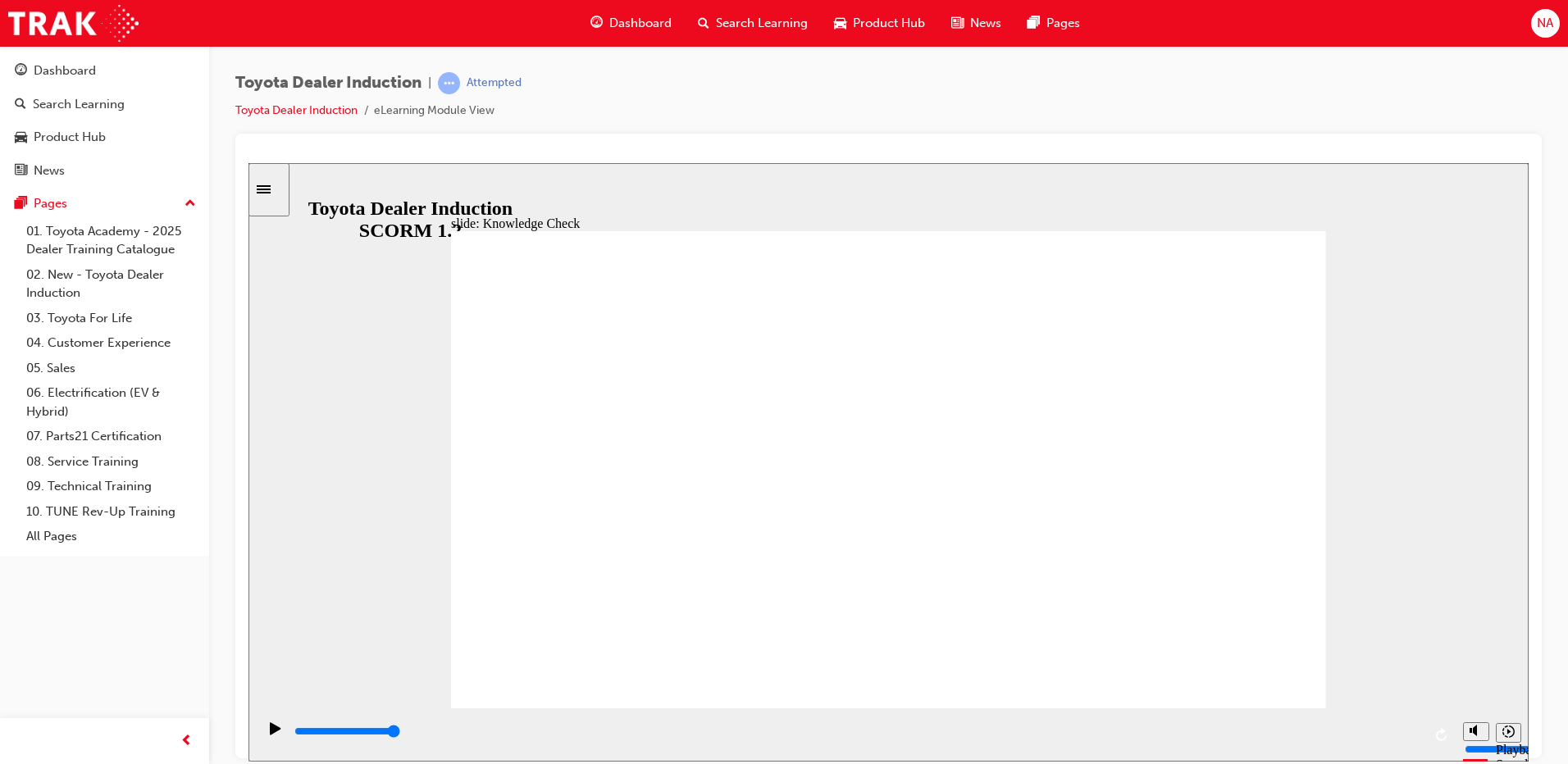
type input "qual"
type input "quali"
type input "qualit"
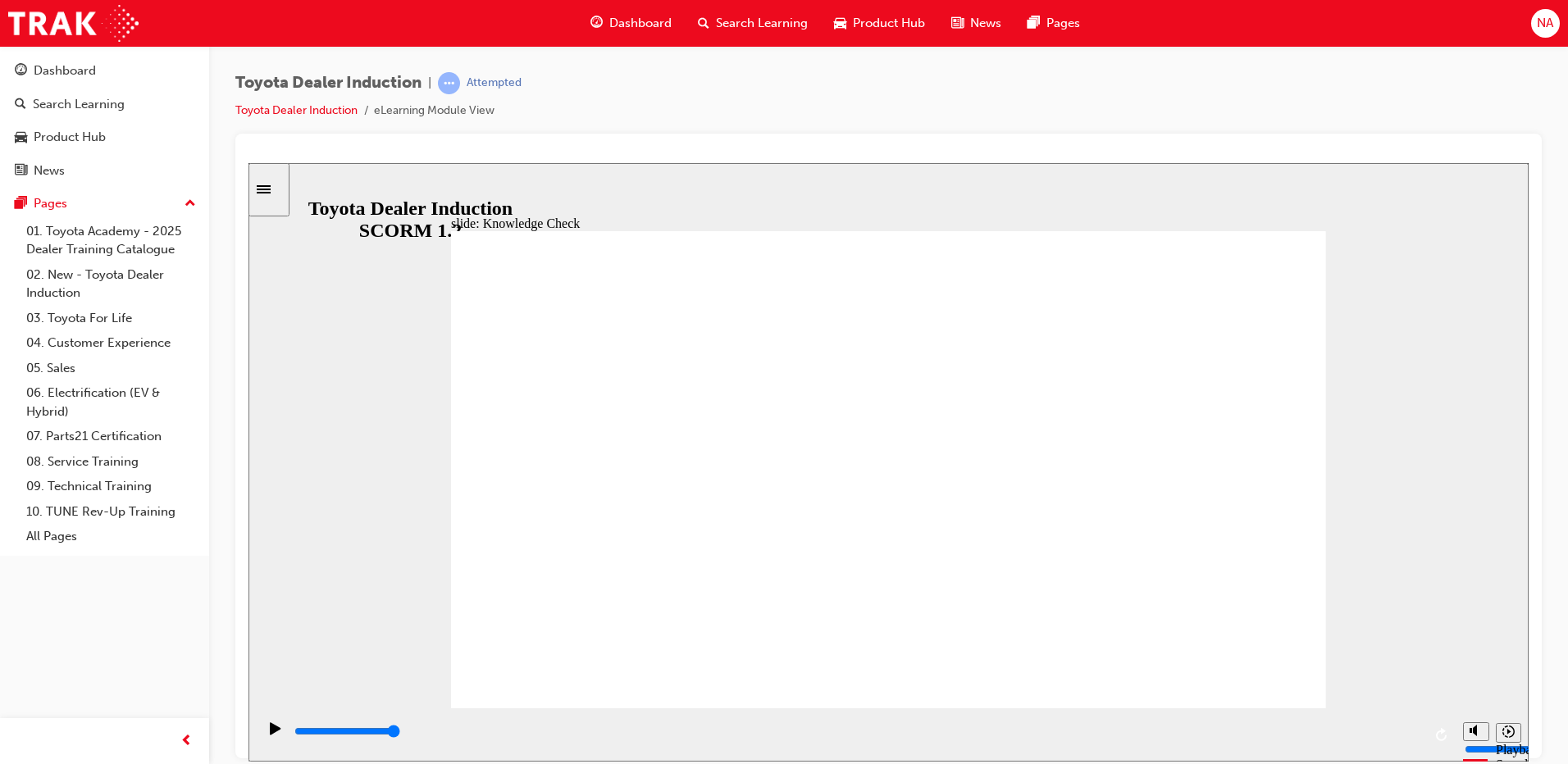
type input "quality"
type input "500"
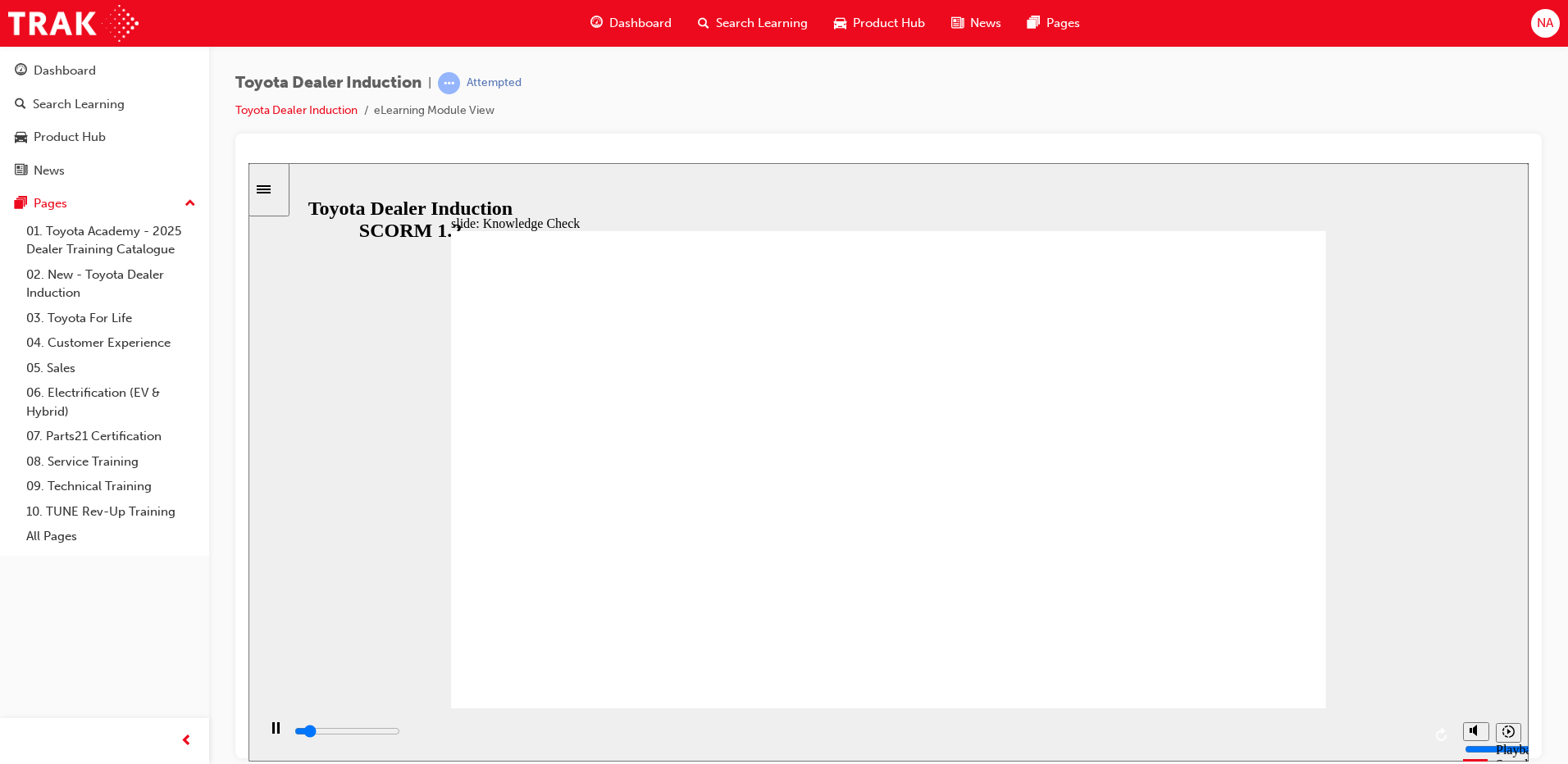
type input "quality"
drag, startPoint x: 665, startPoint y: 489, endPoint x: 620, endPoint y: 489, distance: 45.0
type input "2400"
type input "q"
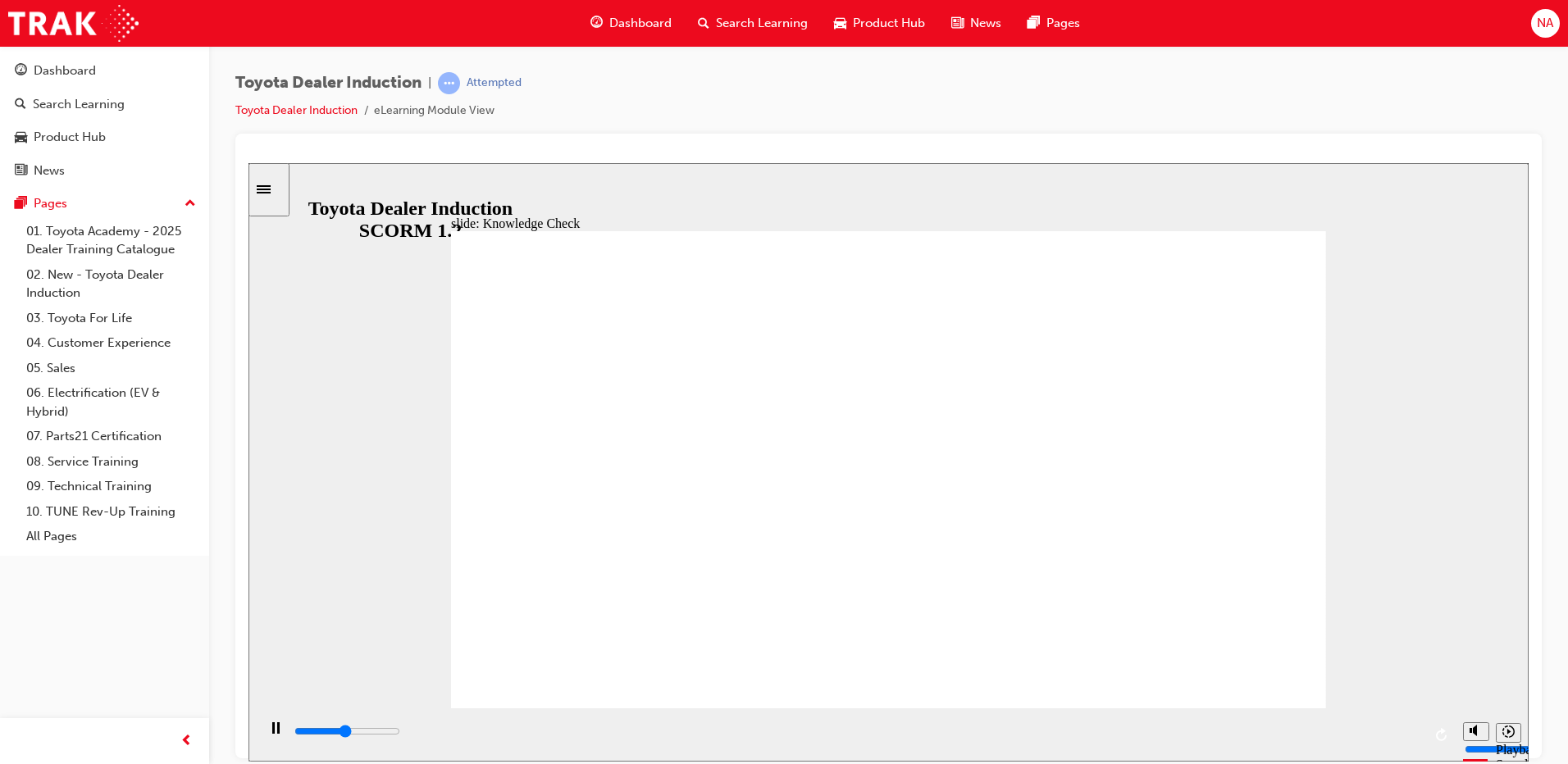
type input "q"
type input "2600"
type input "3700"
type input "h"
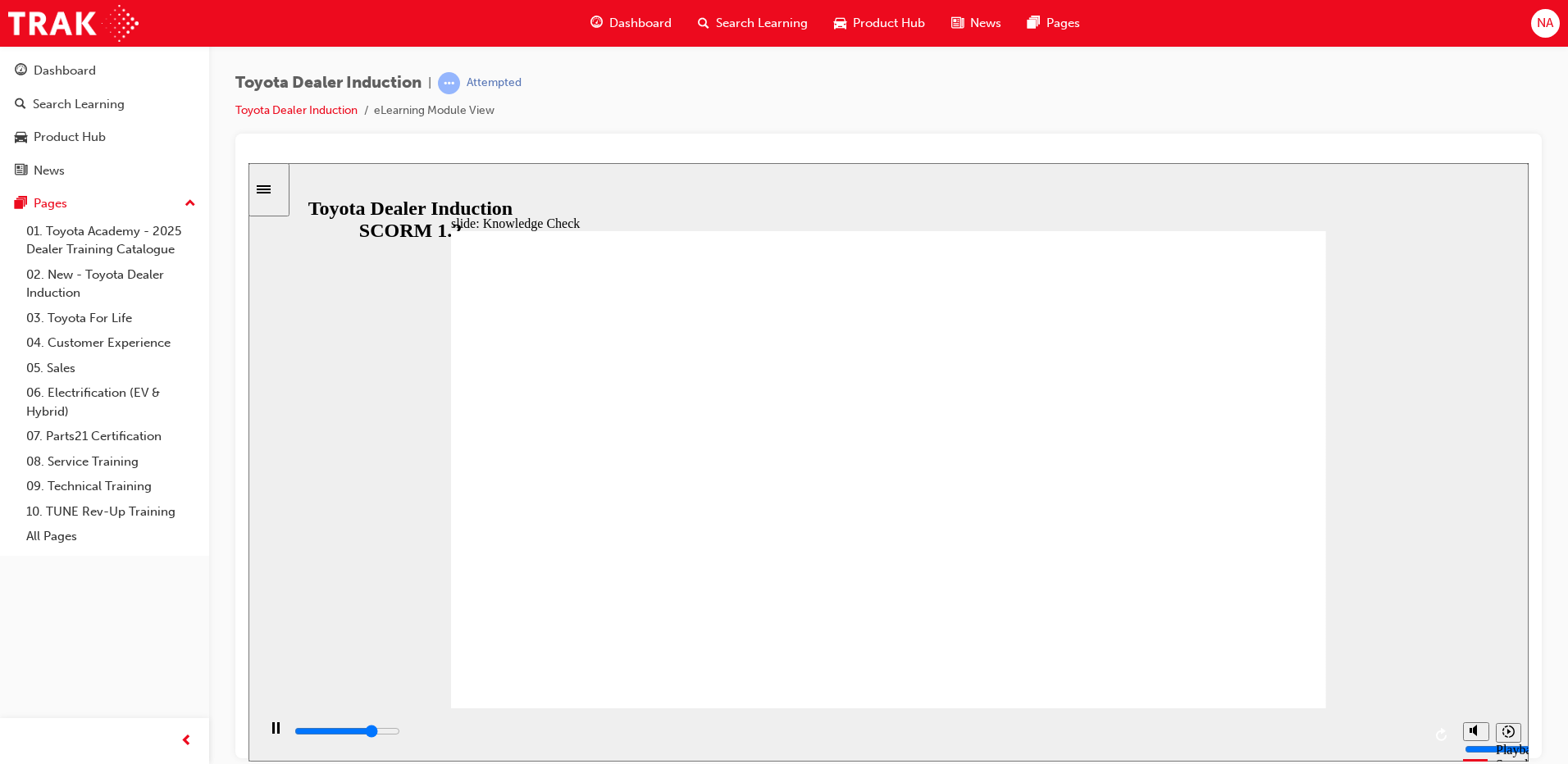
type input "3800"
type input "ha"
type input "4100"
type input "hap"
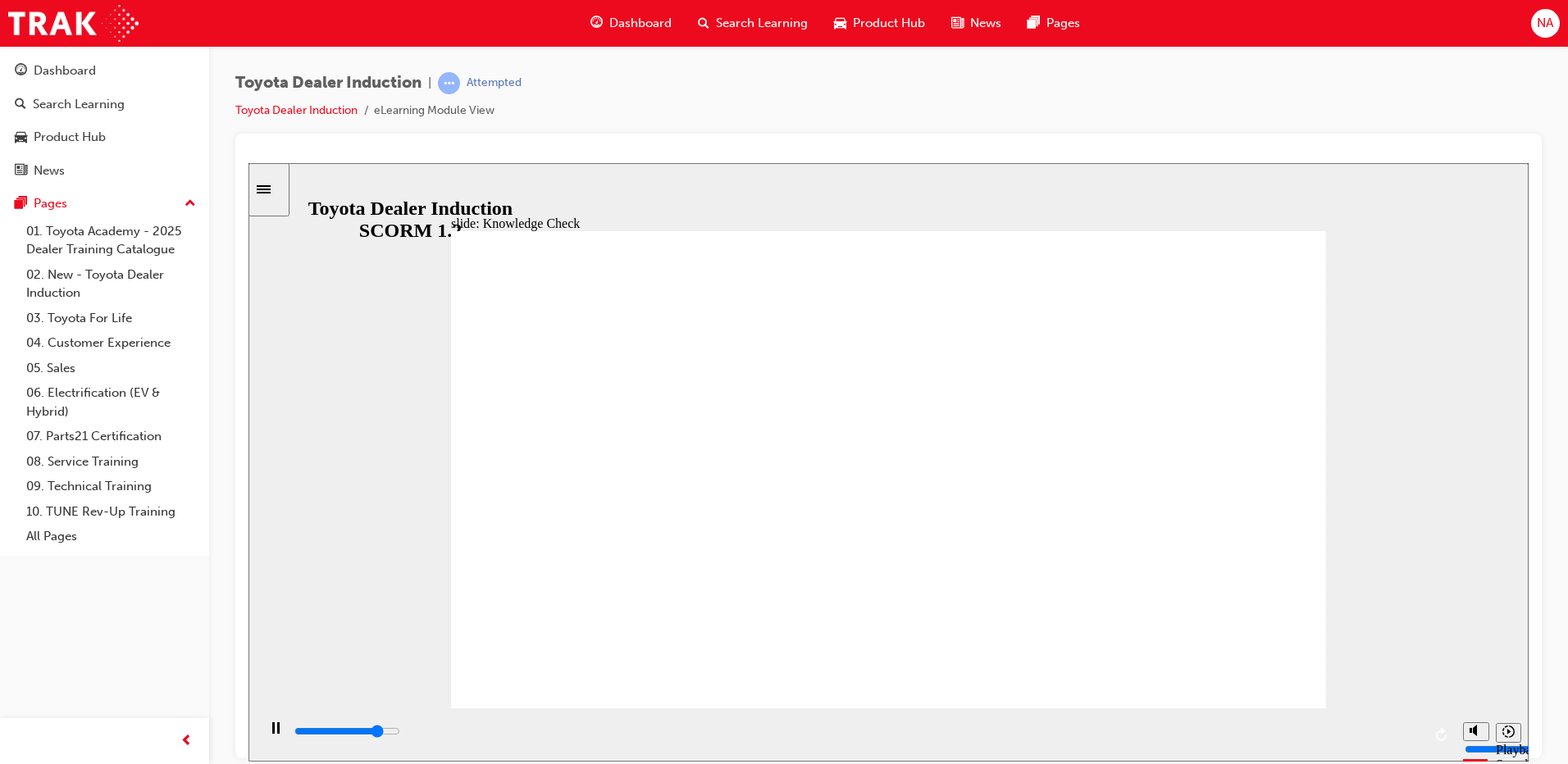
type input "hap"
type input "4200"
type input "happ"
type input "4500"
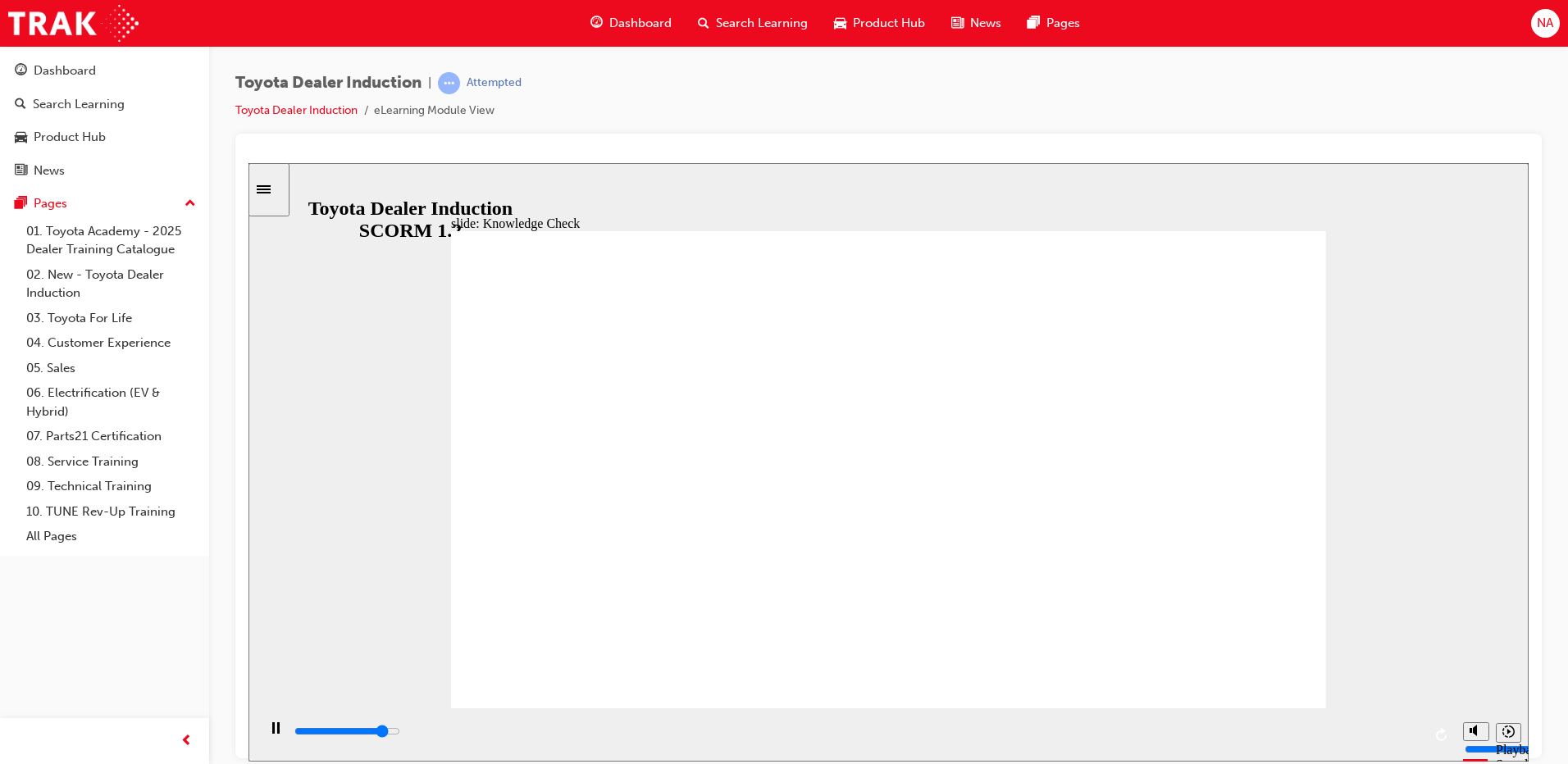
type input "happi"
type input "4700"
type input "happin"
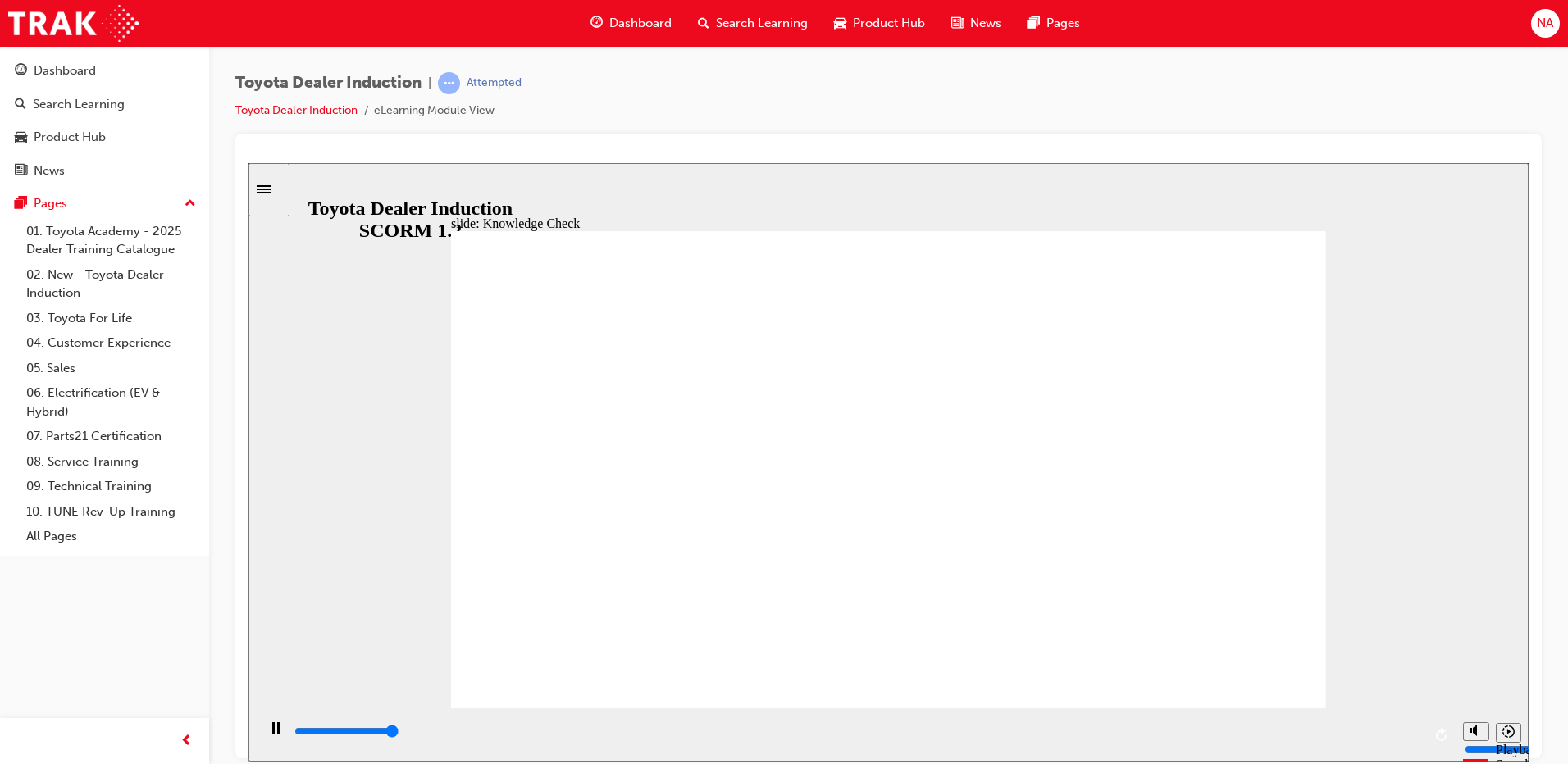
type input "5000"
type input "happine"
type input "5000"
type input "happines"
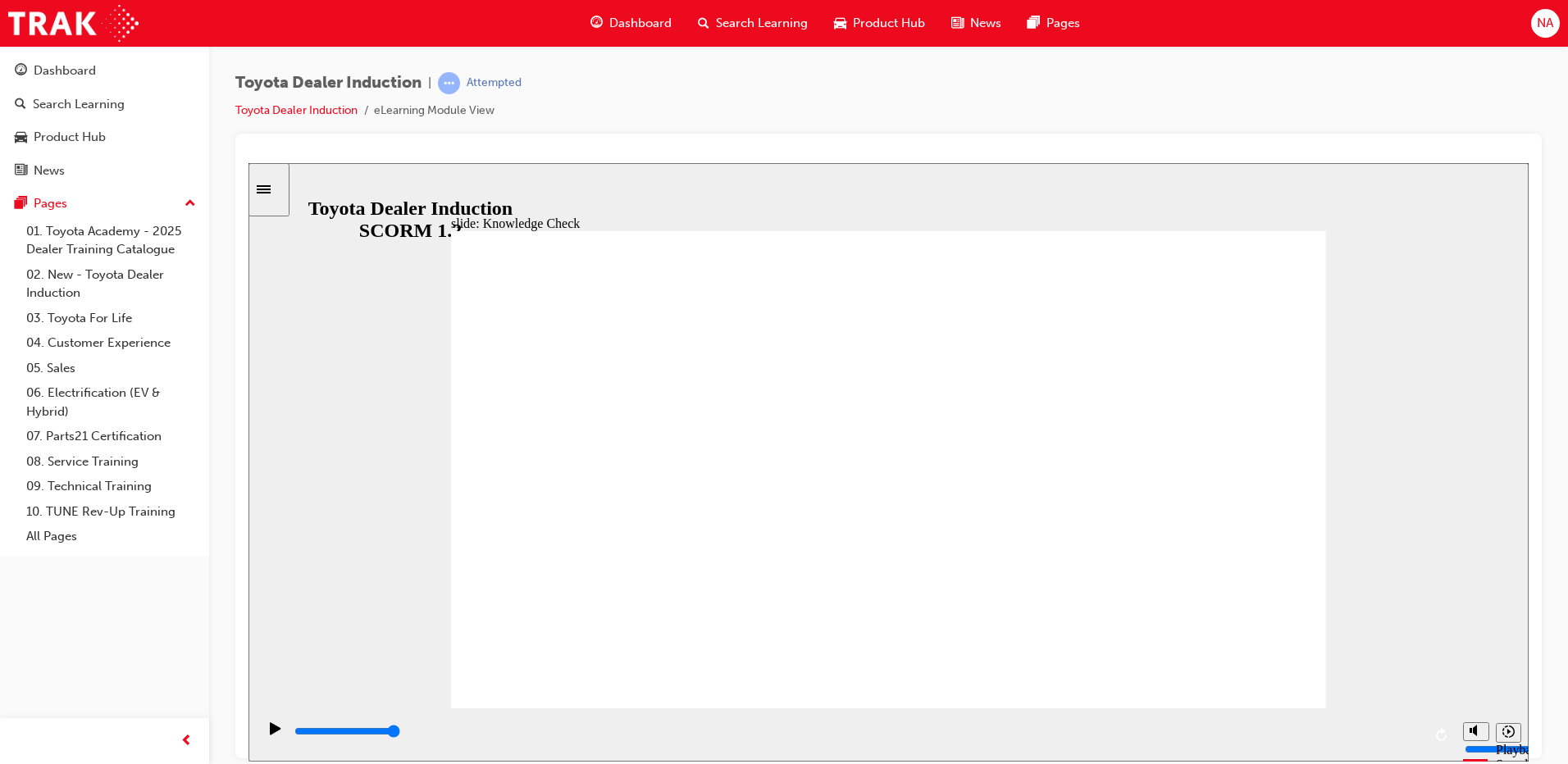
type input "happines"
type input "happiness"
type input "5000"
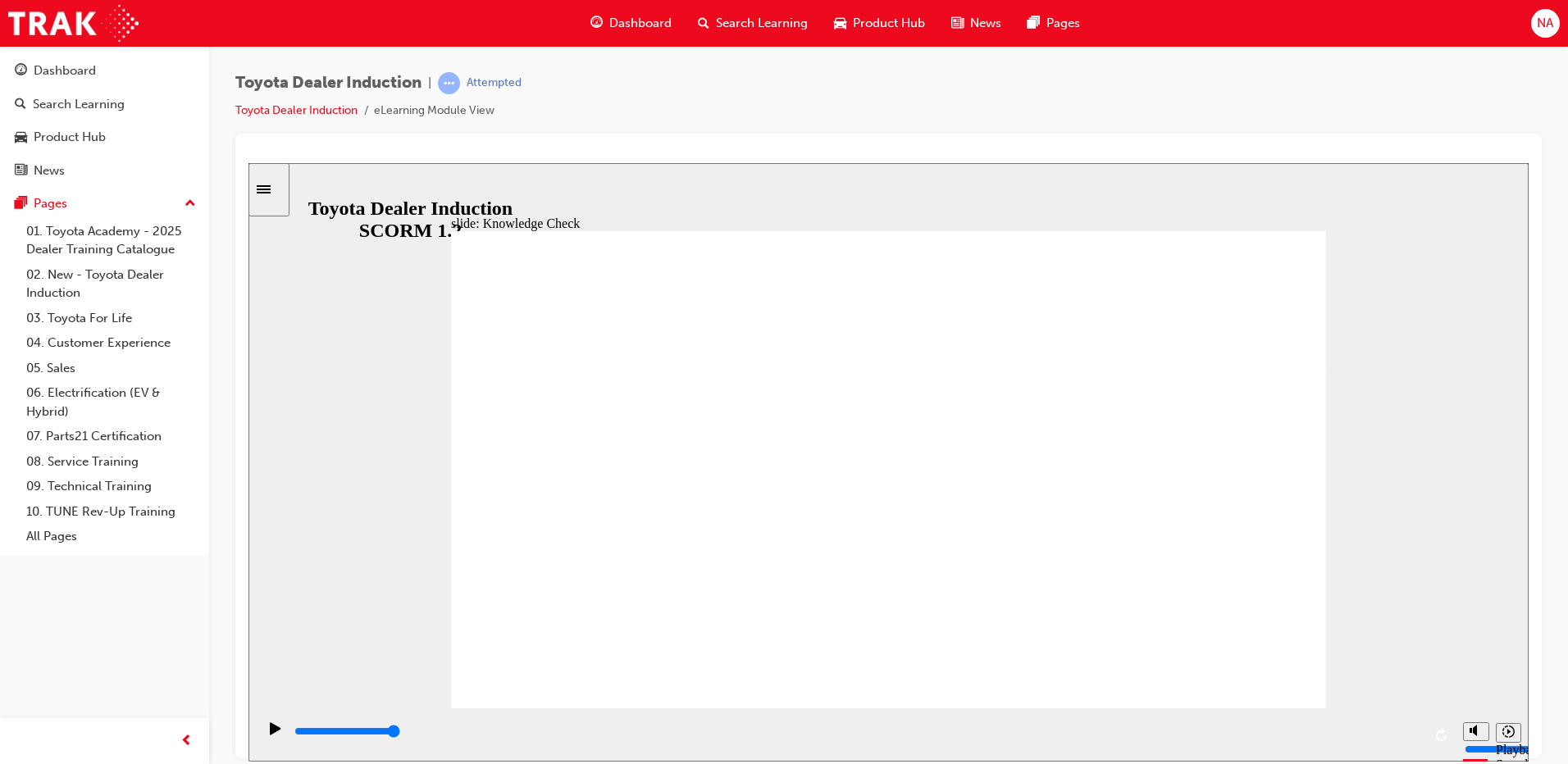
type input "f"
type input "fr"
type input "fre"
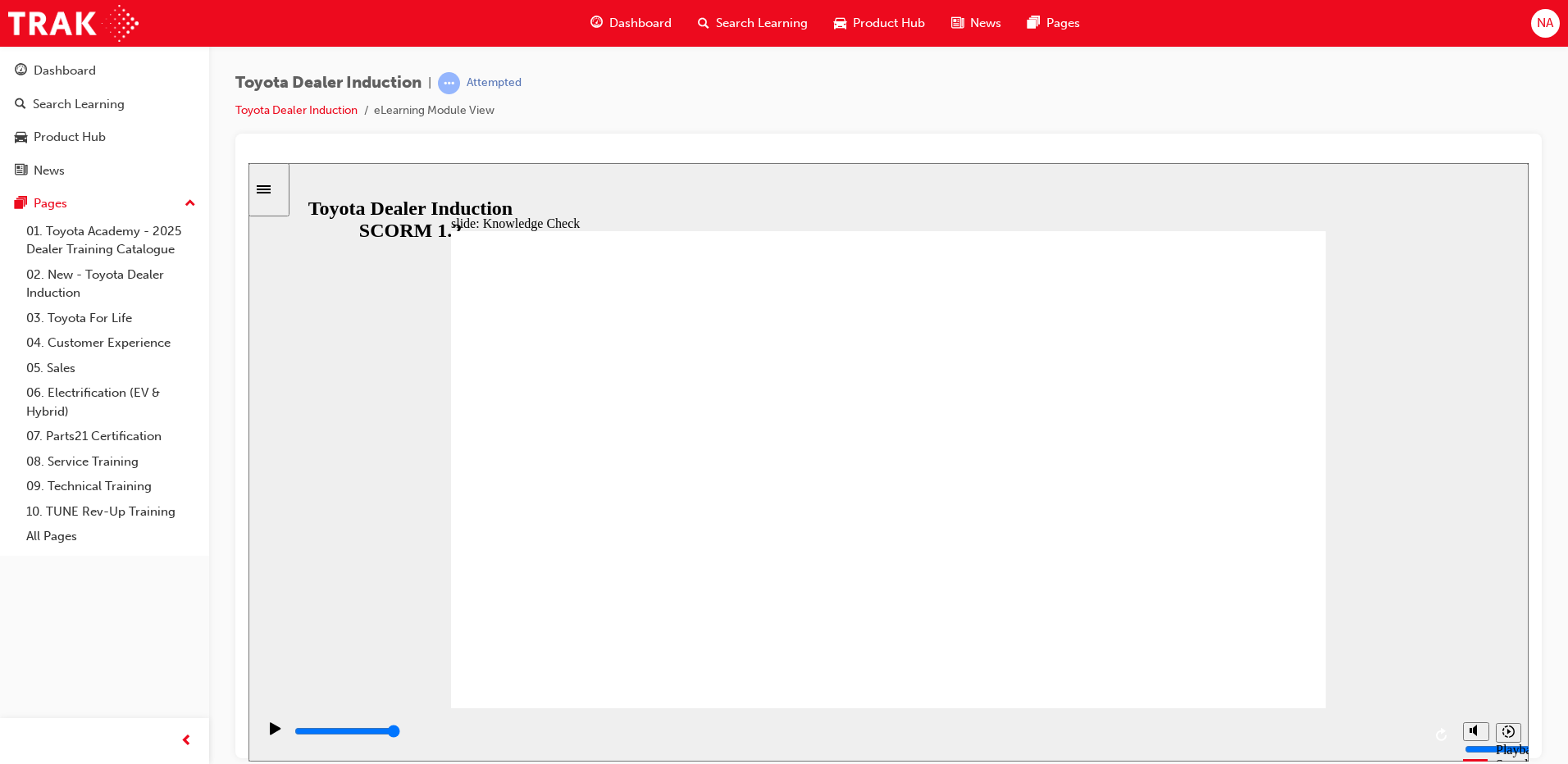
type input "fre"
type input "free"
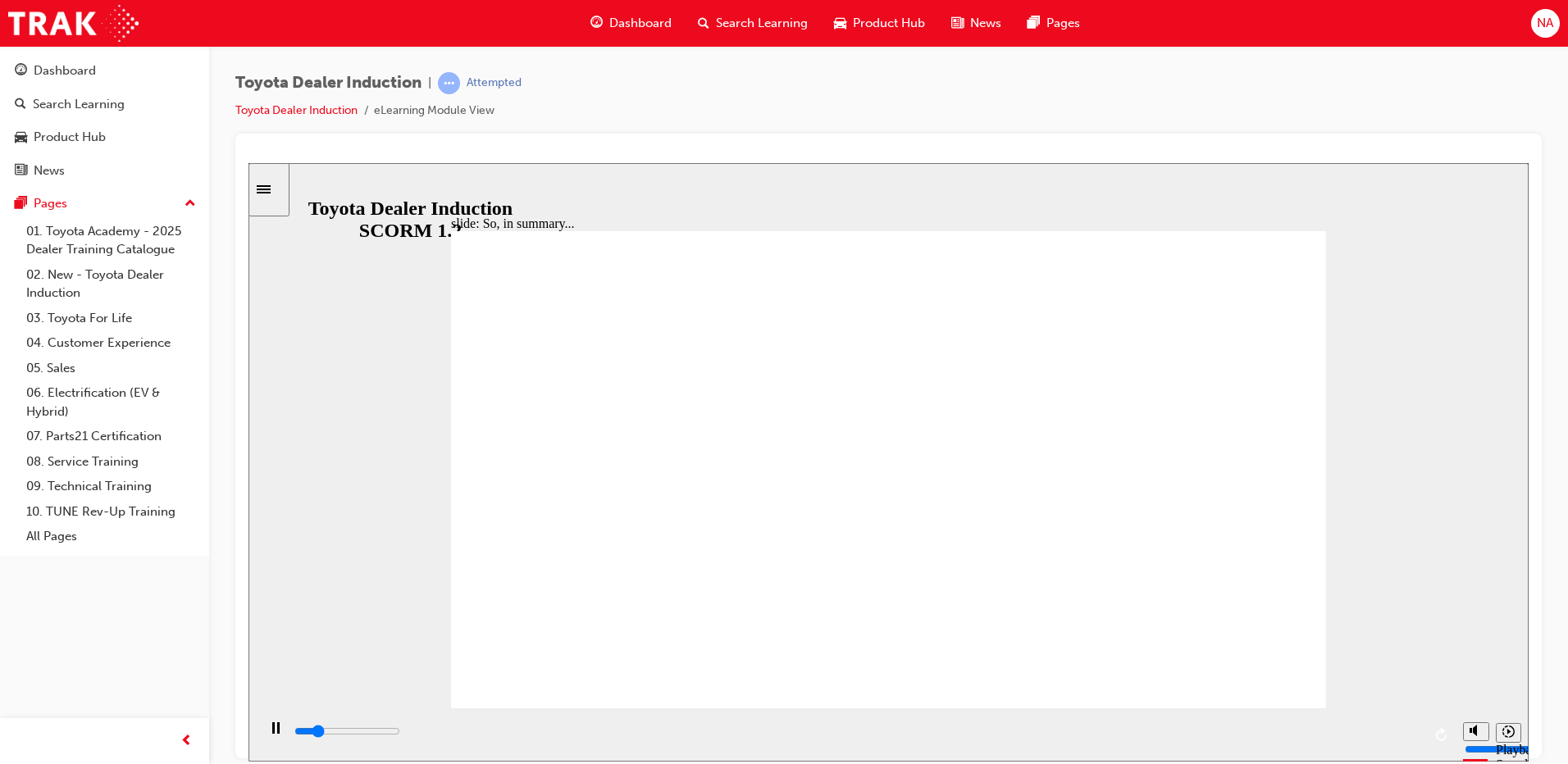
type input "800"
type input "free"
drag, startPoint x: 758, startPoint y: 487, endPoint x: 398, endPoint y: 487, distance: 360.0
click at [398, 487] on div "slide: Knowledge Check Rectangle 1 BACK BACK SUBMIT SUBMIT Knowledge Check Fill…" at bounding box center [888, 462] width 1280 height 599
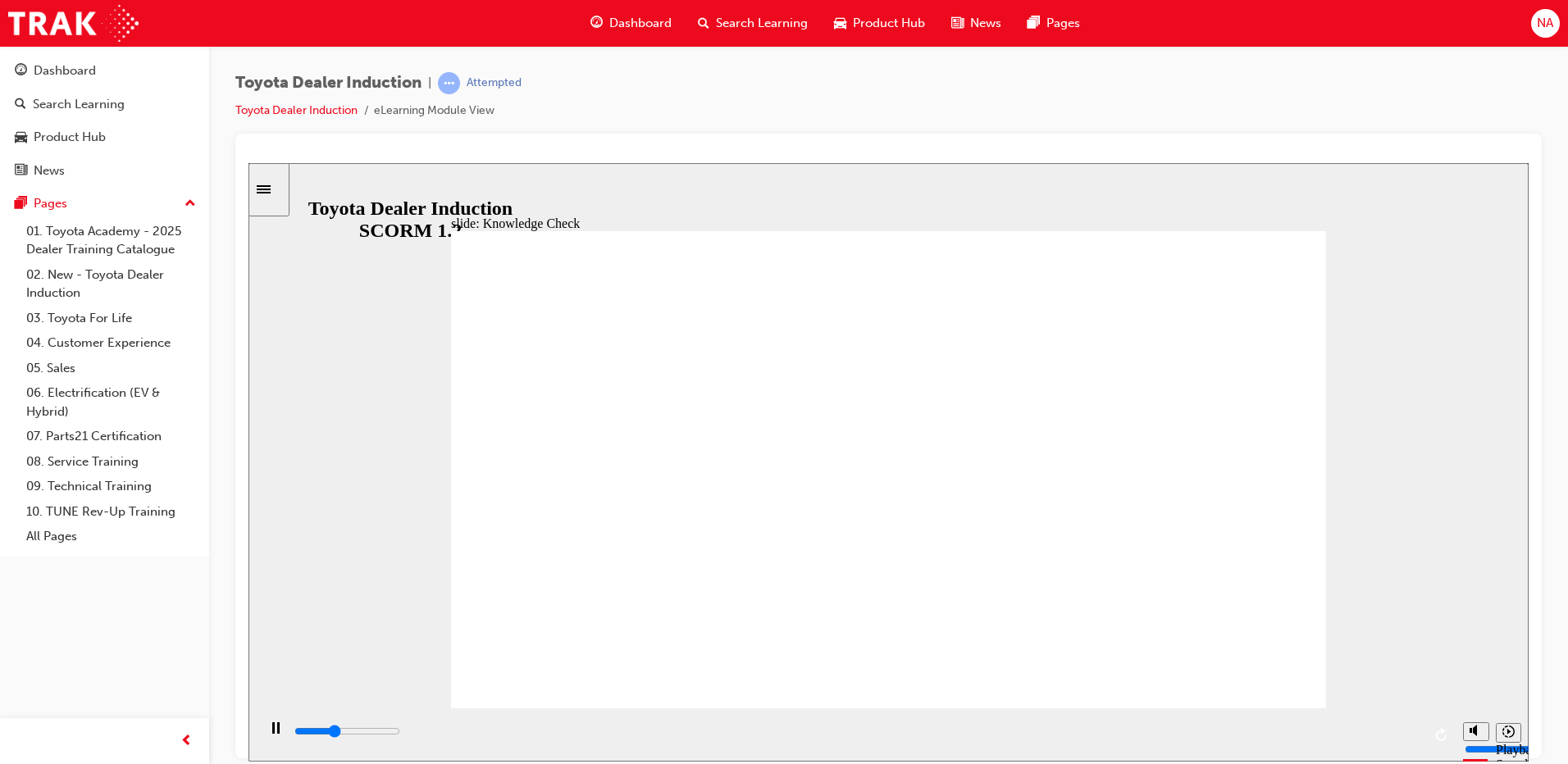
type input "1800"
type input "freem"
type input "2100"
type input "freem"
type input "freemo"
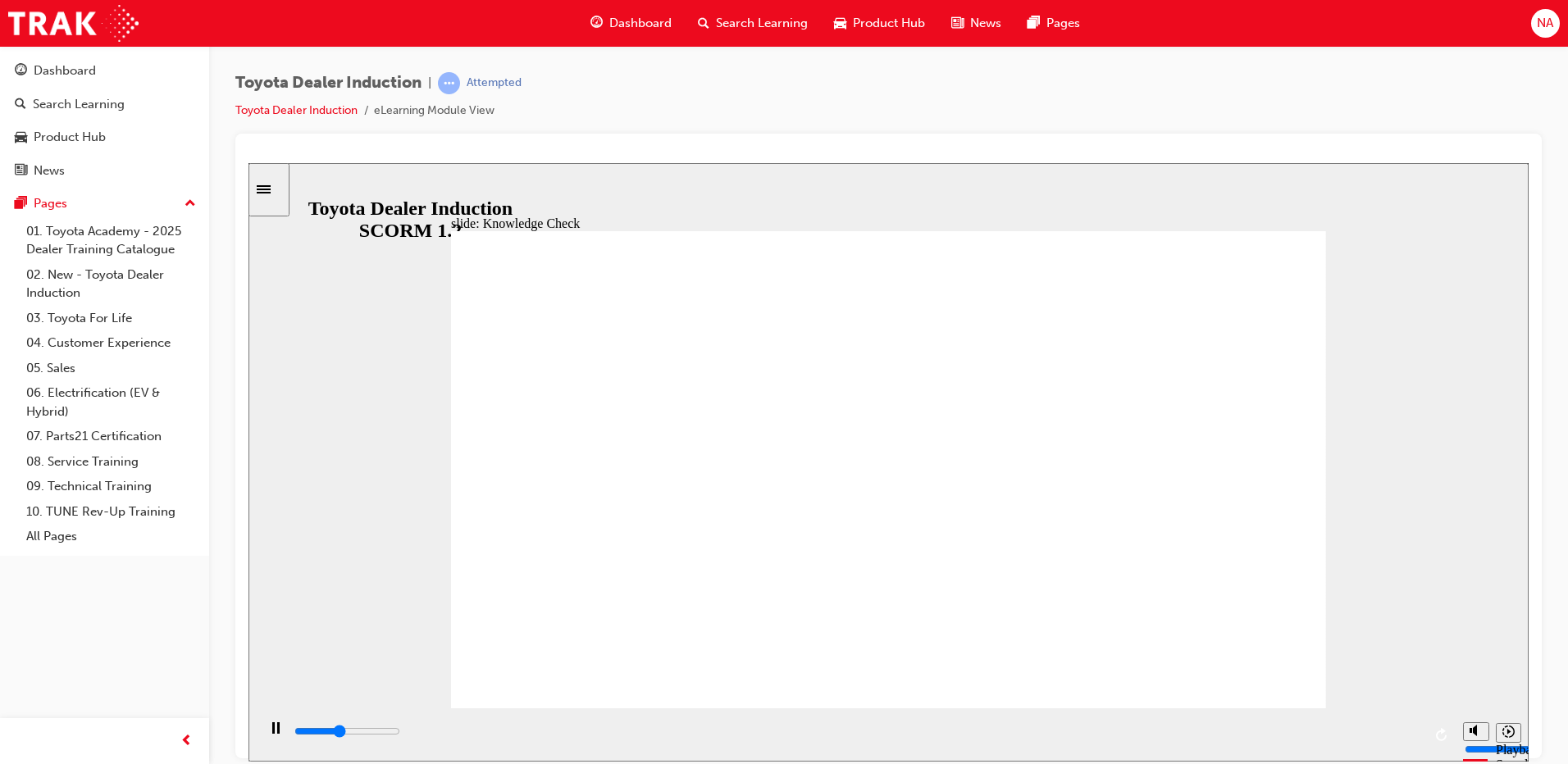
type input "2100"
type input "freemo"
type input "2300"
type input "freemov"
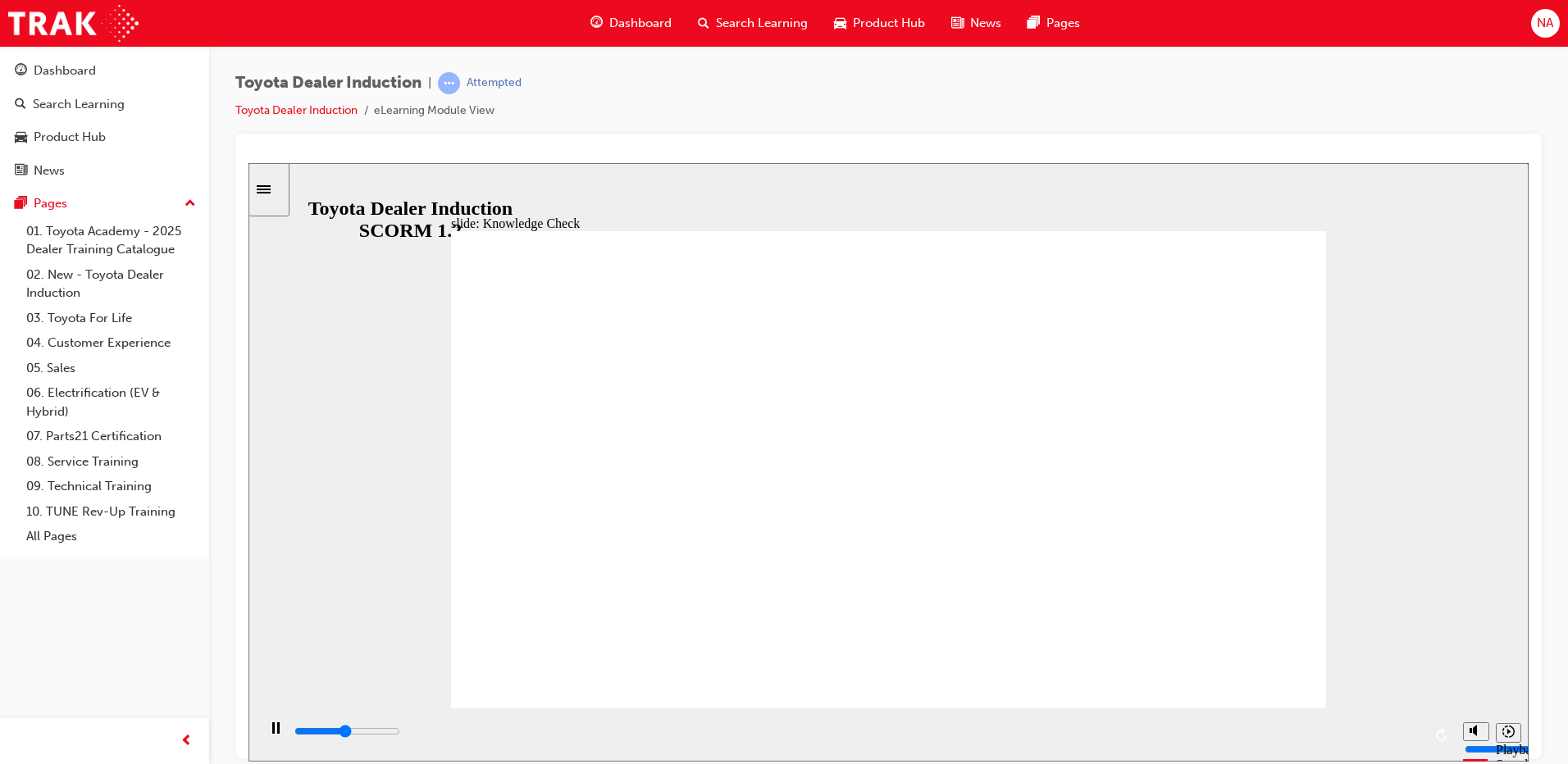
type input "2400"
type input "freemove"
type input "2700"
type input "freemoved"
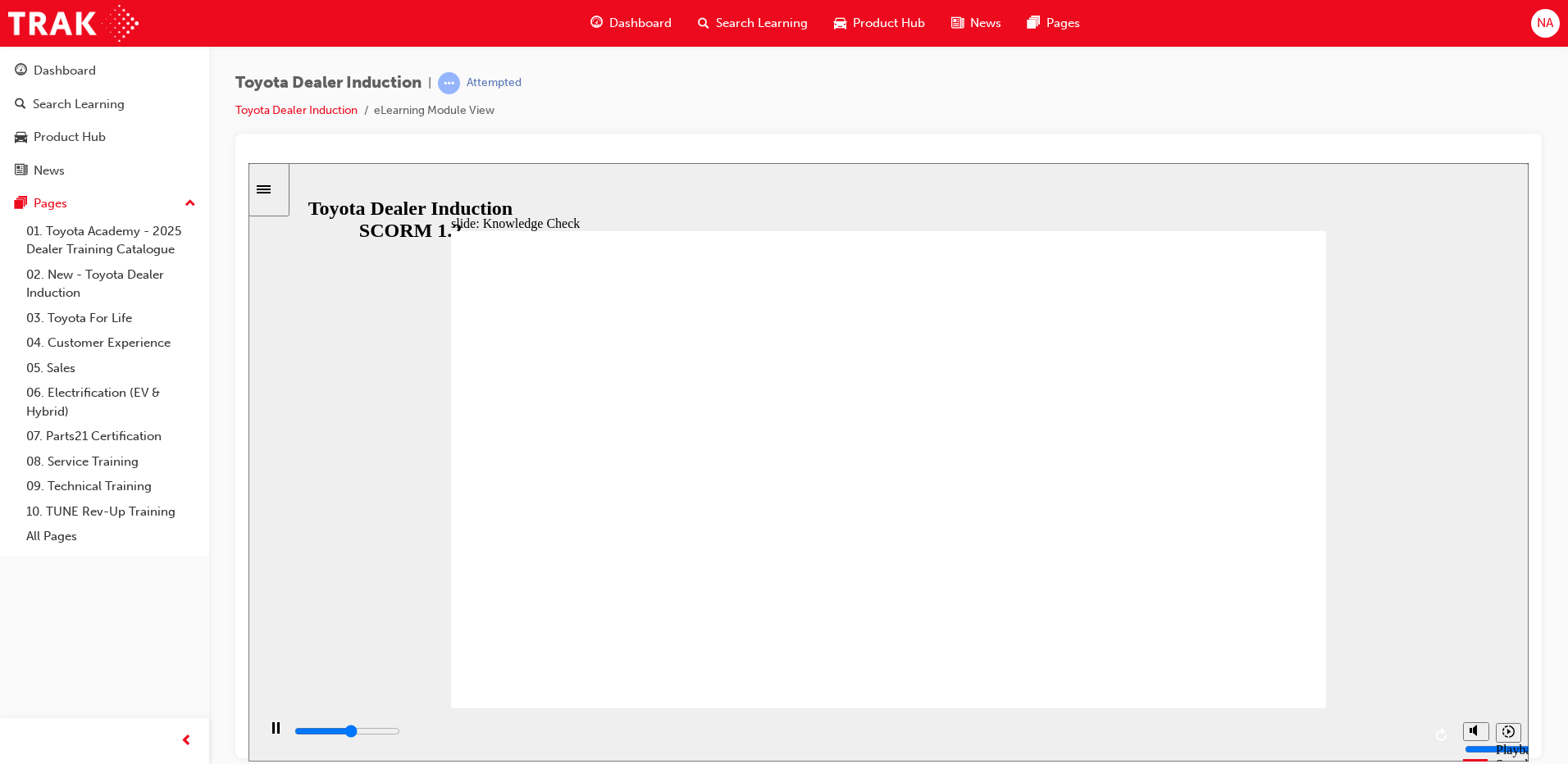
type input "freemoved"
type input "3200"
type input "freemove"
type input "3700"
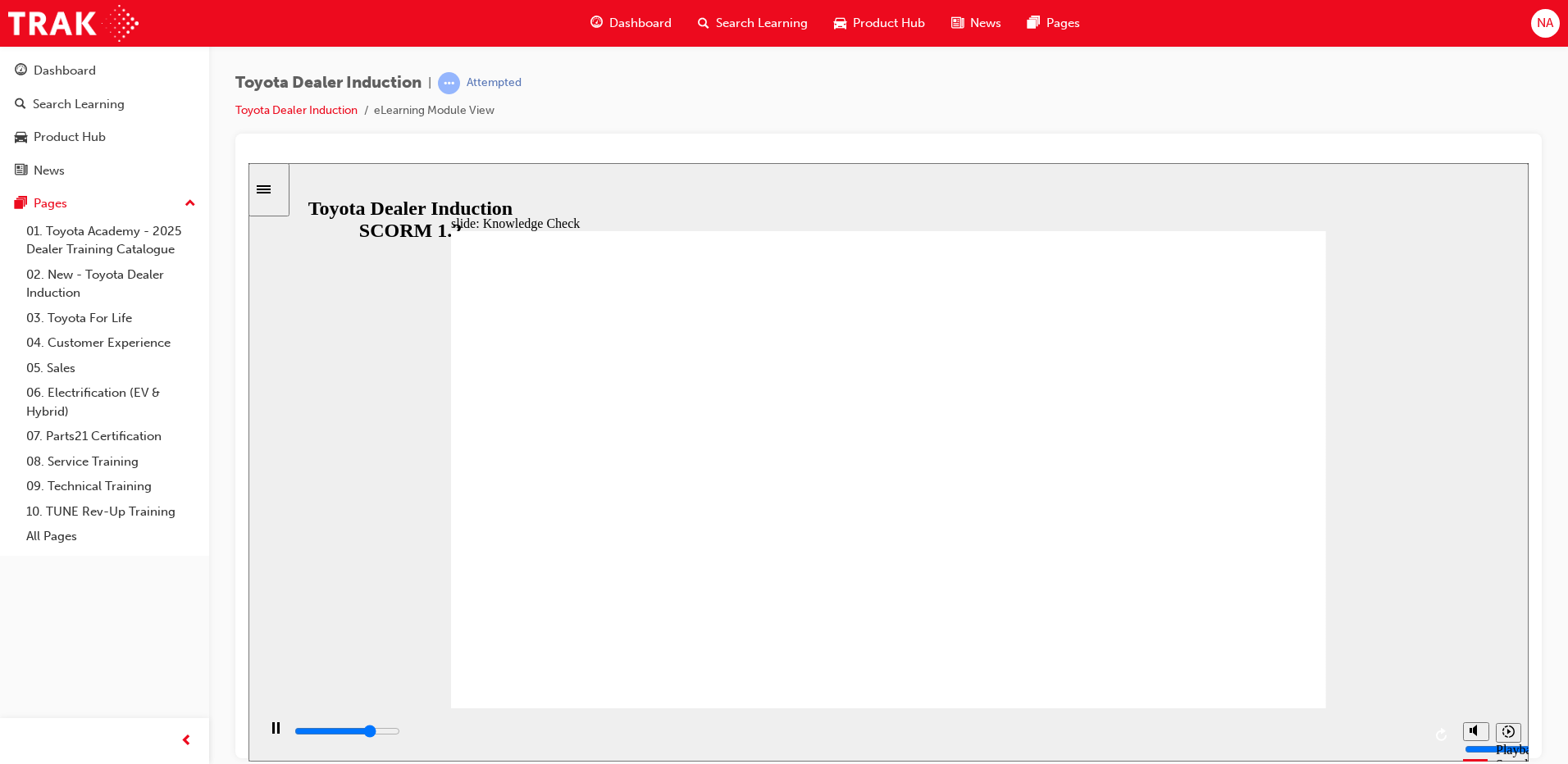
type input "freemov"
type input "3700"
type input "freemo"
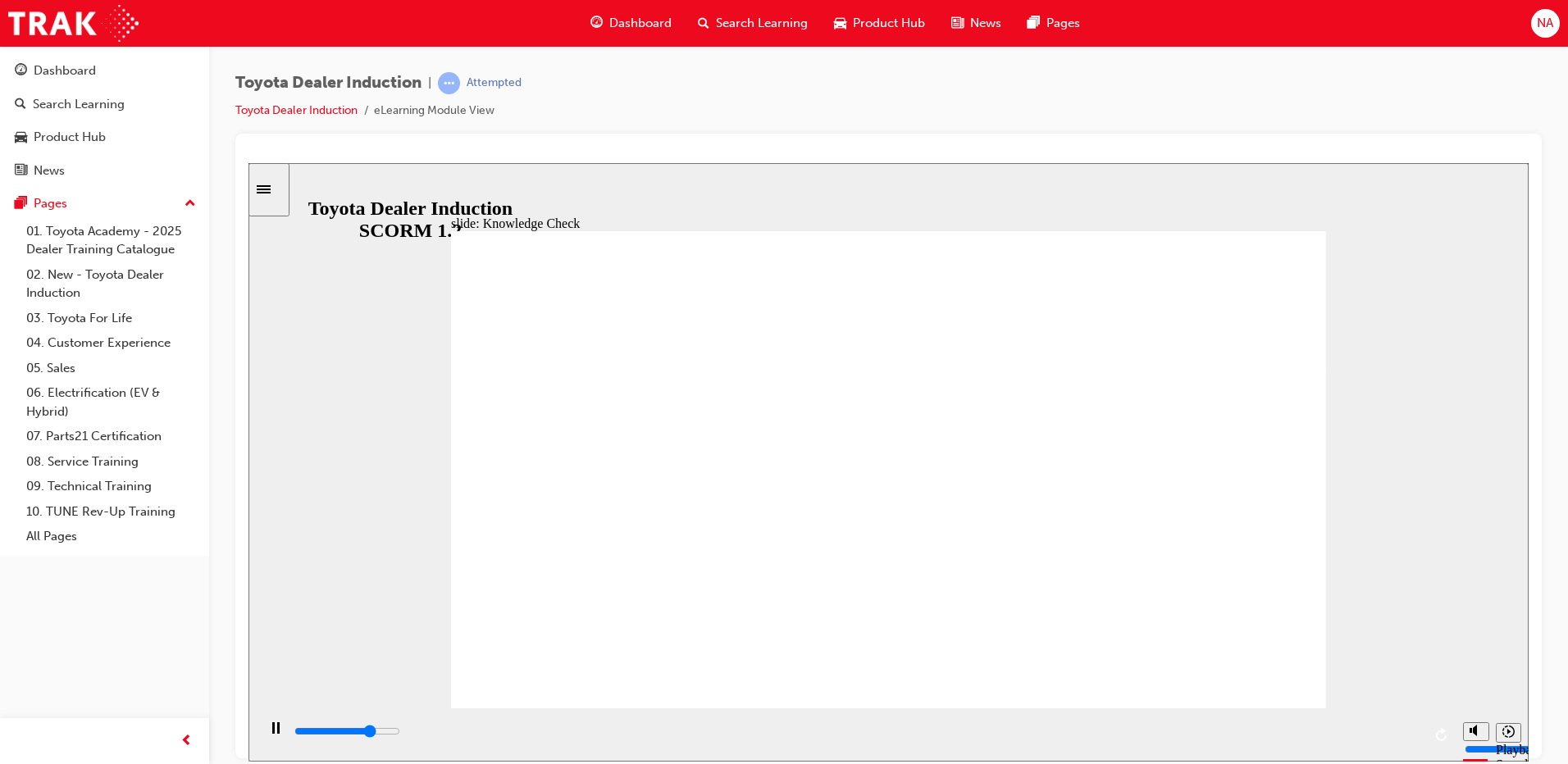
type input "3800"
type input "freem"
type input "3800"
type input "free"
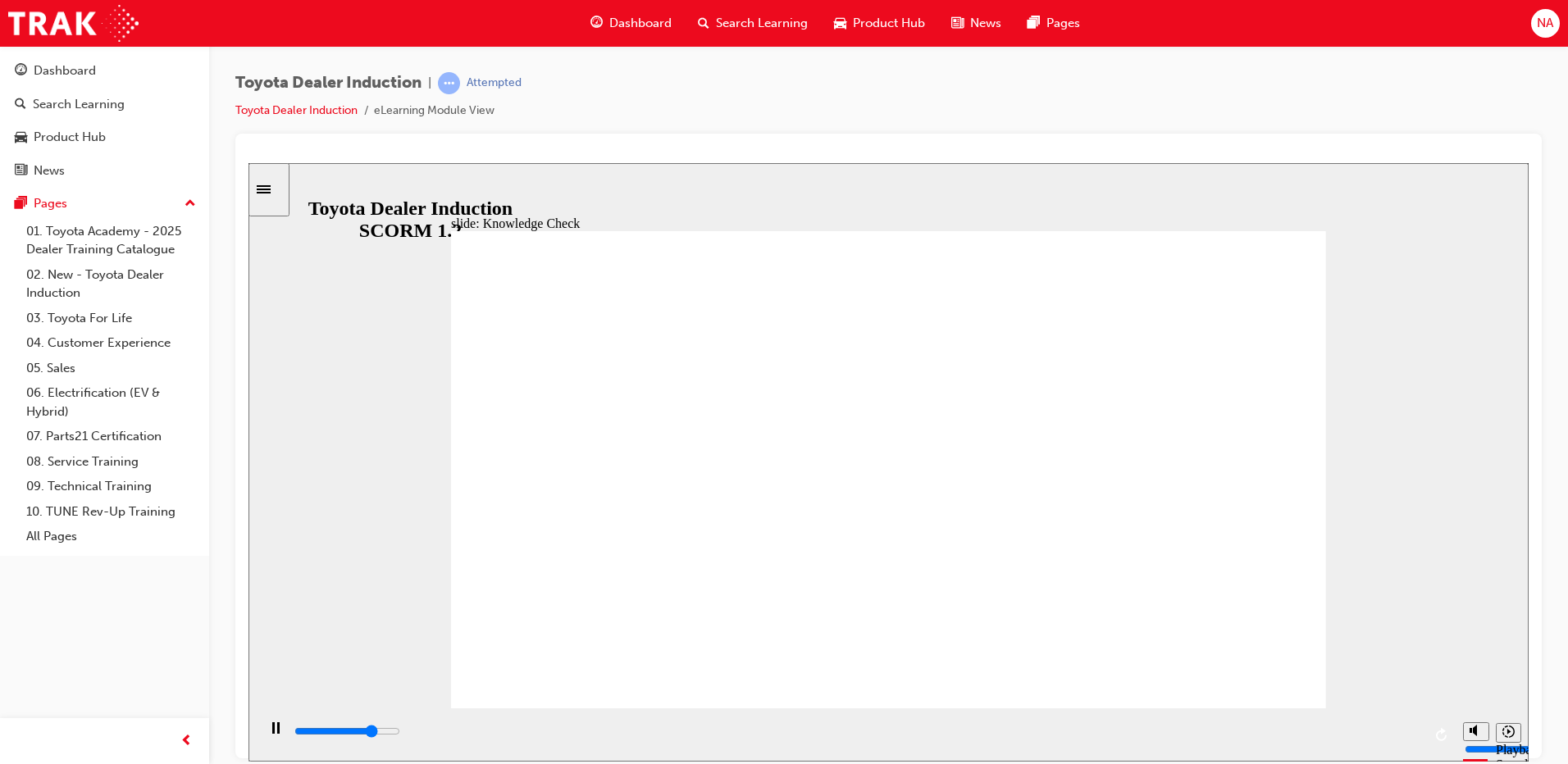
type input "free"
type input "3800"
type input "fre"
type input "3900"
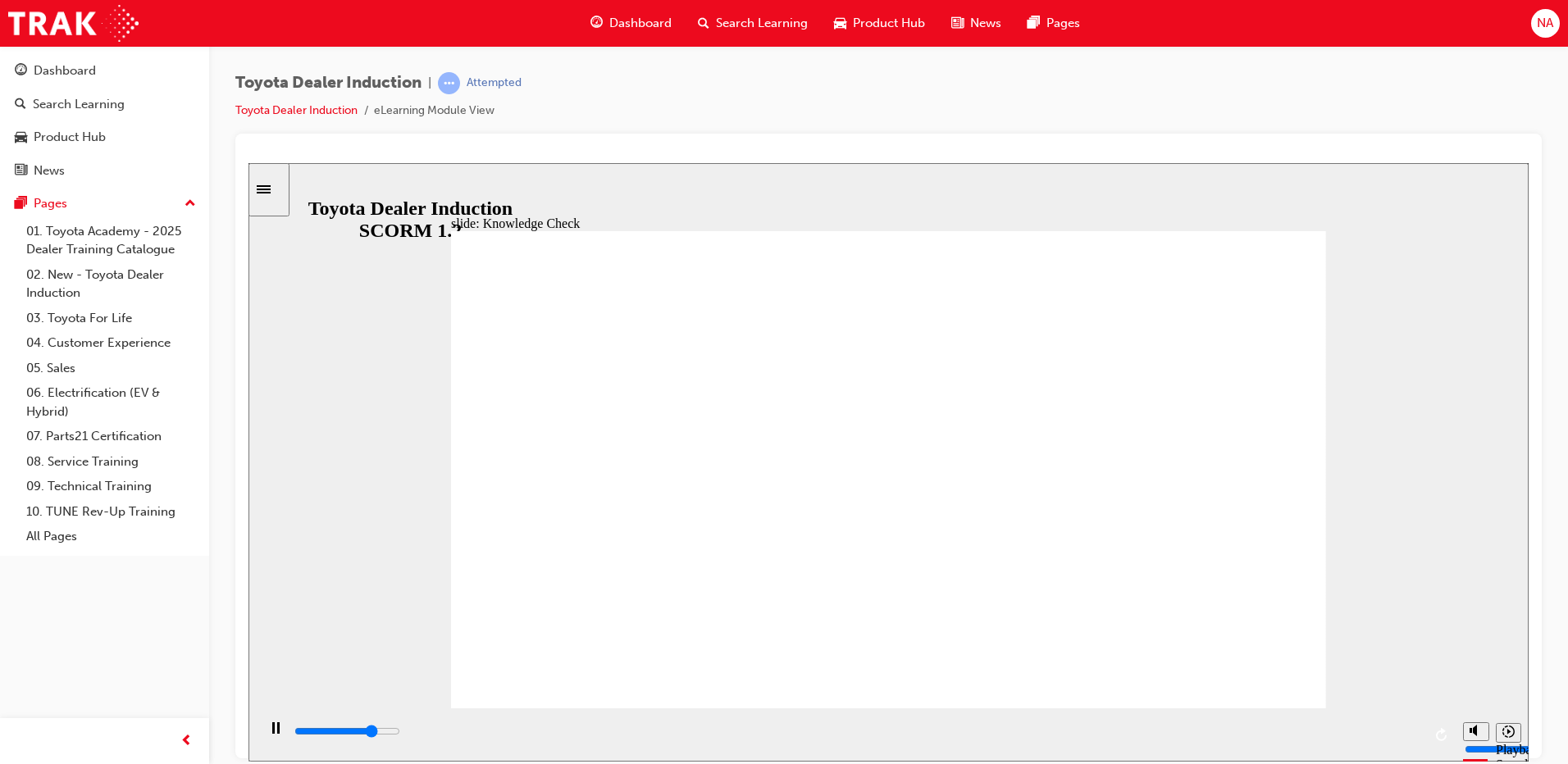
type input "fr"
type input "3900"
type input "f"
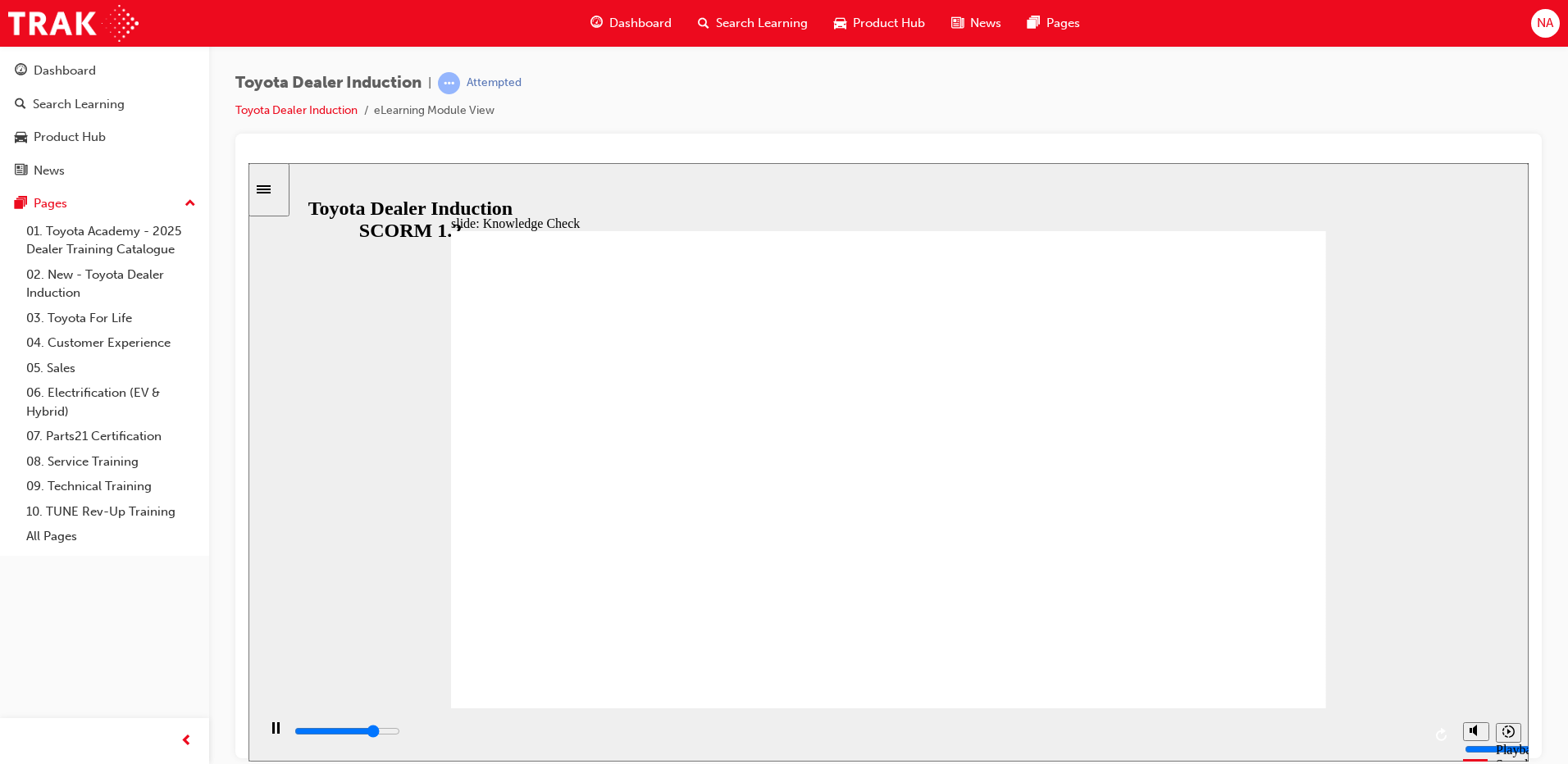
type input "4000"
type input "4900"
type input "m"
type input "5000"
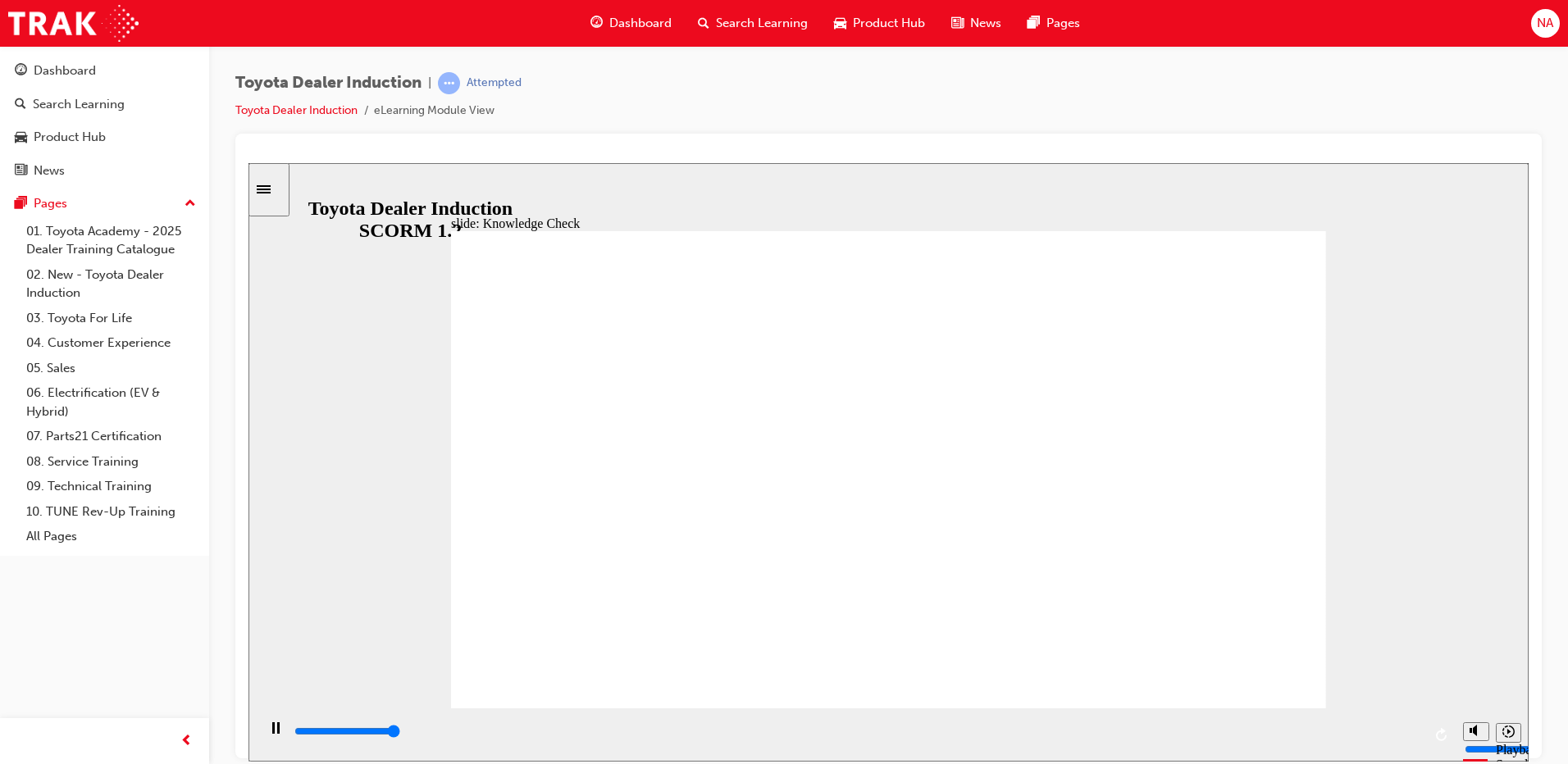
type input "mo"
type input "mov"
type input "move"
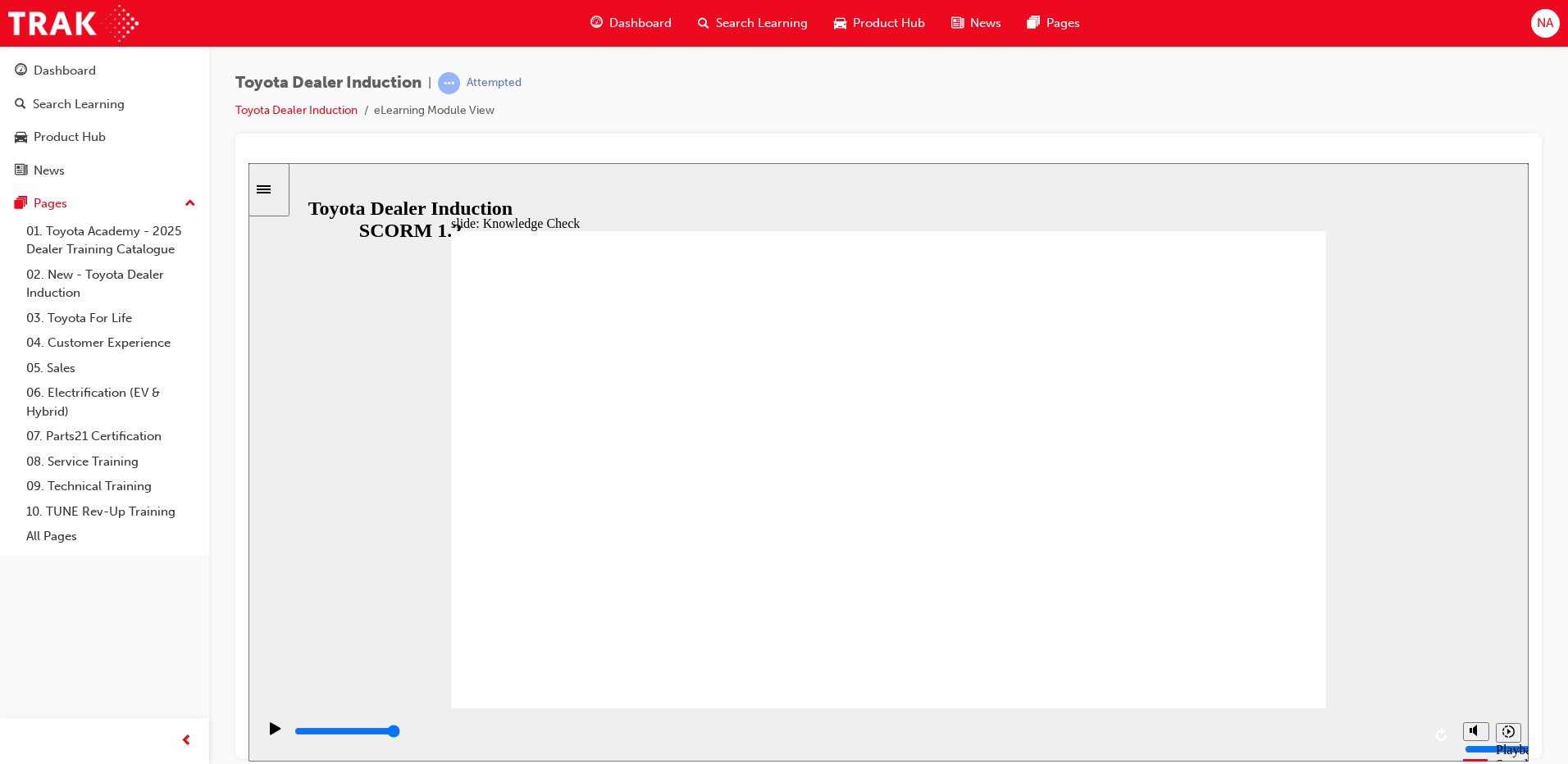
type input "move"
type input "moved"
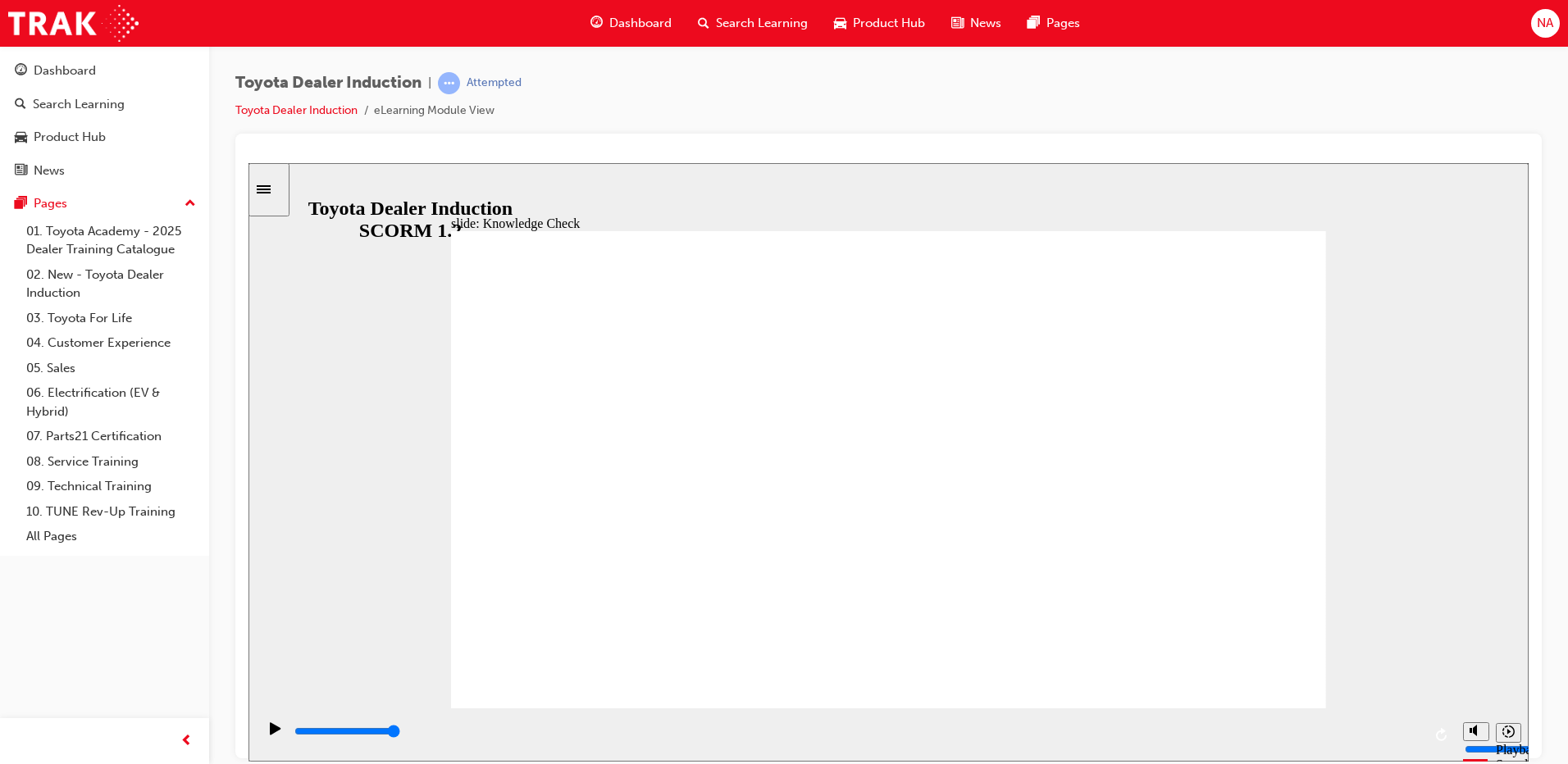
type input "moved"
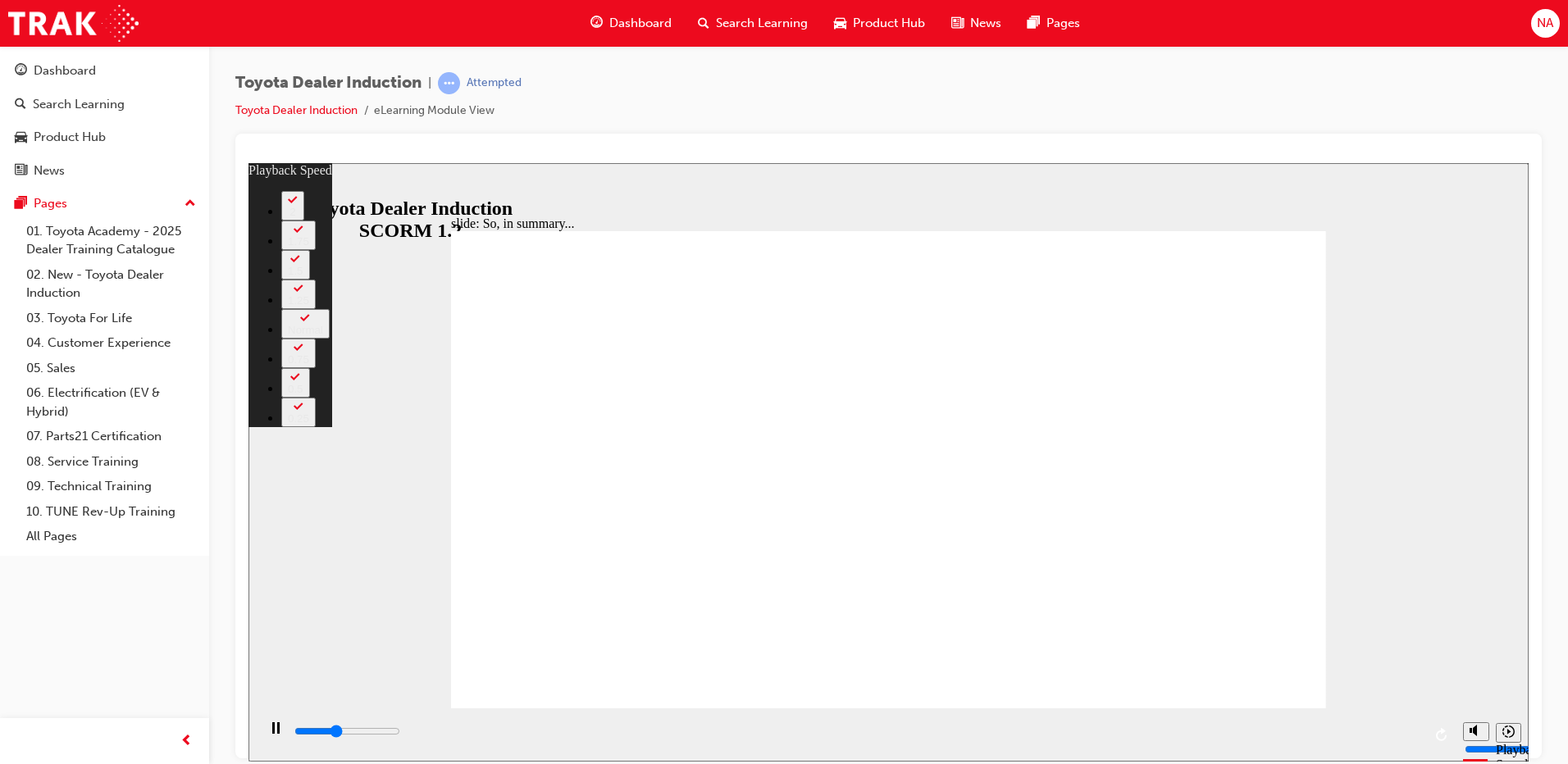
type input "2500"
type input "0"
type input "2800"
type input "0"
type input "3100"
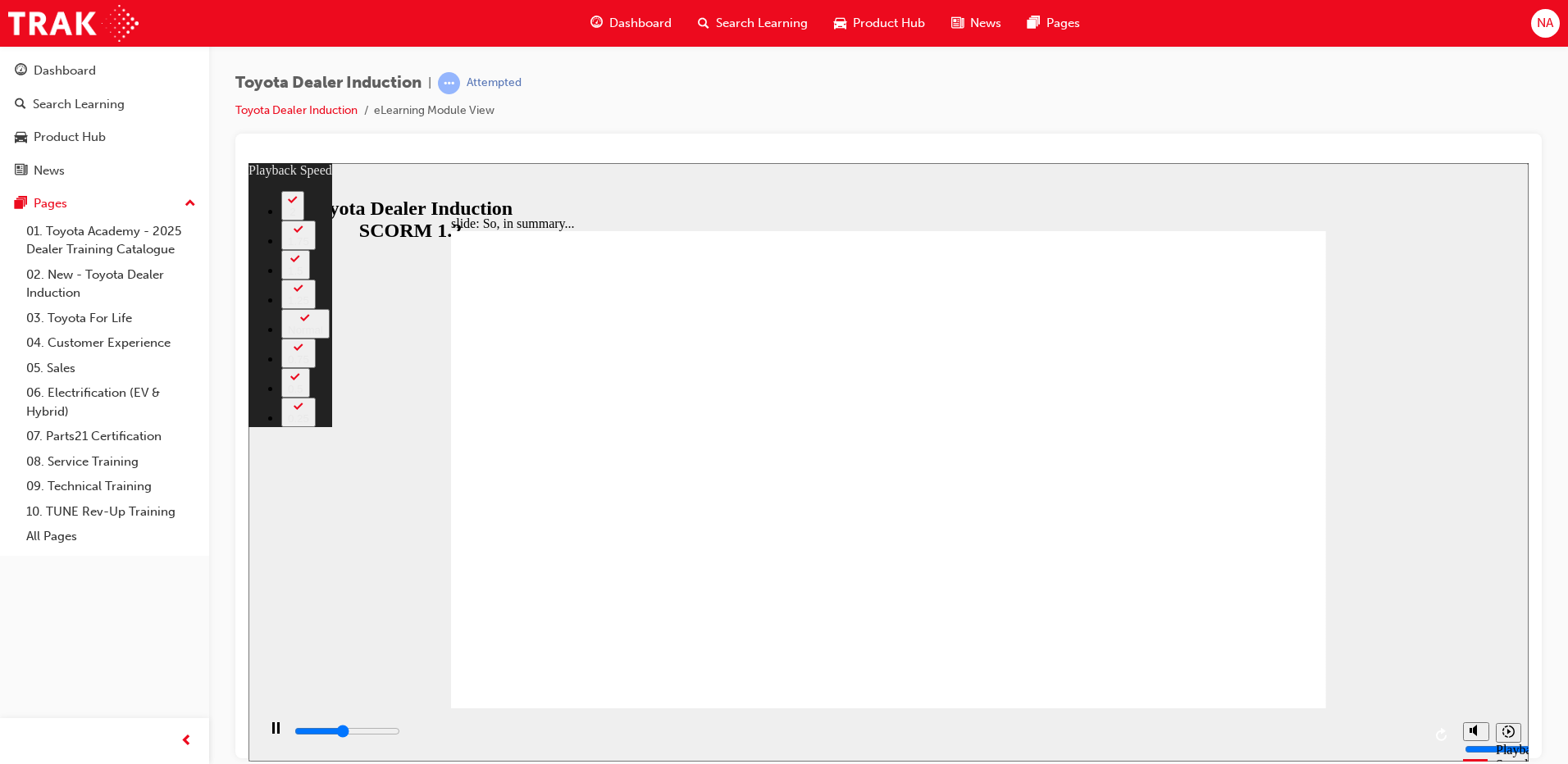
type input "1"
type input "3300"
type input "1"
type input "3600"
type input "1"
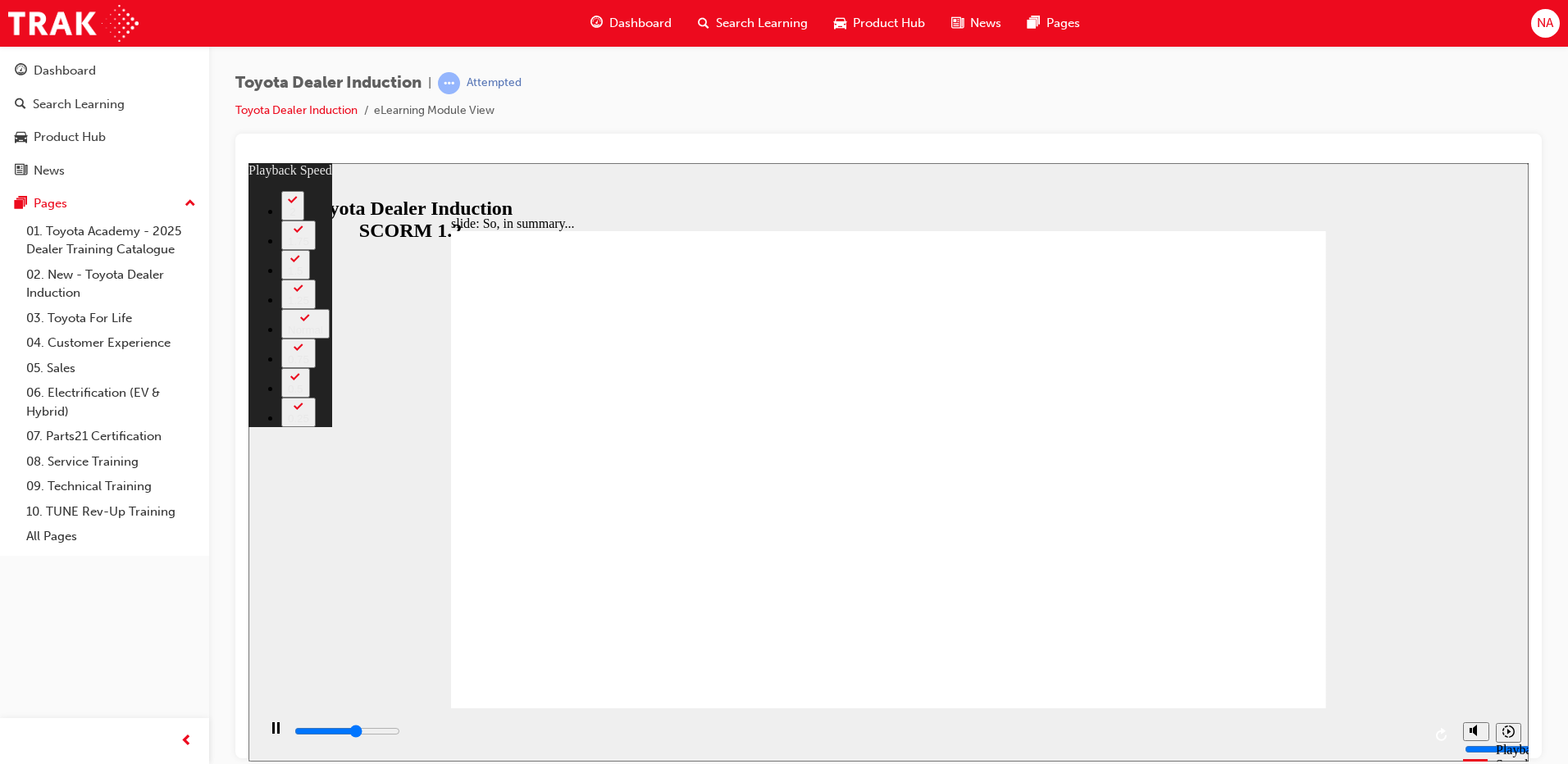
type input "3900"
type input "1"
type input "4200"
type input "2"
type input "4500"
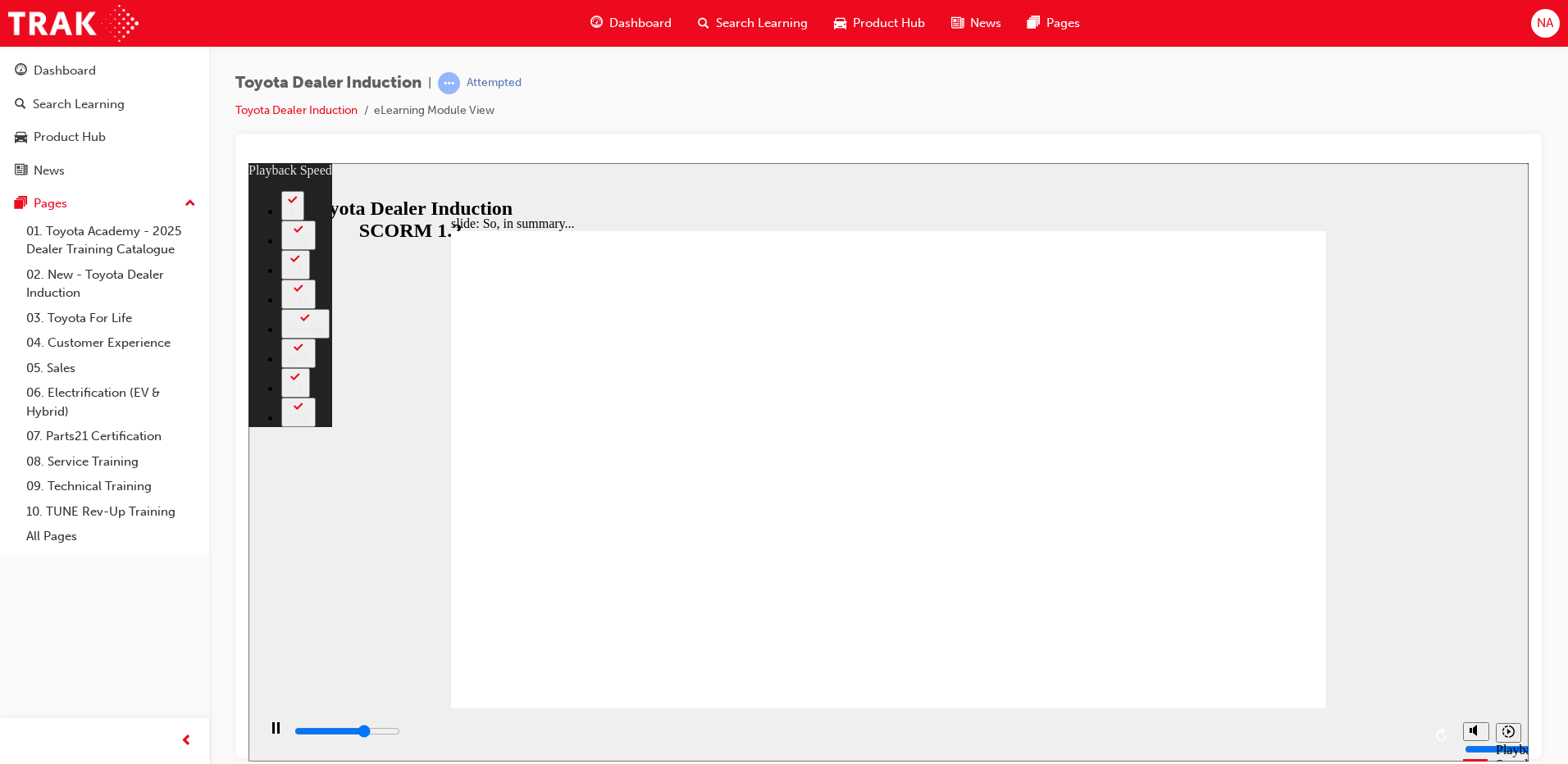
type input "2"
type input "4800"
type input "2"
type input "5100"
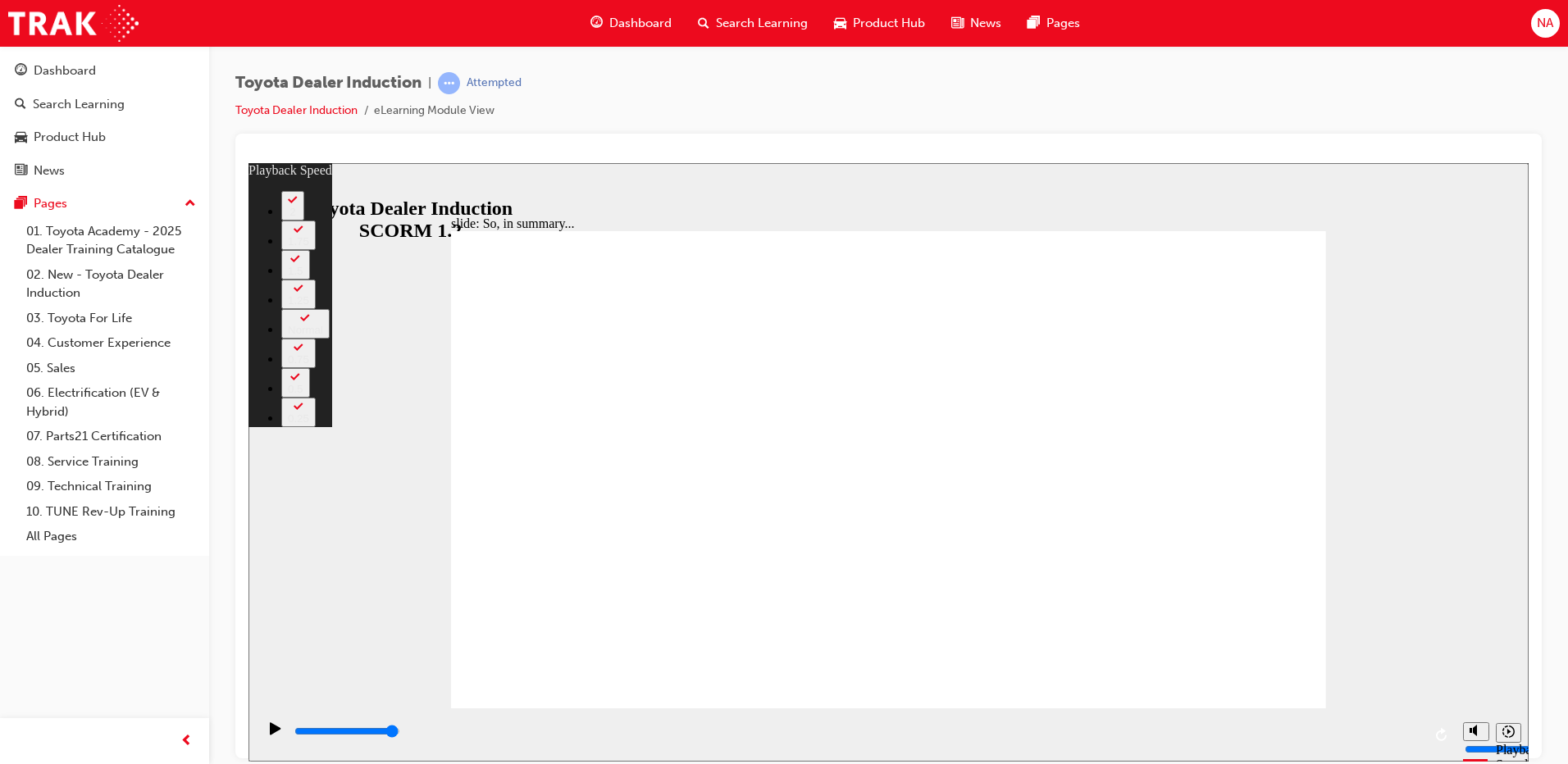
click at [298, 217] on div "2" at bounding box center [293, 211] width 10 height 12
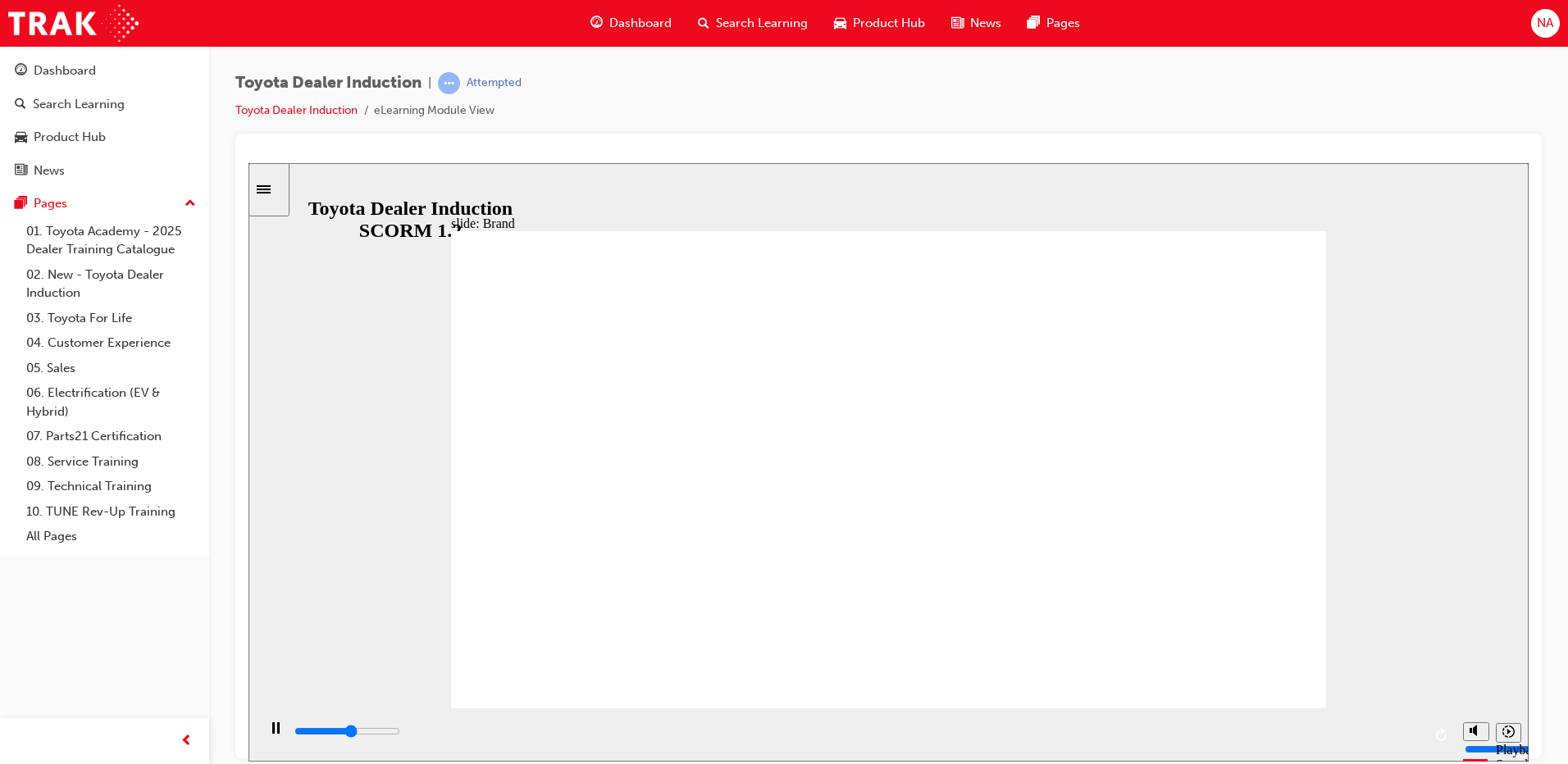
drag, startPoint x: 1299, startPoint y: 725, endPoint x: 1411, endPoint y: 746, distance: 114.0
click at [1411, 746] on div "playback controls" at bounding box center [858, 734] width 1130 height 25
drag, startPoint x: 1149, startPoint y: 732, endPoint x: 1301, endPoint y: 733, distance: 152.0
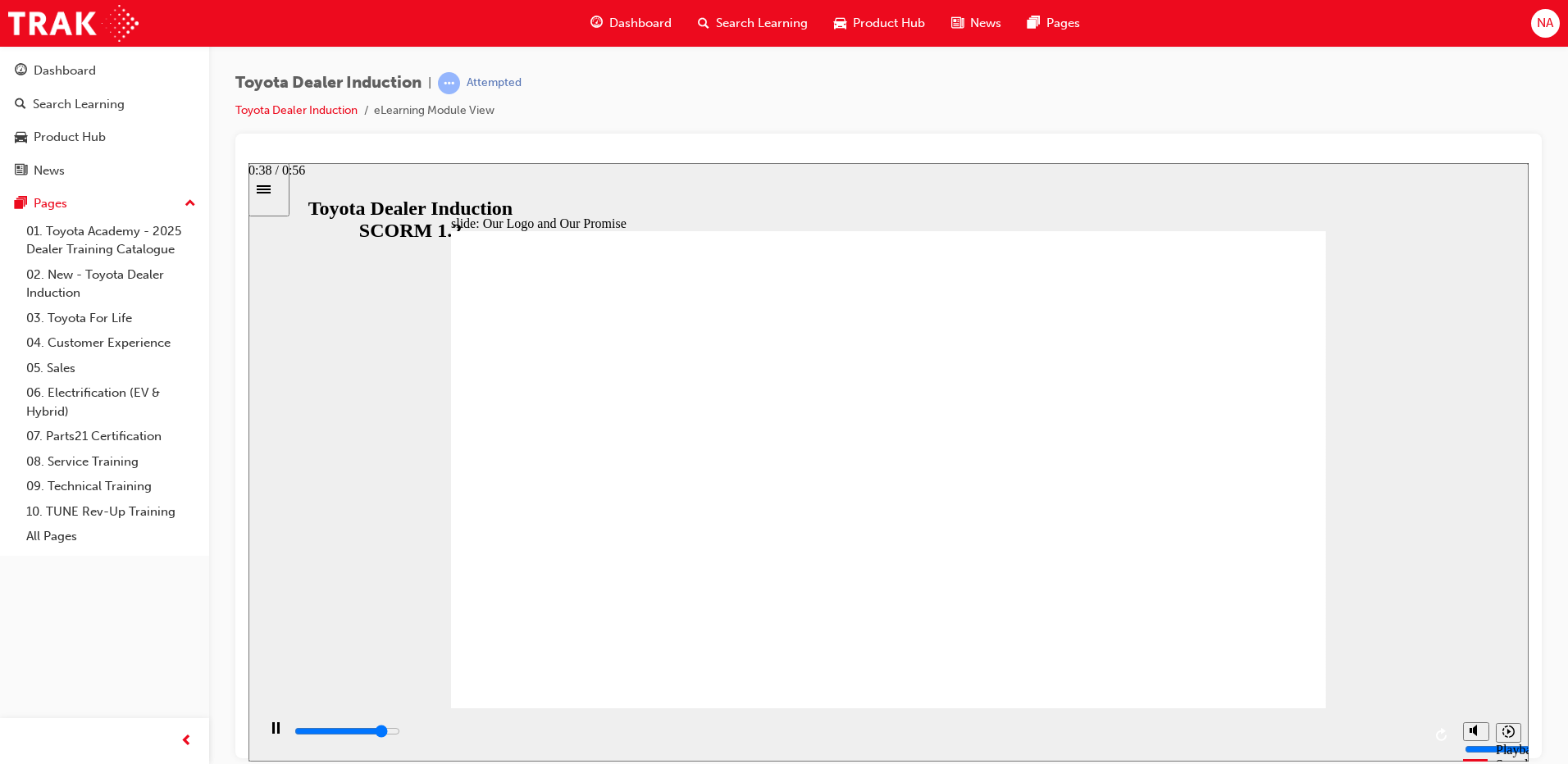
click at [1296, 733] on div "playback controls" at bounding box center [858, 731] width 1130 height 18
drag, startPoint x: 1301, startPoint y: 733, endPoint x: 1244, endPoint y: 714, distance: 60.1
click at [1403, 739] on div "playback controls" at bounding box center [858, 731] width 1130 height 18
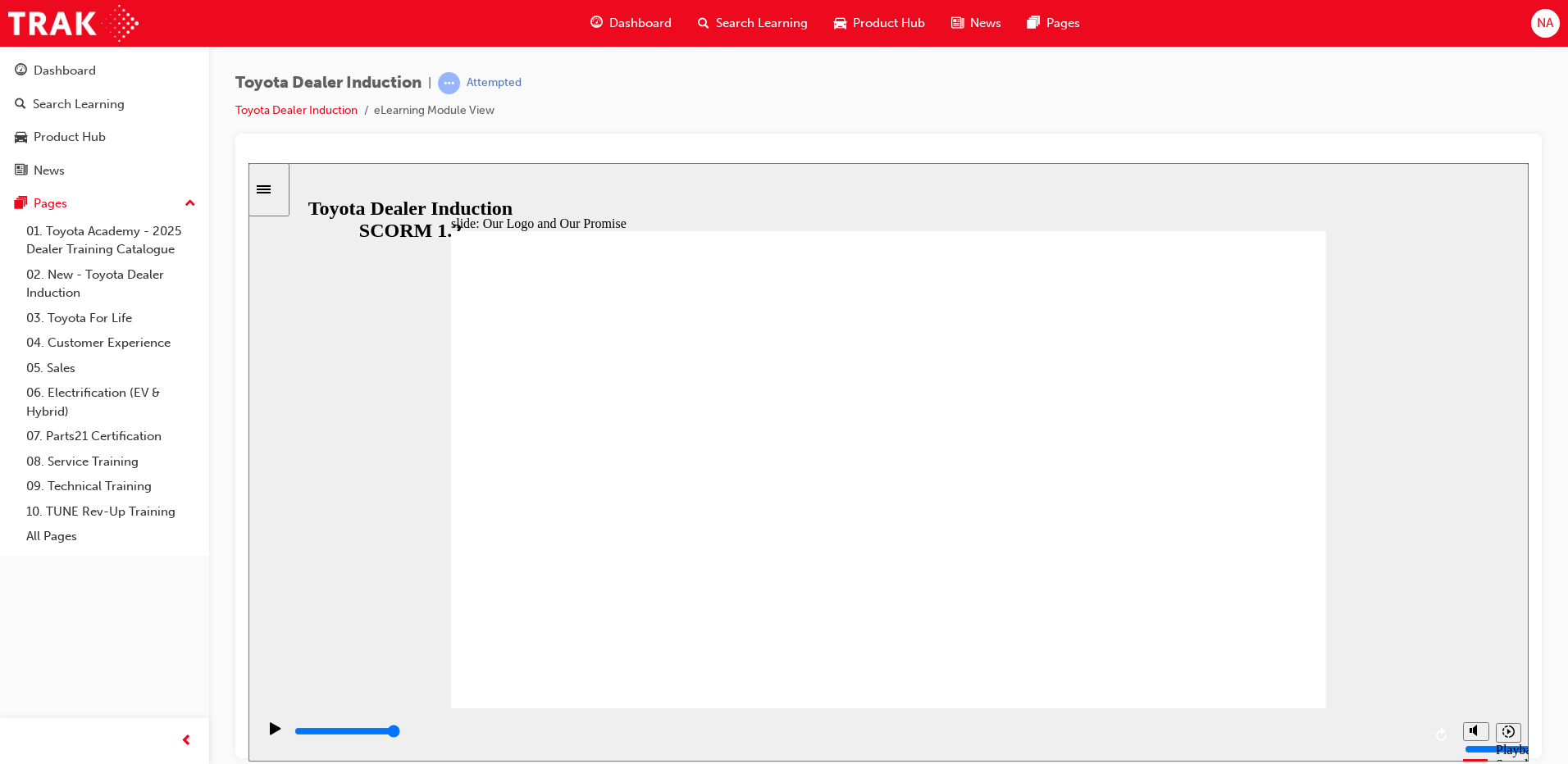
drag, startPoint x: 641, startPoint y: 731, endPoint x: 1320, endPoint y: 720, distance: 679.1
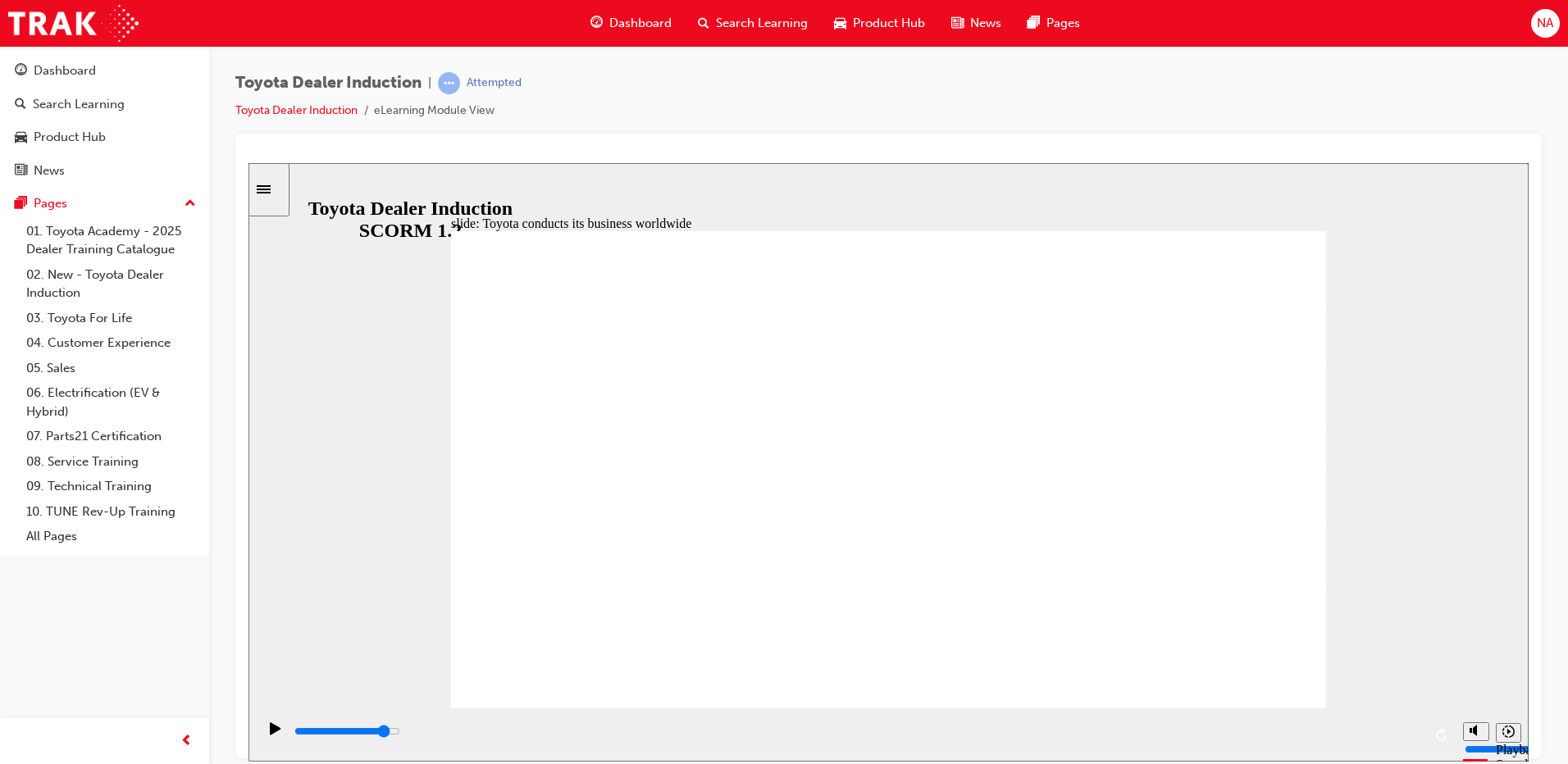
click at [1318, 720] on div "playback controls" at bounding box center [856, 734] width 1198 height 53
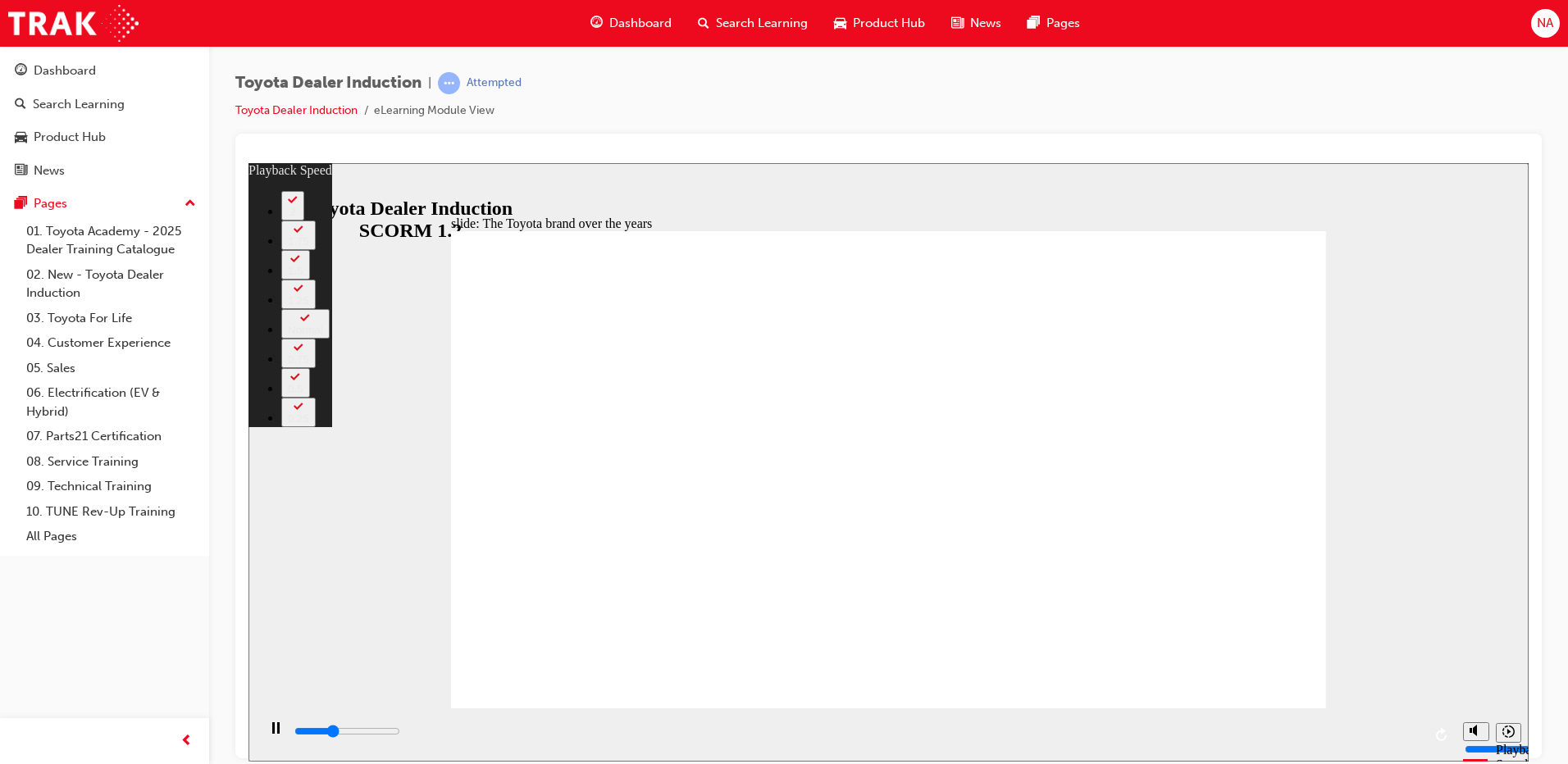
drag, startPoint x: 1193, startPoint y: 673, endPoint x: 1306, endPoint y: 667, distance: 113.2
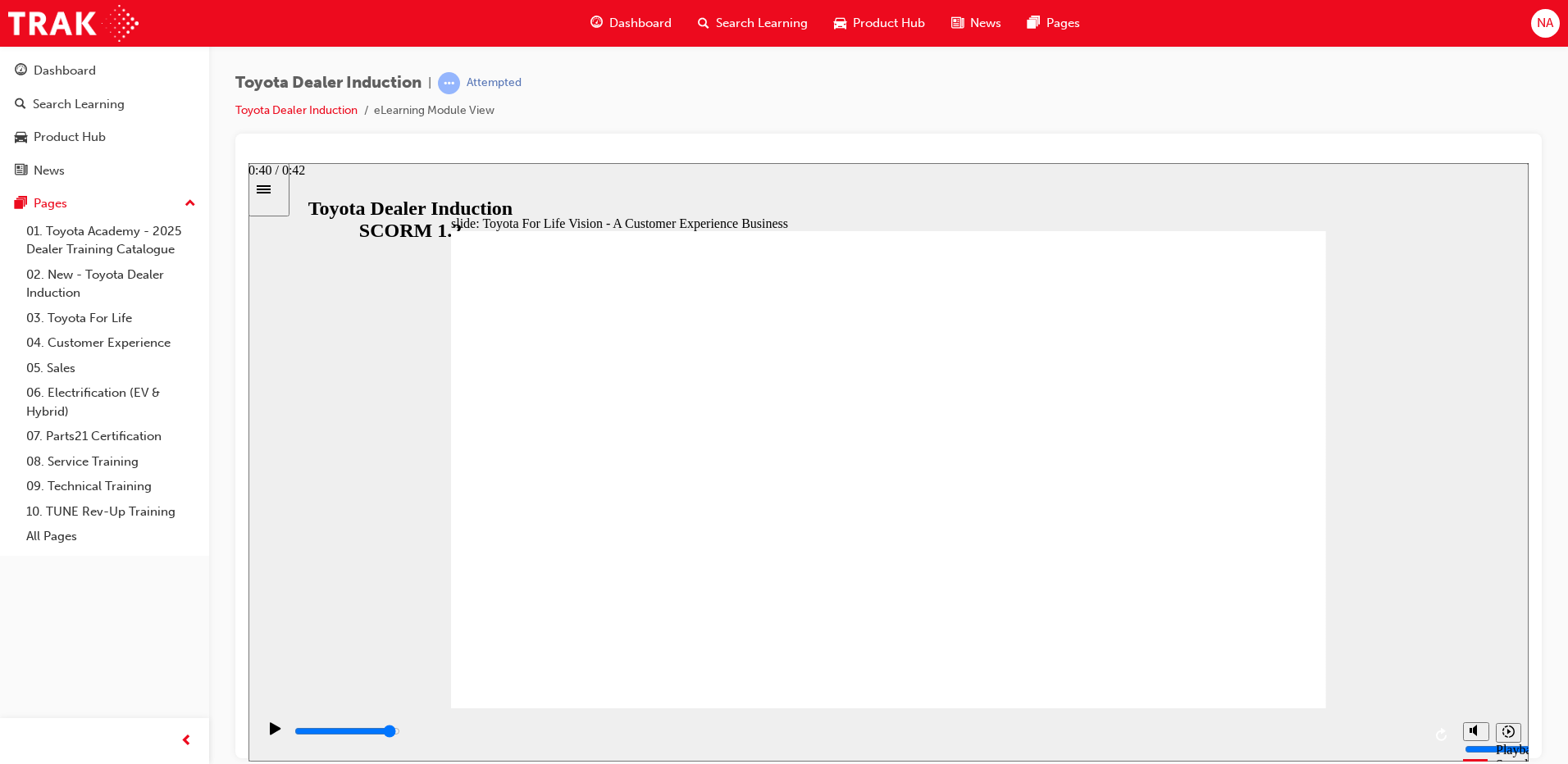
drag, startPoint x: 600, startPoint y: 738, endPoint x: 1371, endPoint y: 732, distance: 771.0
click at [1371, 732] on div "playback controls" at bounding box center [858, 731] width 1130 height 18
drag, startPoint x: 1042, startPoint y: 708, endPoint x: 1077, endPoint y: 711, distance: 35.1
click at [306, 177] on div "0:18 / 0:27" at bounding box center [276, 169] width 56 height 15
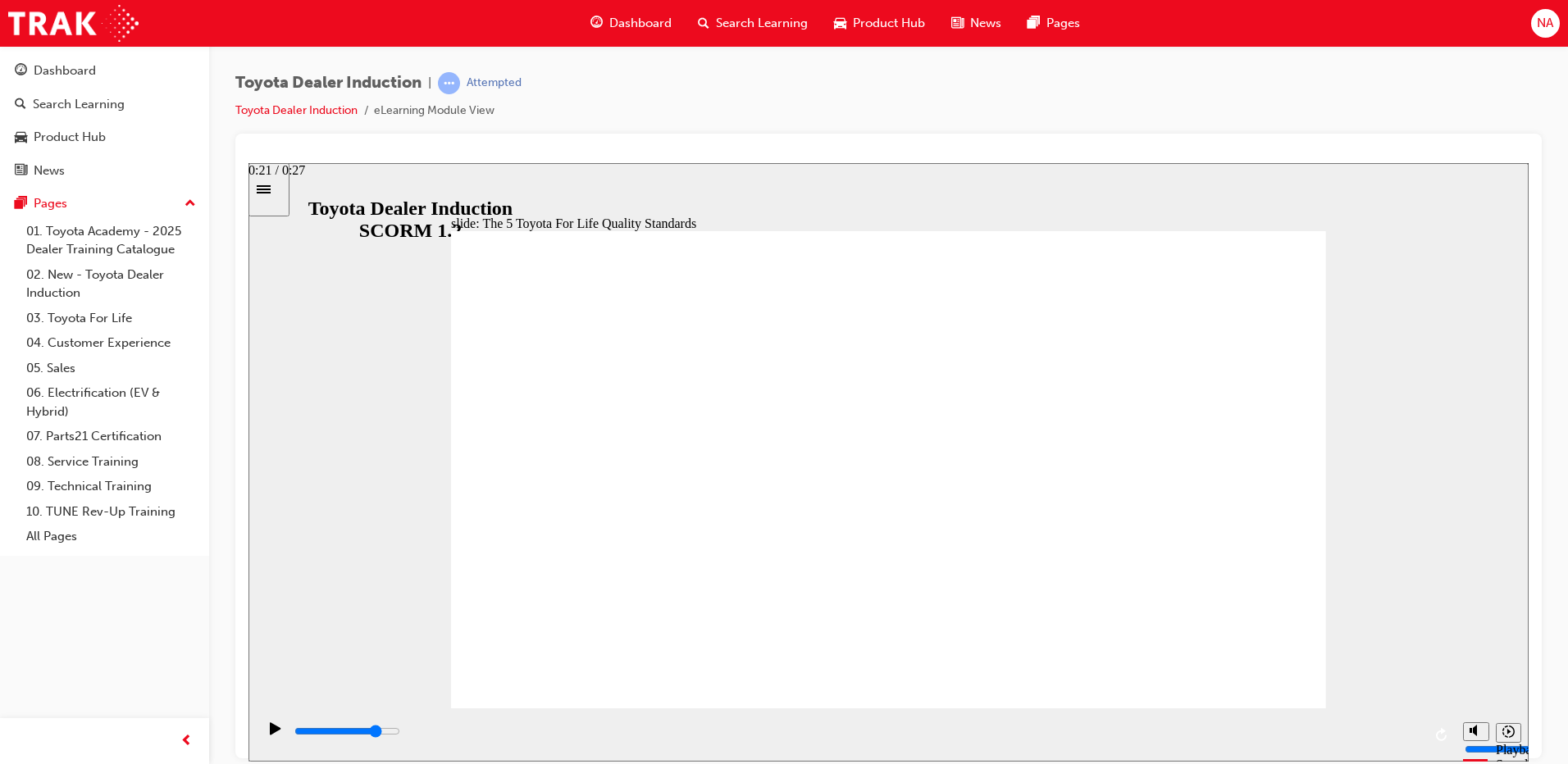
drag, startPoint x: 1085, startPoint y: 724, endPoint x: 1209, endPoint y: 732, distance: 124.3
click at [1209, 732] on div "playback controls" at bounding box center [858, 734] width 1130 height 25
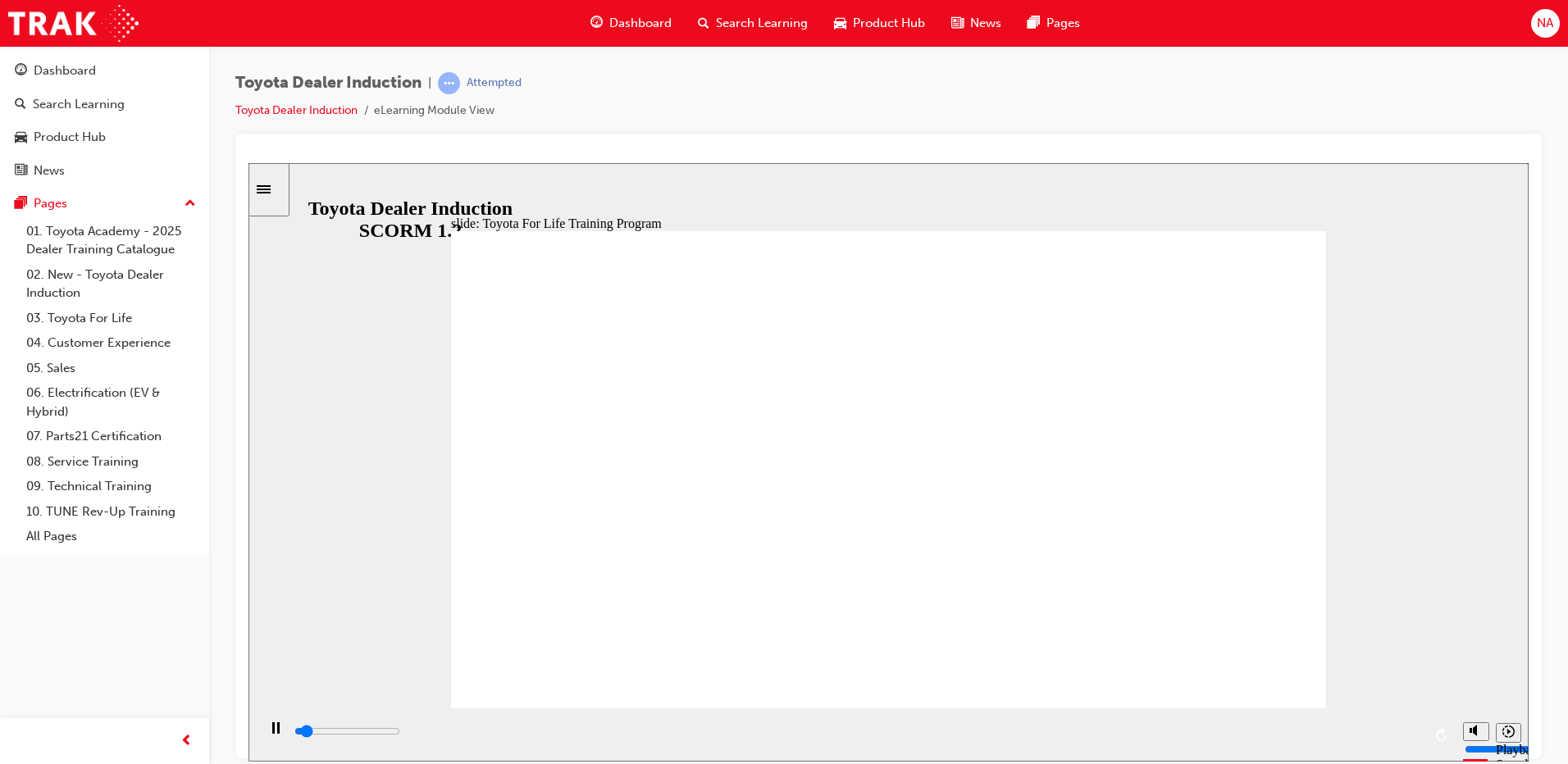
drag, startPoint x: 975, startPoint y: 742, endPoint x: 1280, endPoint y: 736, distance: 305.1
click at [1280, 736] on div "playback controls" at bounding box center [858, 731] width 1130 height 18
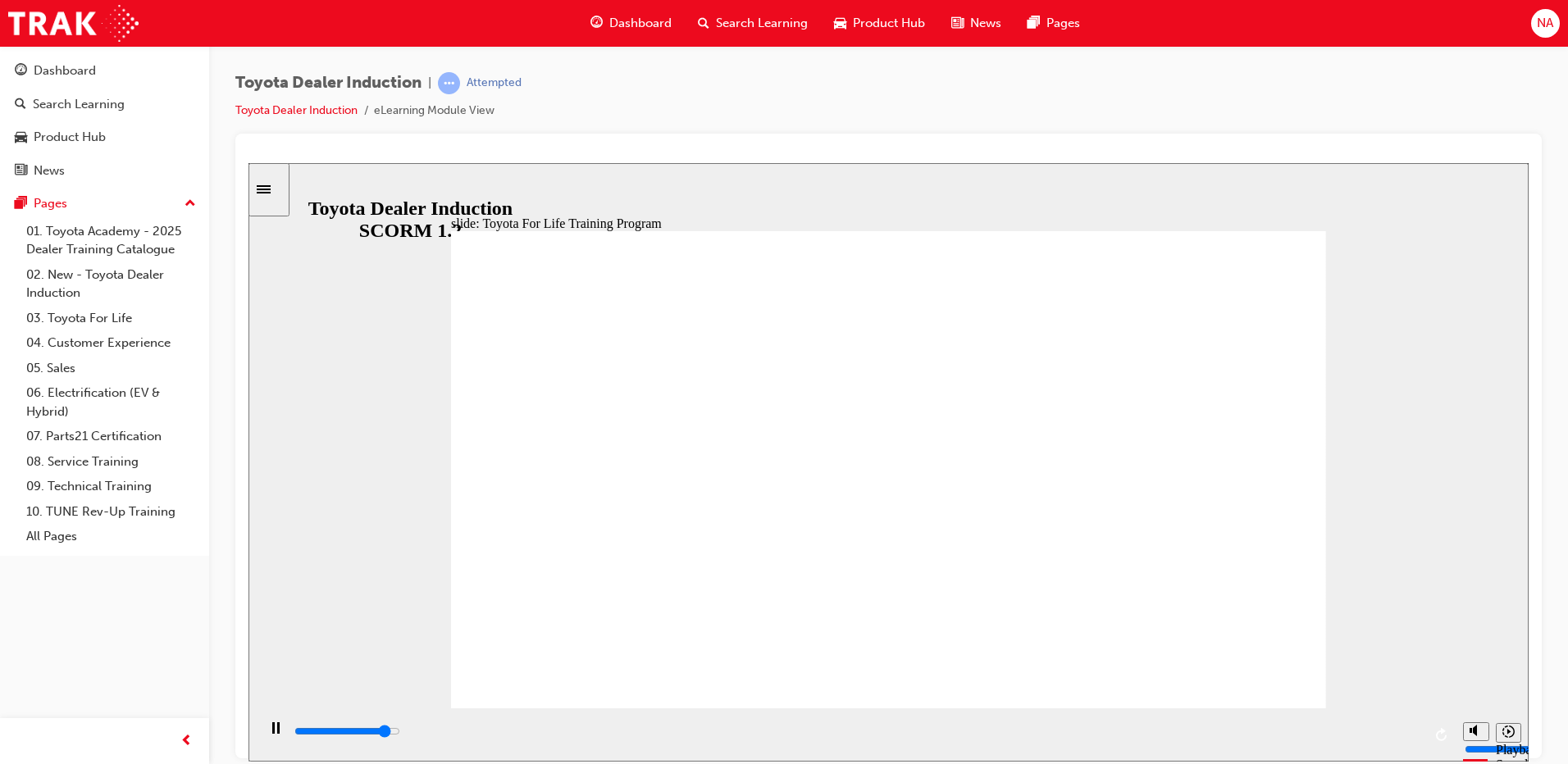
drag, startPoint x: 977, startPoint y: 731, endPoint x: 1381, endPoint y: 724, distance: 404.1
click at [1379, 724] on div "playback controls" at bounding box center [858, 734] width 1130 height 25
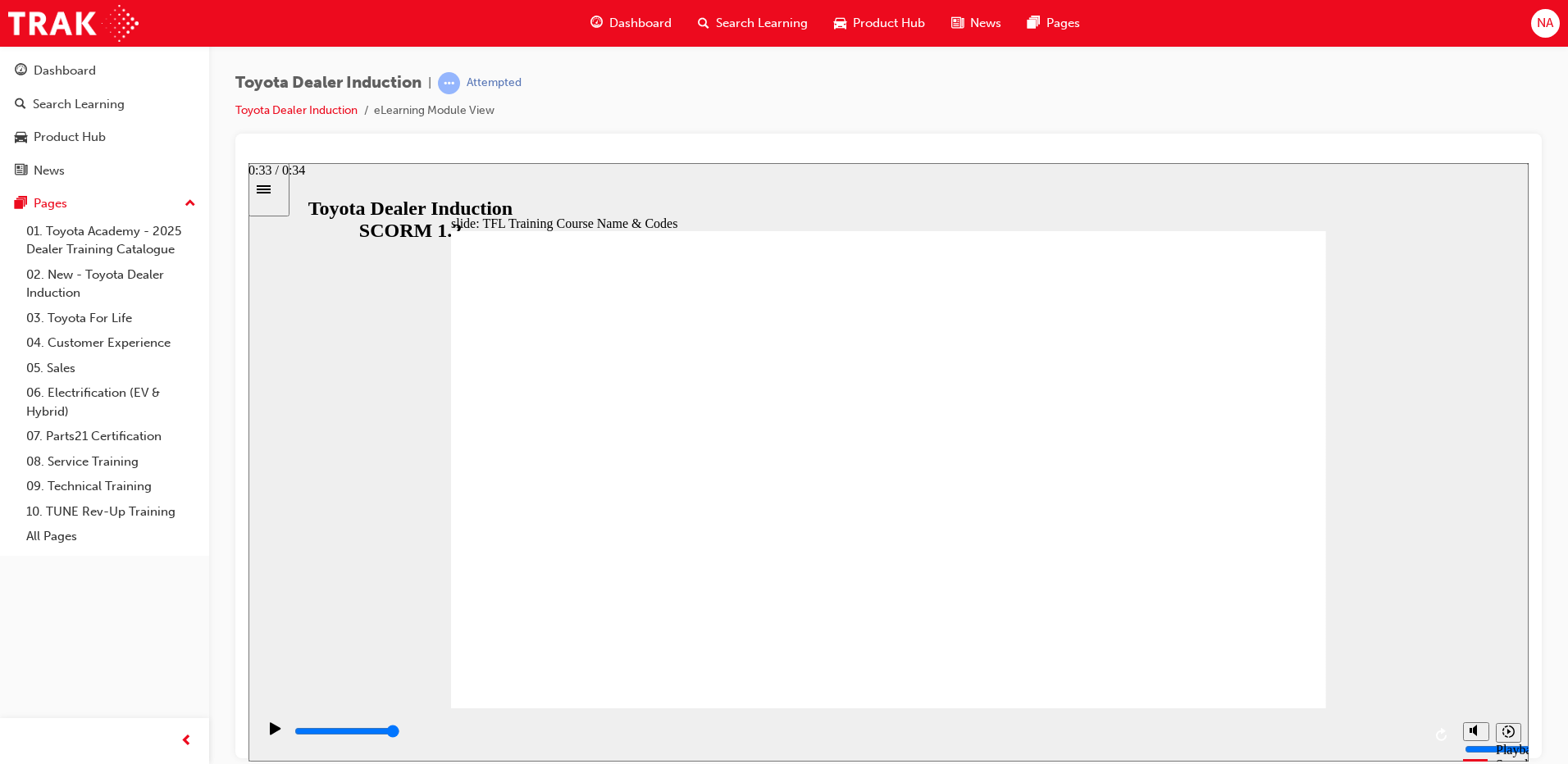
drag, startPoint x: 1412, startPoint y: 731, endPoint x: 1454, endPoint y: 730, distance: 42.0
click at [1450, 730] on div "playback controls" at bounding box center [856, 734] width 1198 height 53
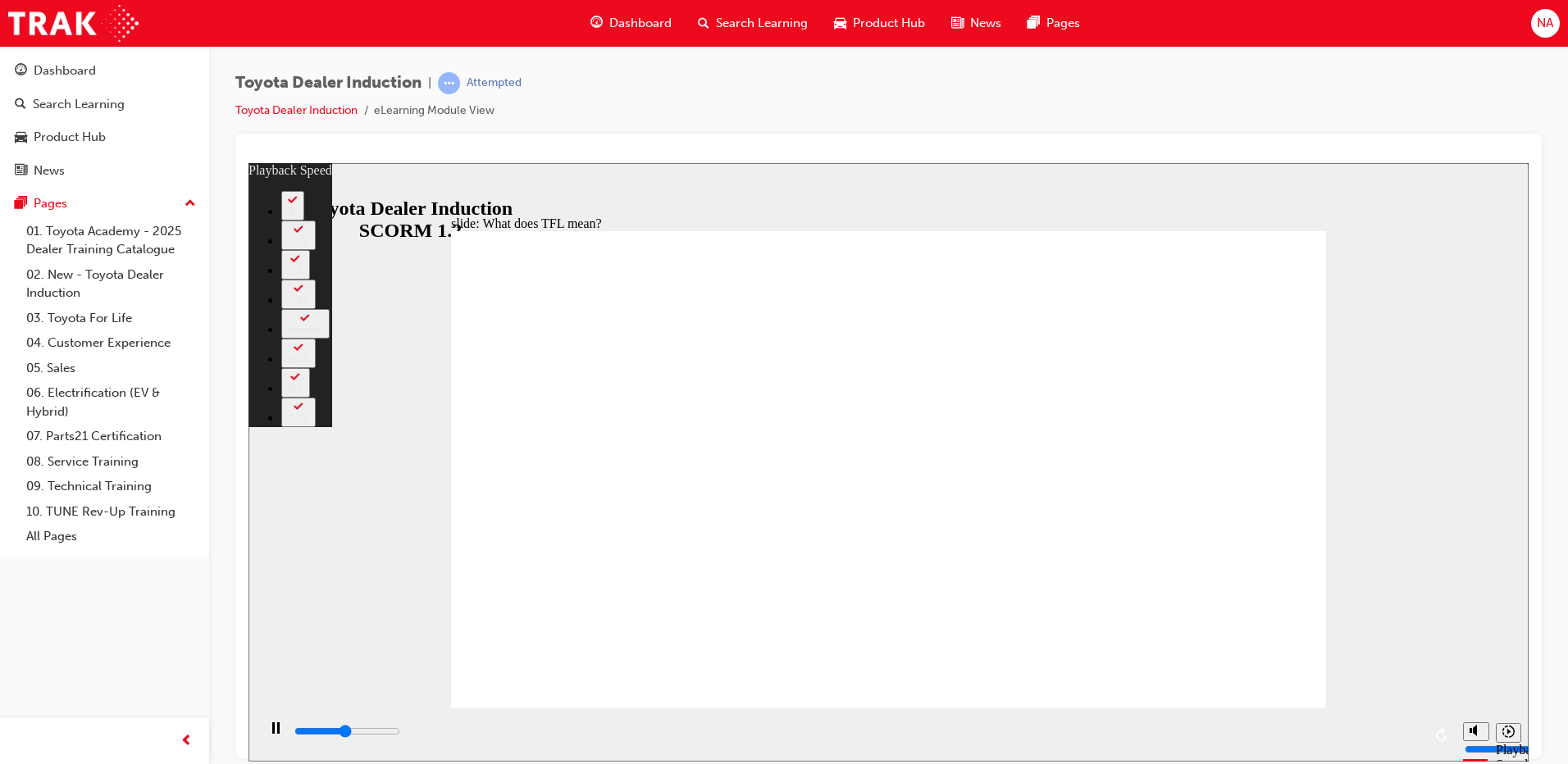
drag, startPoint x: 1053, startPoint y: 671, endPoint x: 1185, endPoint y: 671, distance: 132.0
drag, startPoint x: 1305, startPoint y: 672, endPoint x: 1333, endPoint y: 675, distance: 28.2
click at [1332, 675] on div "slide: What does TFL mean? Rectangle 2 playback speed 2 1.75 1.5 1.25 Normal 0.…" at bounding box center [888, 462] width 1280 height 599
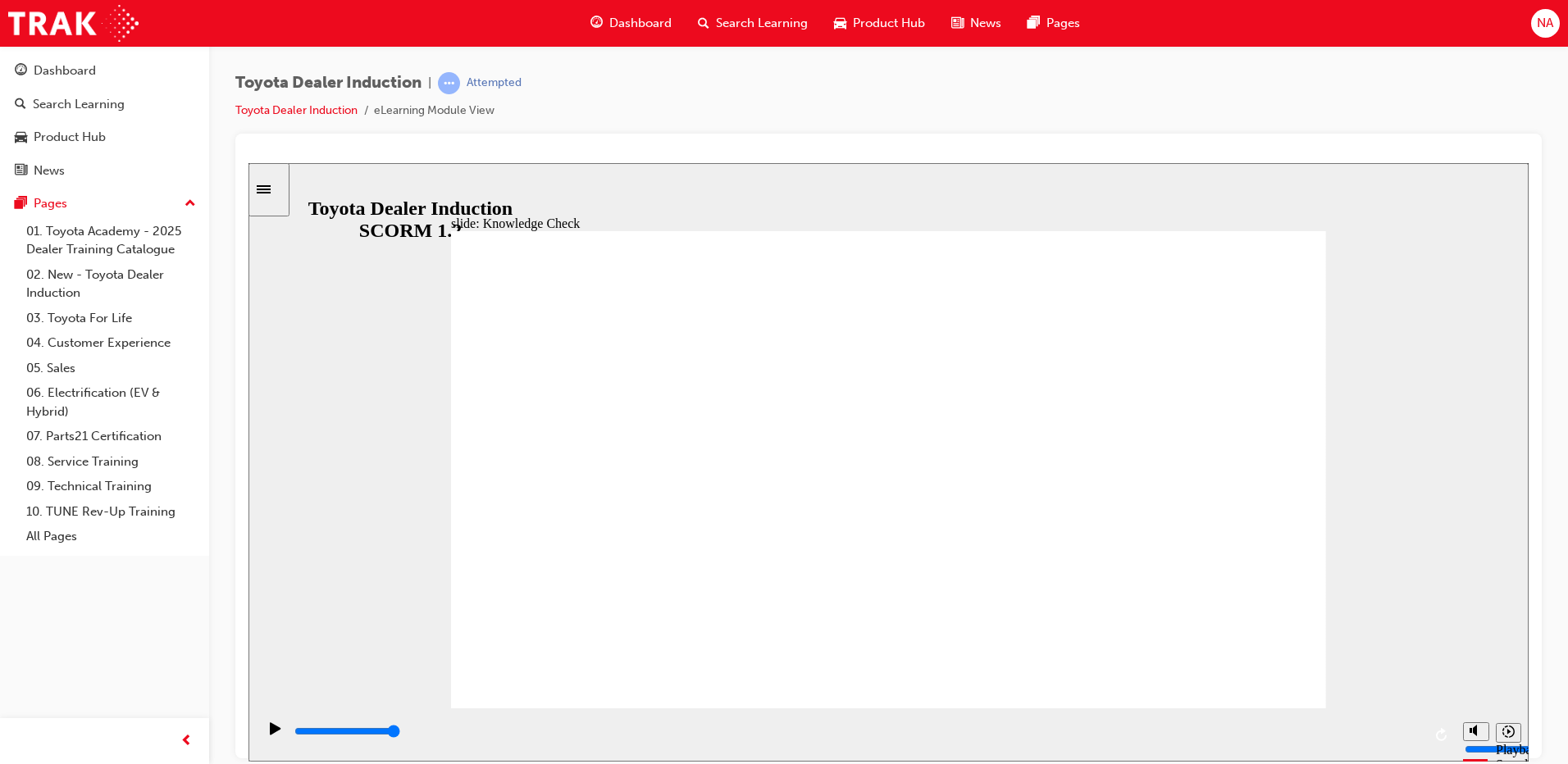
drag, startPoint x: 1215, startPoint y: 265, endPoint x: 1229, endPoint y: 253, distance: 18.4
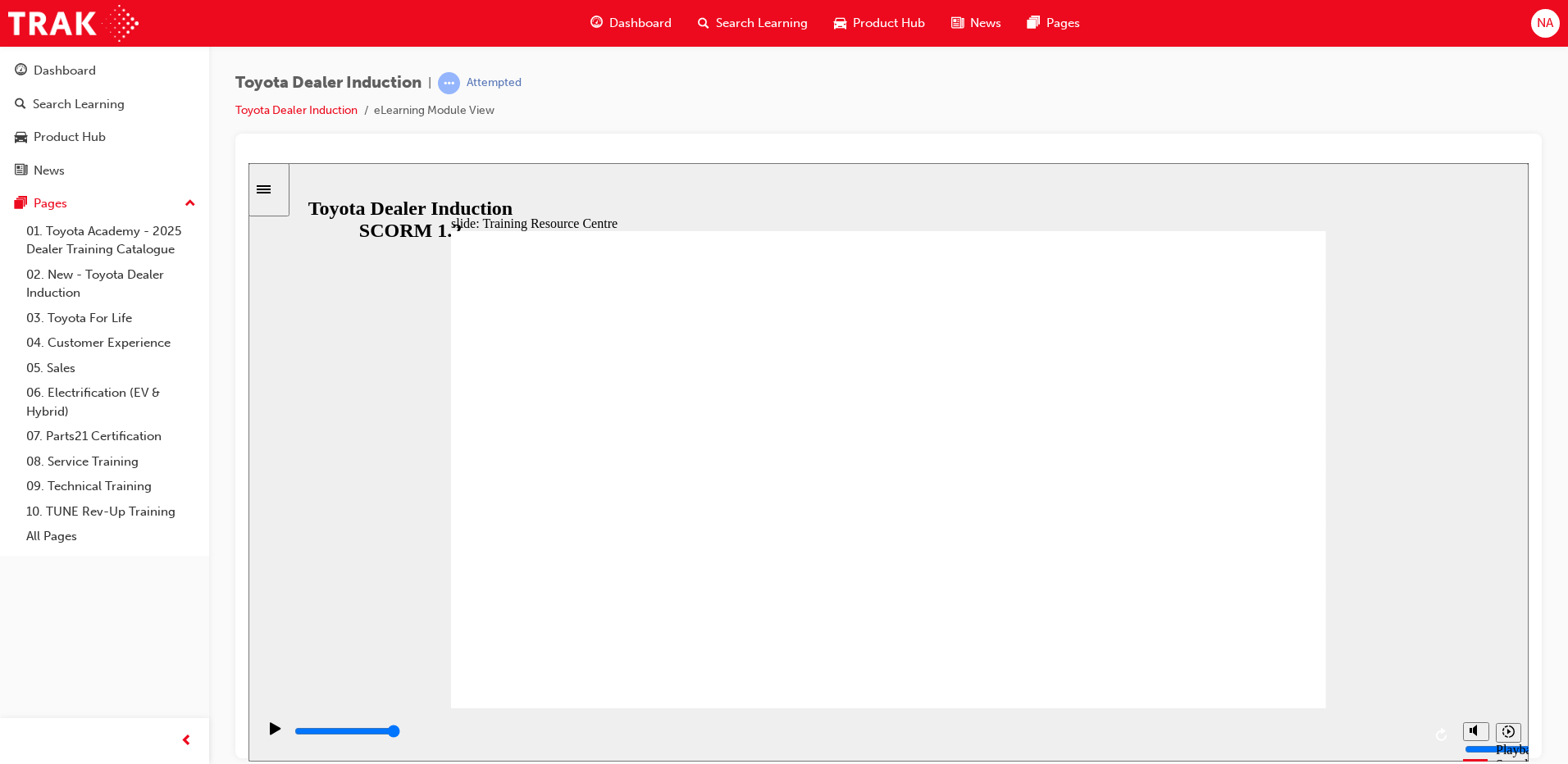
type input "5000"
radio input "true"
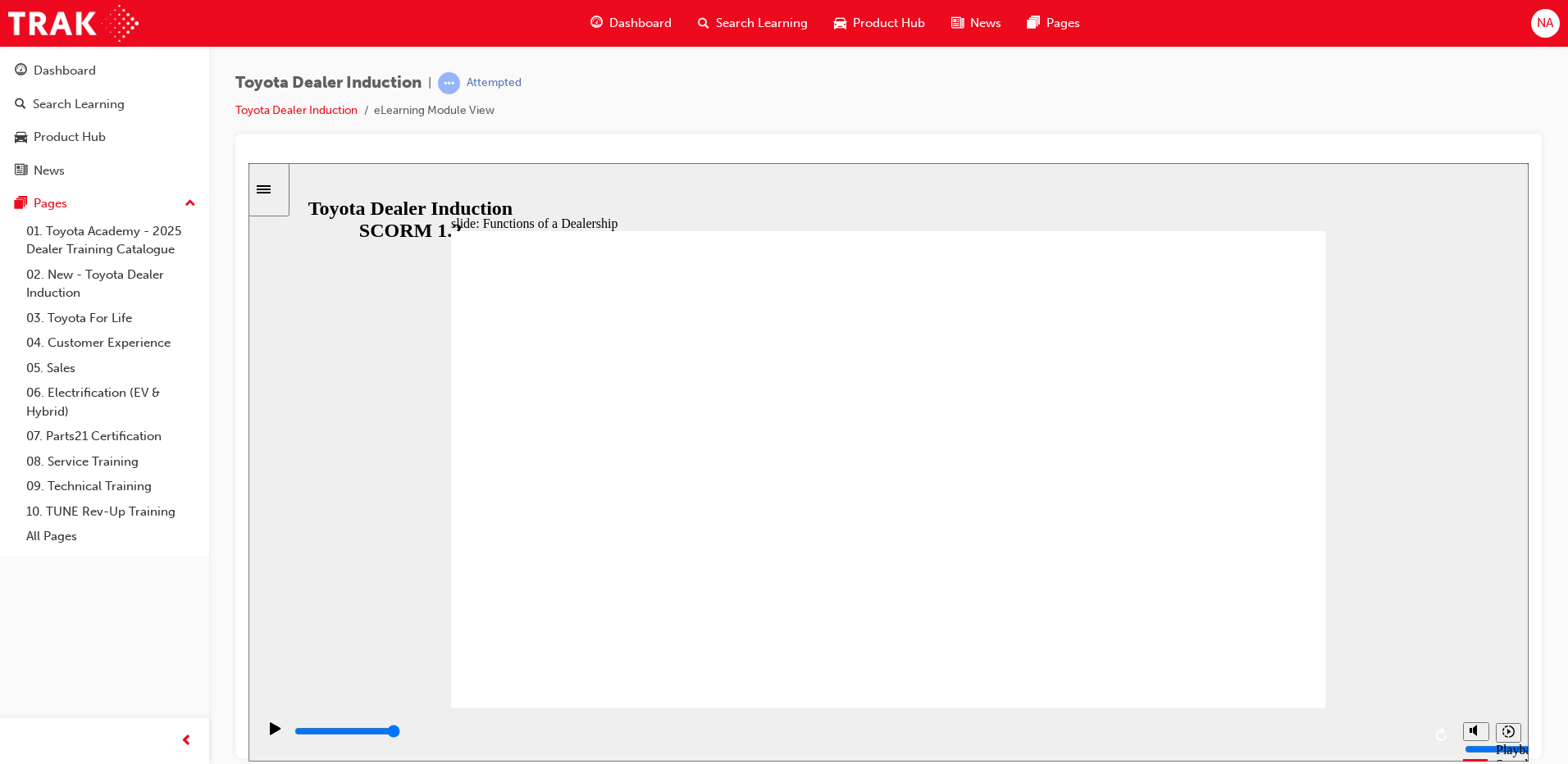
drag, startPoint x: 840, startPoint y: 334, endPoint x: 830, endPoint y: 367, distance: 34.5
drag, startPoint x: 924, startPoint y: 385, endPoint x: 927, endPoint y: 397, distance: 12.4
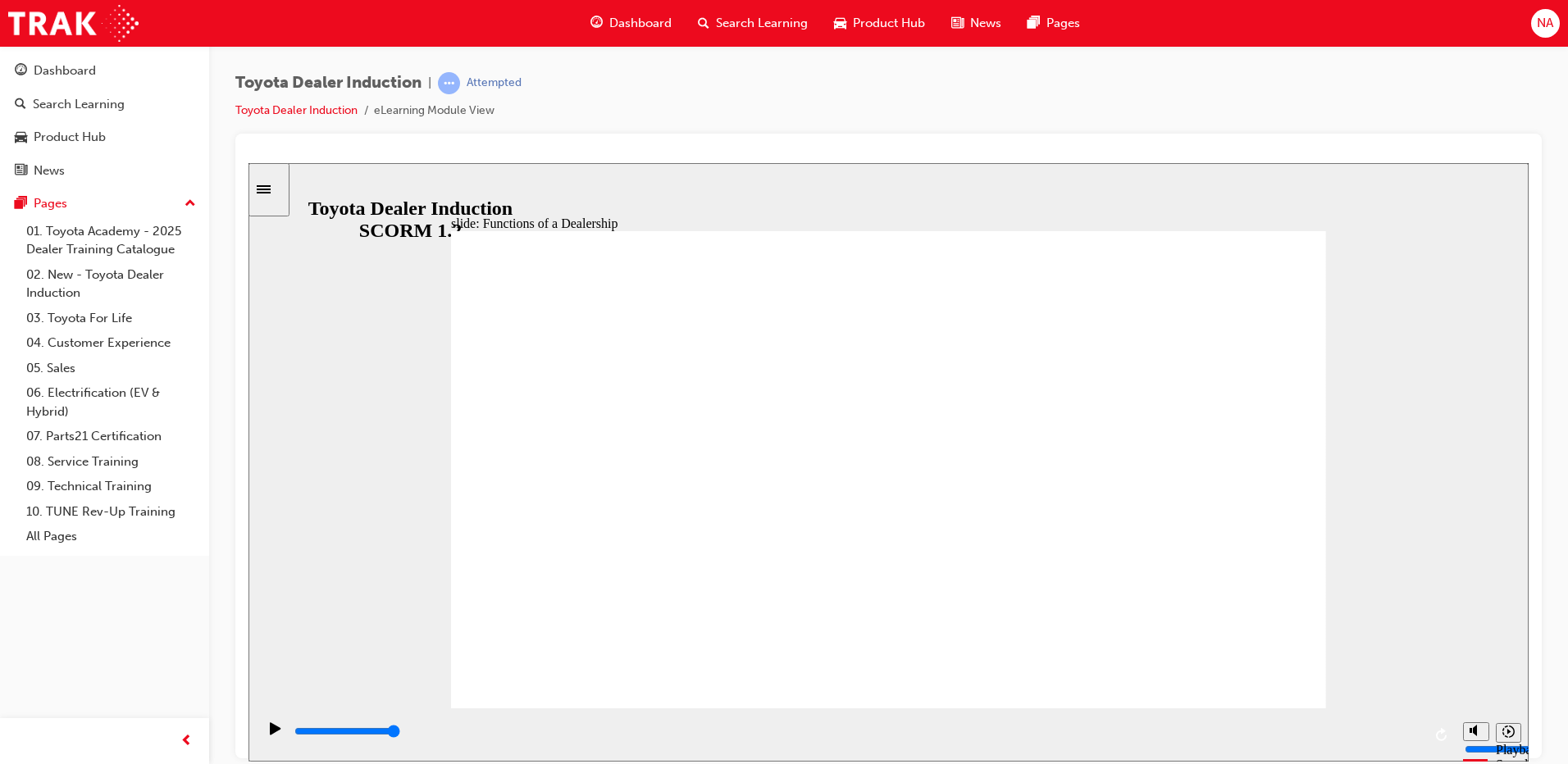
drag, startPoint x: 744, startPoint y: 413, endPoint x: 697, endPoint y: 475, distance: 77.8
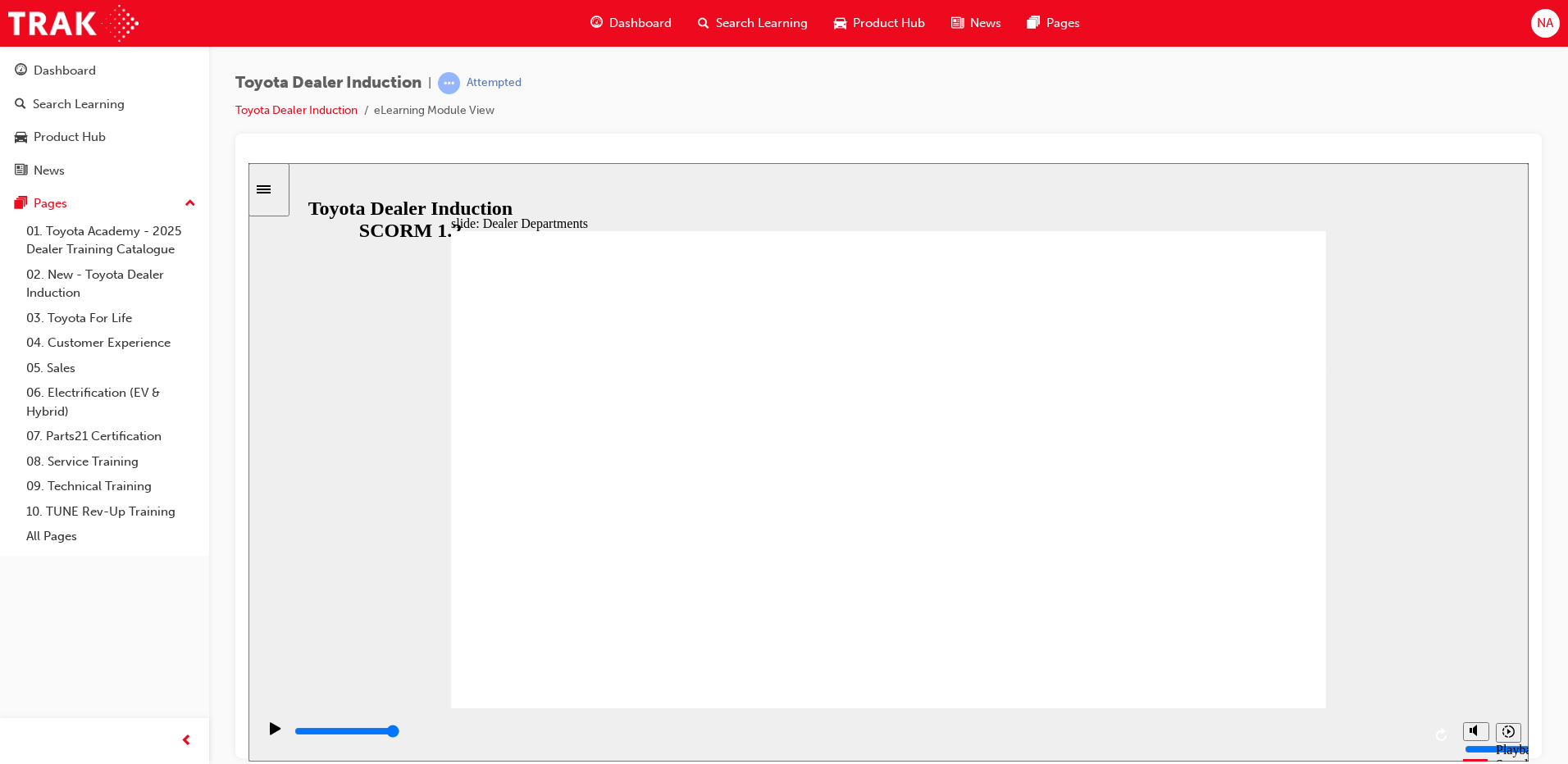
drag, startPoint x: 952, startPoint y: 743, endPoint x: 1288, endPoint y: 725, distance: 336.5
click at [1256, 714] on div "playback controls" at bounding box center [856, 734] width 1198 height 53
click at [401, 733] on input "slide progress" at bounding box center [347, 730] width 106 height 13
click at [1376, 730] on div "playback controls" at bounding box center [858, 731] width 1130 height 18
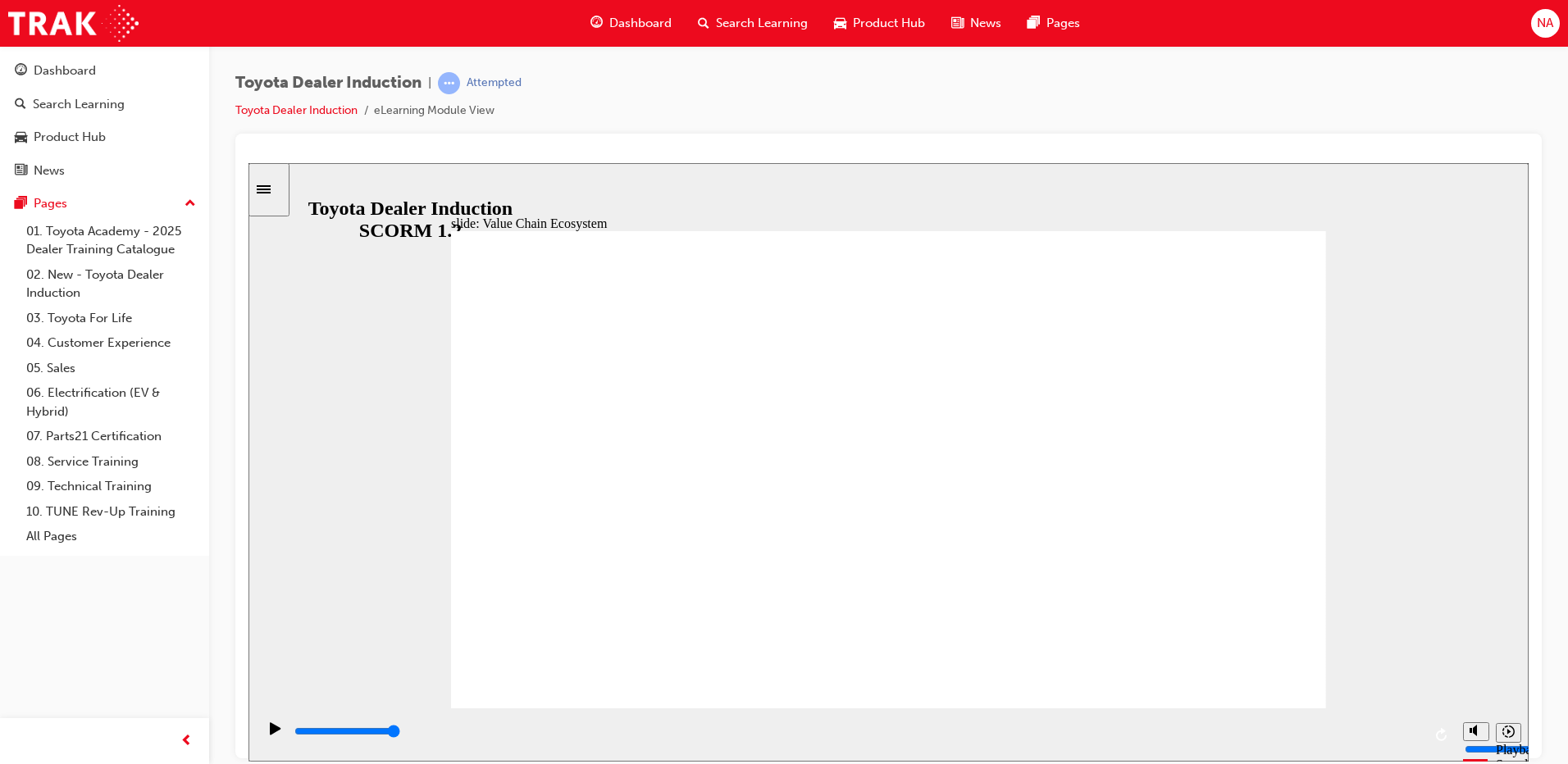
type input "11300"
